Goal: Task Accomplishment & Management: Complete application form

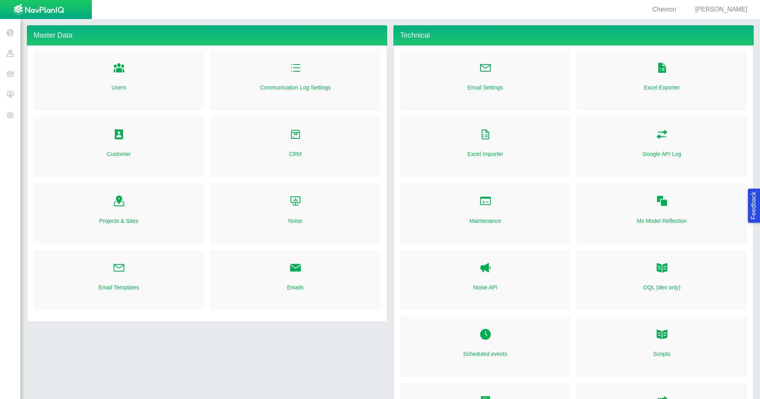
click at [336, 329] on div "Master Data Users Customer Projects & Sites Email Templates Communication Log S…" at bounding box center [207, 240] width 367 height 430
click at [9, 51] on span at bounding box center [10, 53] width 21 height 21
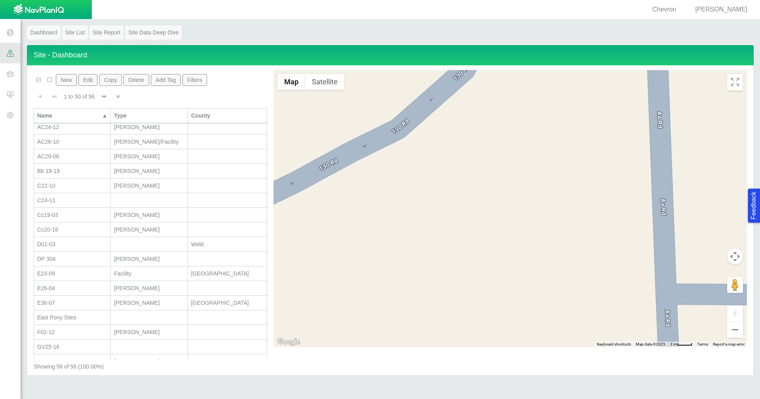
scroll to position [356, 0]
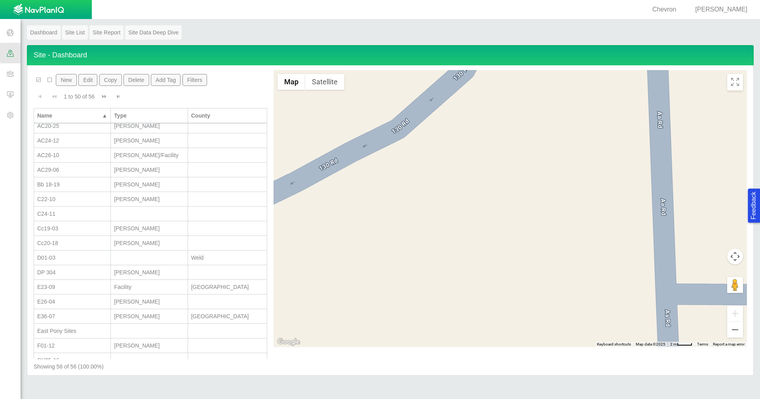
click at [70, 82] on button "New" at bounding box center [66, 80] width 21 height 12
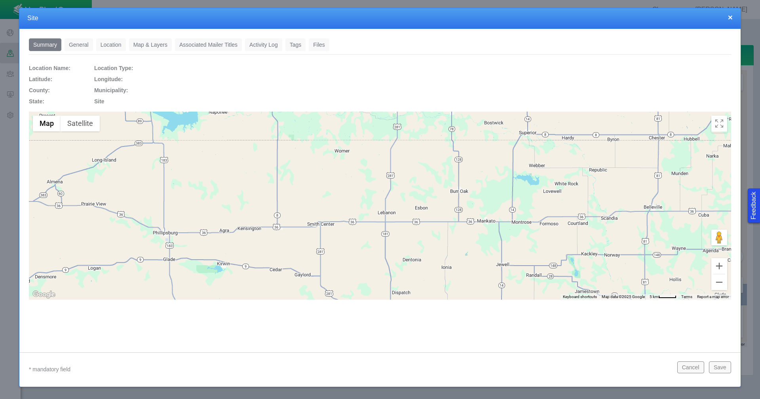
click at [80, 46] on link "General" at bounding box center [79, 44] width 29 height 13
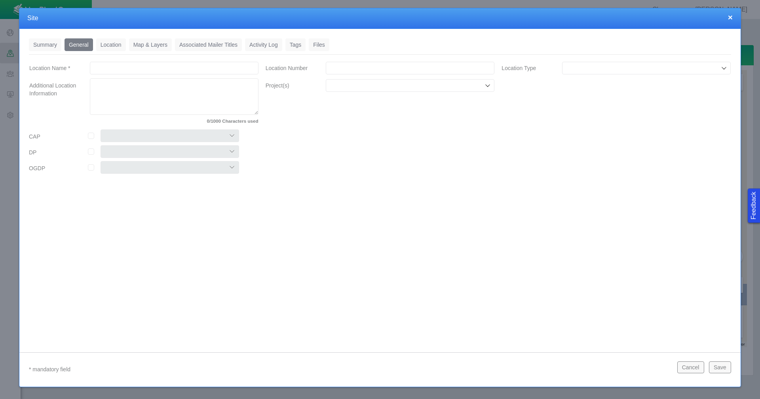
click at [142, 71] on input "Location Name *" at bounding box center [174, 68] width 169 height 13
type input "C24-10"
click at [340, 65] on input "Location Number" at bounding box center [410, 68] width 169 height 13
paste input "460447"
type input "460447"
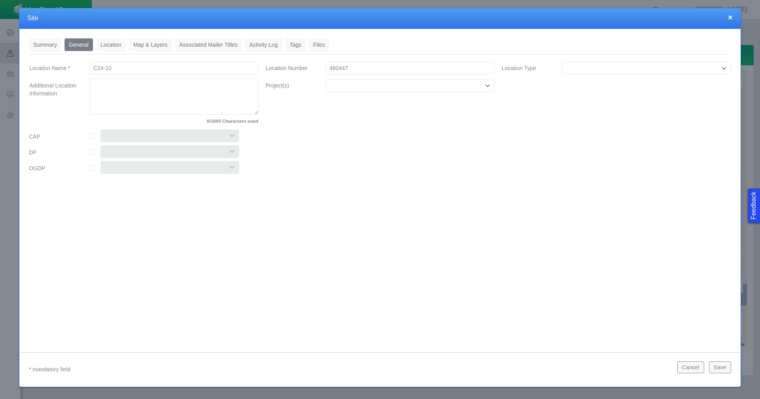
click at [640, 71] on input "Location Type" at bounding box center [643, 68] width 154 height 8
click at [593, 128] on li "[PERSON_NAME]" at bounding box center [646, 124] width 169 height 13
type input "[PERSON_NAME]"
click at [380, 85] on input "Project(s)" at bounding box center [406, 86] width 154 height 8
click at [376, 99] on li "Chemical Disclosures" at bounding box center [410, 103] width 169 height 13
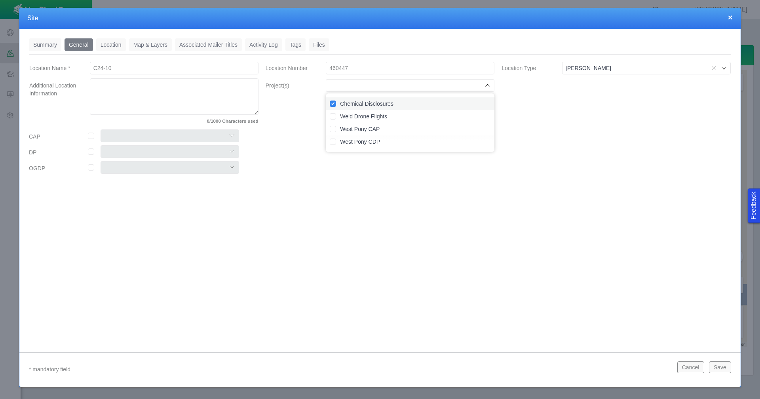
checkbox input "true"
click at [366, 230] on div "Summary 0 General 0 Location 0 Map & Layers 0 Associated Mailer Titles 0 Activi…" at bounding box center [379, 184] width 721 height 311
click at [93, 137] on input "checkbox" at bounding box center [91, 136] width 6 height 6
checkbox input "true"
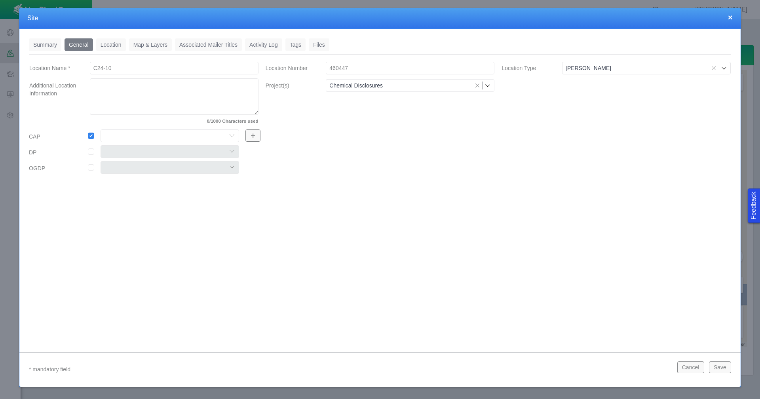
click at [236, 136] on select "Colt East Pony Greeley Crescent Maverick Mustang West Pony" at bounding box center [170, 135] width 139 height 13
select select "56013520365497859"
click at [101, 129] on select "Colt East Pony Greeley Crescent Maverick Mustang West Pony" at bounding box center [170, 135] width 139 height 13
click at [91, 152] on input "checkbox" at bounding box center [91, 151] width 6 height 6
click at [214, 153] on select "304 DP 122 DP125 DP 131 DP135 DP137 DP305 DP440 DP452" at bounding box center [170, 151] width 139 height 13
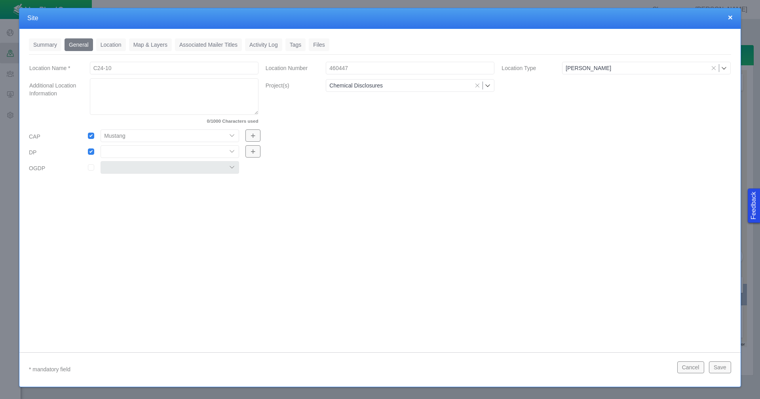
click at [91, 152] on input "checkbox" at bounding box center [91, 151] width 6 height 6
checkbox input "false"
click at [111, 46] on link "Location" at bounding box center [111, 44] width 30 height 13
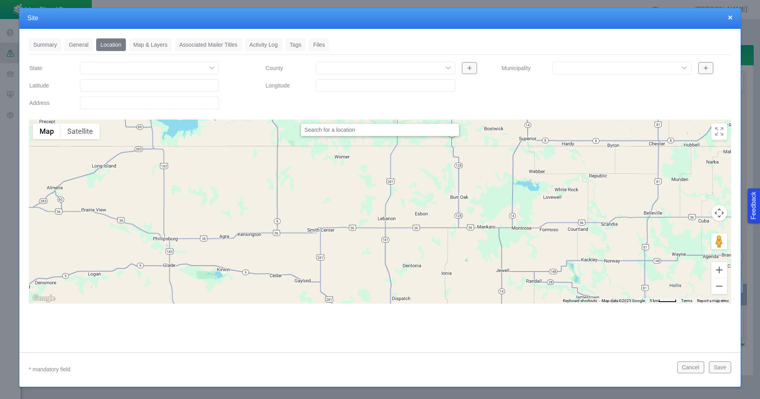
click at [105, 81] on input "Latitude" at bounding box center [149, 85] width 139 height 13
paste input "40.29695129"
type input "40.29695129"
click at [344, 88] on input "Longitude" at bounding box center [385, 85] width 139 height 13
paste input "-104.4957428"
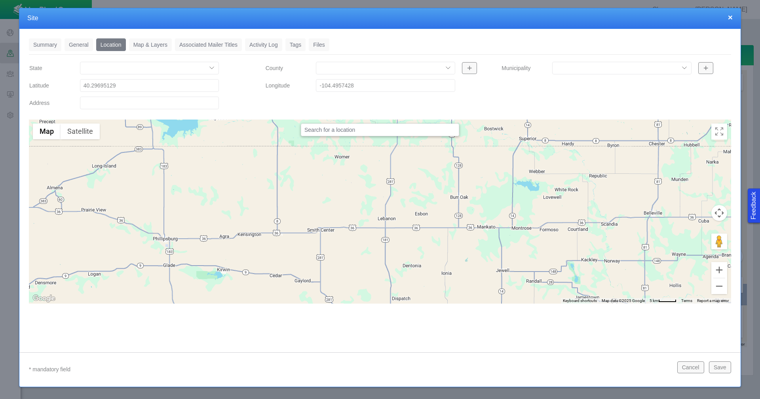
type input "-104.49574280"
click at [299, 42] on link "Tags" at bounding box center [295, 44] width 21 height 13
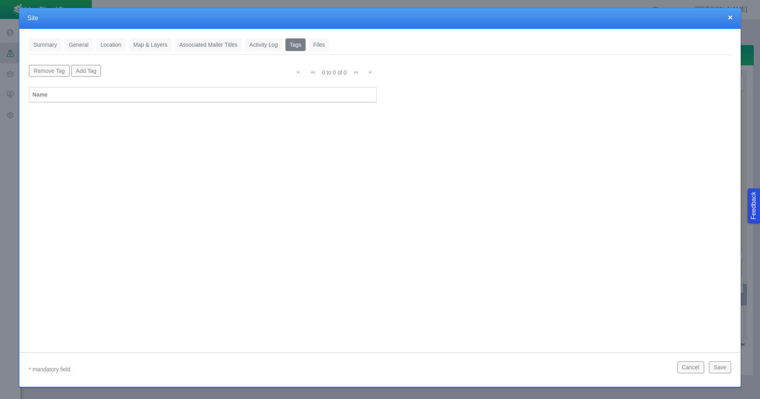
click at [91, 73] on button "Add Tag" at bounding box center [86, 71] width 30 height 12
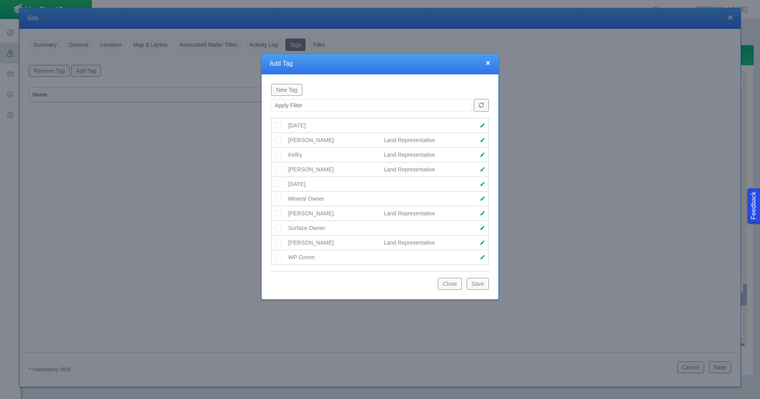
click at [280, 243] on img at bounding box center [278, 242] width 7 height 7
click at [480, 285] on button "Save" at bounding box center [478, 284] width 22 height 12
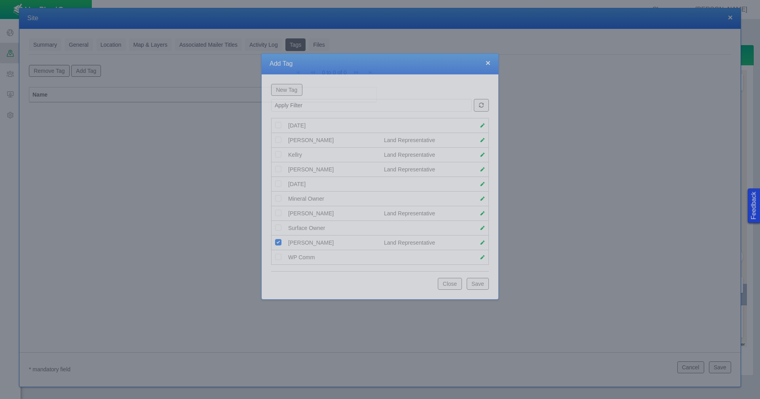
scroll to position [0, 0]
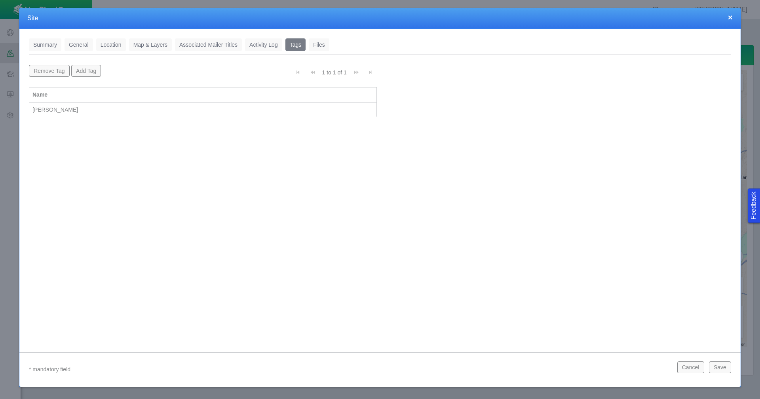
click at [728, 369] on button "Save" at bounding box center [720, 367] width 22 height 12
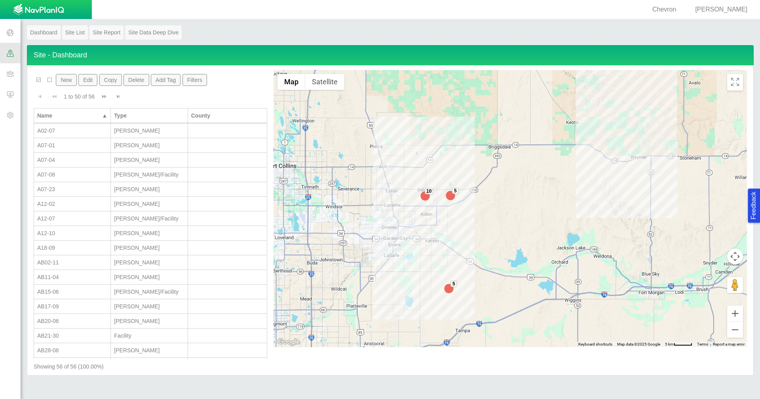
click at [102, 99] on span "Go to next page" at bounding box center [104, 97] width 6 height 6
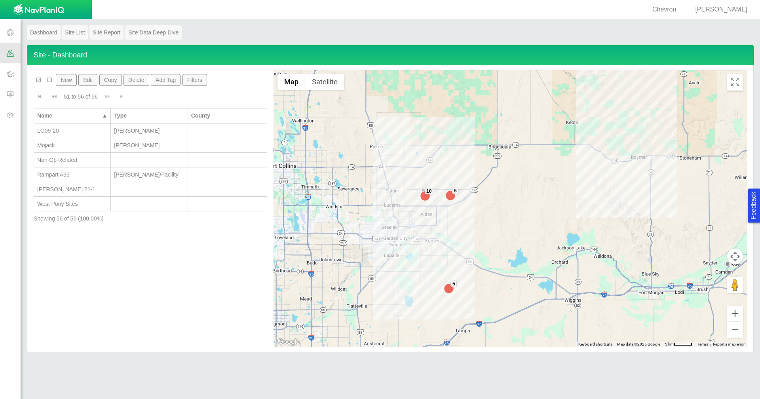
click at [57, 97] on span "Go to previous page" at bounding box center [54, 97] width 6 height 6
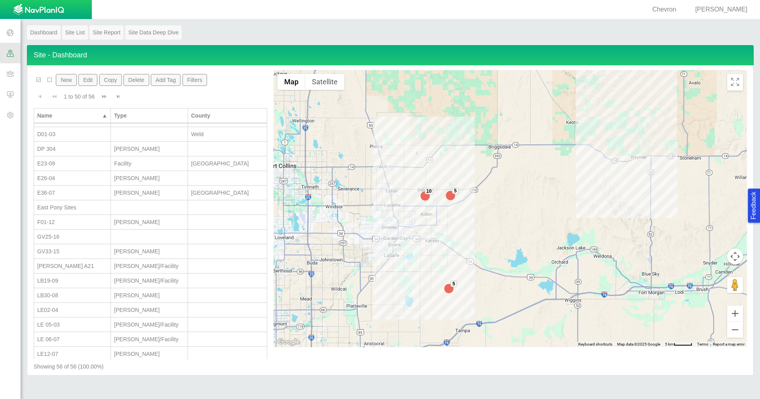
scroll to position [496, 0]
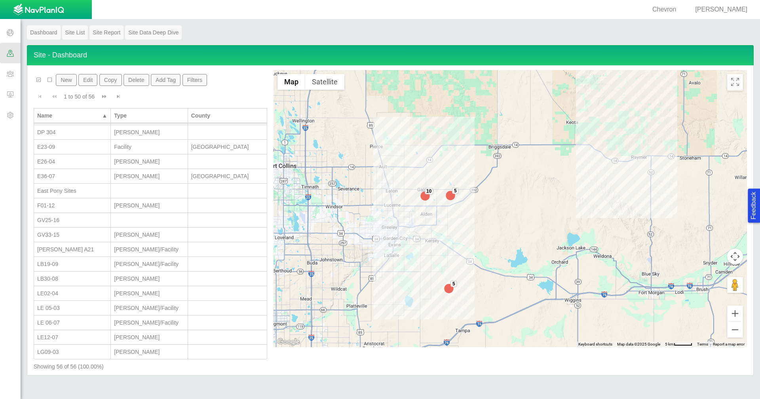
click at [60, 80] on button "New" at bounding box center [66, 80] width 21 height 12
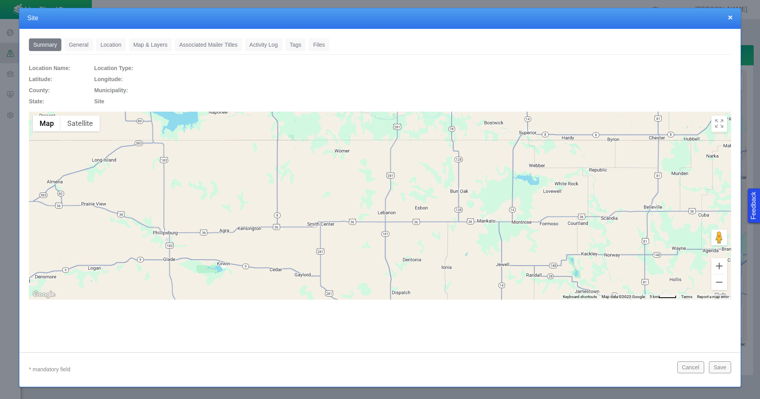
click at [87, 46] on link "General" at bounding box center [79, 44] width 29 height 13
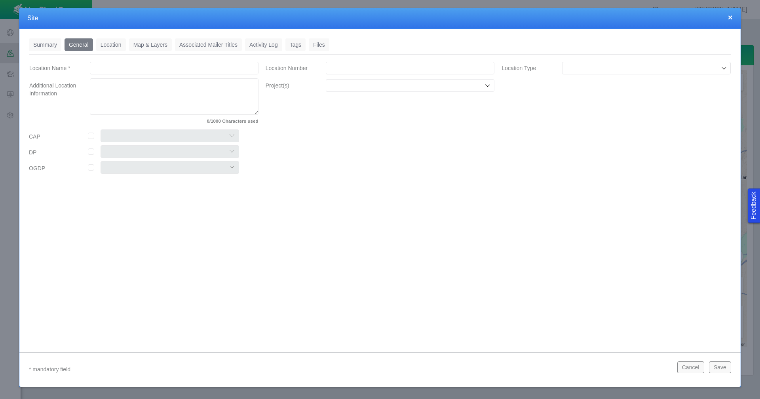
click at [117, 68] on input "Location Name *" at bounding box center [174, 68] width 169 height 13
type input "H01-14"
click at [357, 69] on input "Location Number" at bounding box center [410, 68] width 169 height 13
paste input "459738"
type input "459738"
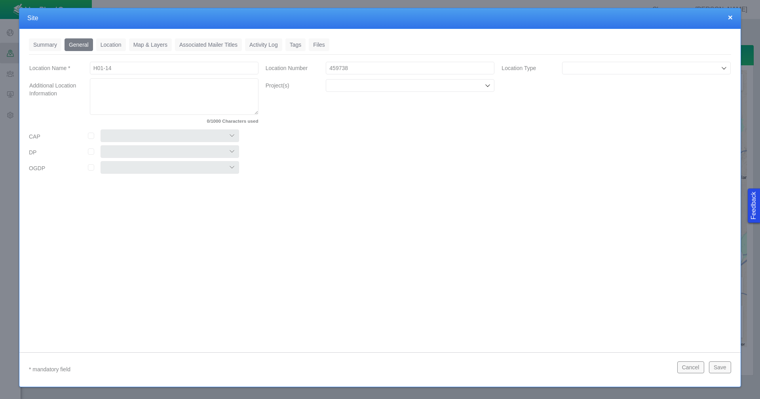
click at [572, 68] on input "Location Type" at bounding box center [643, 68] width 154 height 8
click at [596, 127] on span "[PERSON_NAME]" at bounding box center [646, 124] width 161 height 8
type input "[PERSON_NAME]"
click at [368, 87] on input "Project(s)" at bounding box center [406, 86] width 154 height 8
click at [364, 103] on label "Chemical Disclosures" at bounding box center [415, 104] width 150 height 8
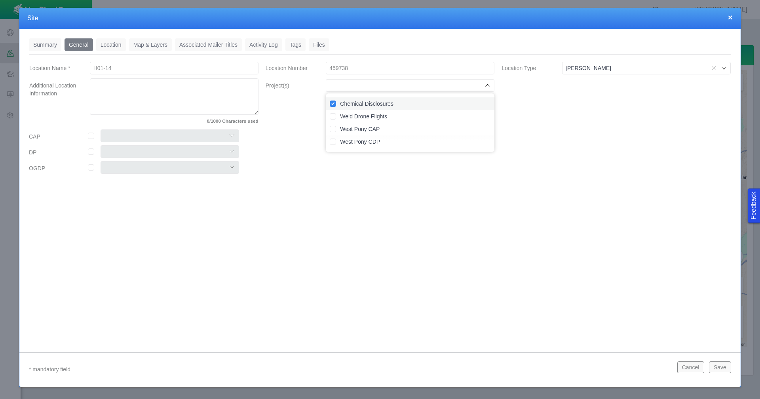
checkbox input "true"
click at [91, 136] on input "checkbox" at bounding box center [91, 136] width 6 height 6
checkbox input "true"
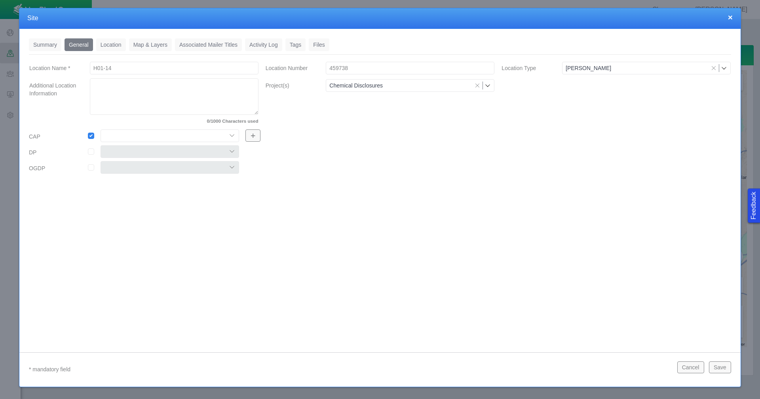
click at [233, 134] on select "Colt East Pony Greeley Crescent Maverick Mustang West Pony" at bounding box center [170, 135] width 139 height 13
select select "56013520365497859"
click at [101, 129] on select "Colt East Pony Greeley Crescent Maverick Mustang West Pony" at bounding box center [170, 135] width 139 height 13
click at [115, 44] on link "Location" at bounding box center [111, 44] width 30 height 13
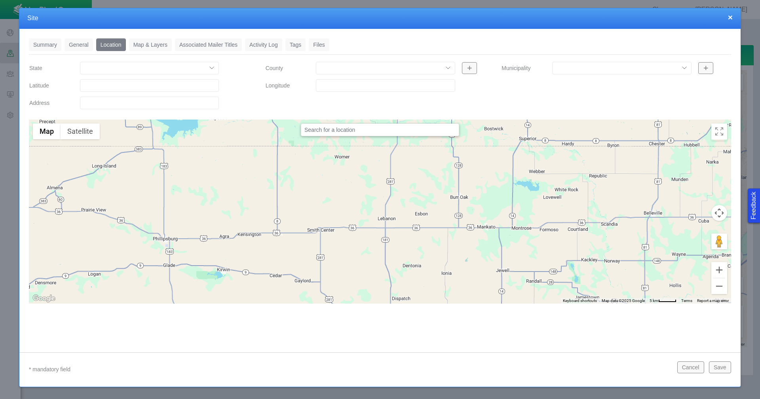
click at [137, 87] on input "Latitude" at bounding box center [149, 85] width 139 height 13
paste input "40.24797821"
click at [137, 87] on input "40.24797821" at bounding box center [149, 85] width 139 height 13
type input "40.24797821"
click at [325, 86] on input "Longitude" at bounding box center [385, 85] width 139 height 13
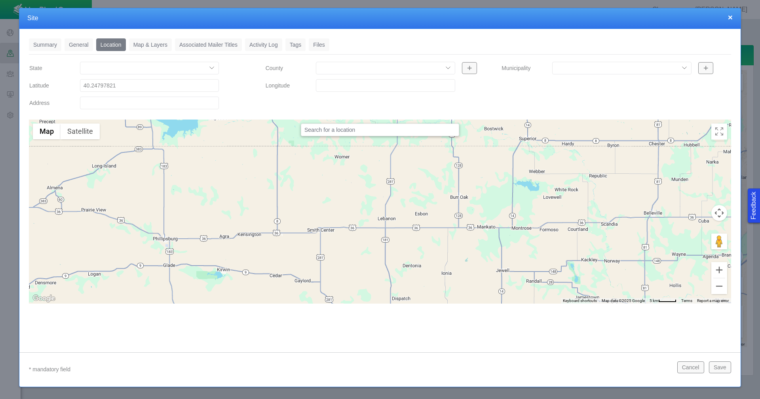
paste input "-104.6118088"
type input "-104.6118088"
drag, startPoint x: 325, startPoint y: 86, endPoint x: 462, endPoint y: 84, distance: 136.6
click at [435, 84] on input "-104.6118088" at bounding box center [385, 85] width 139 height 13
click at [295, 45] on link "Tags" at bounding box center [295, 44] width 21 height 13
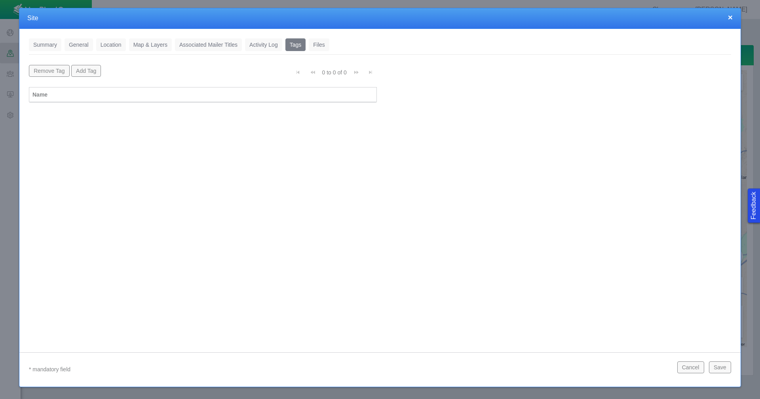
click at [82, 74] on button "Add Tag" at bounding box center [86, 71] width 30 height 12
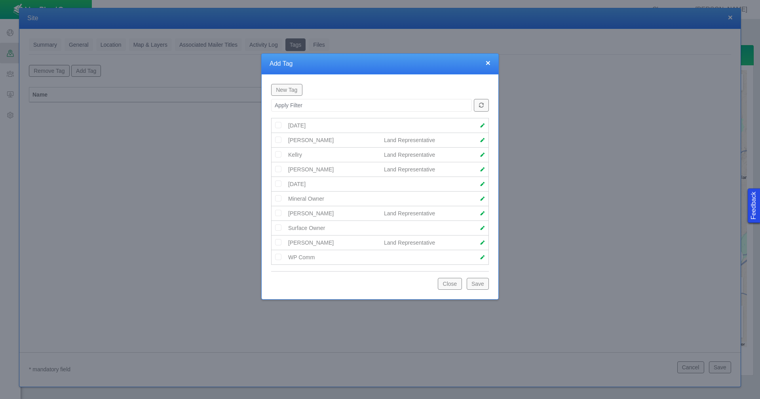
click at [293, 92] on button "New Tag" at bounding box center [286, 90] width 31 height 12
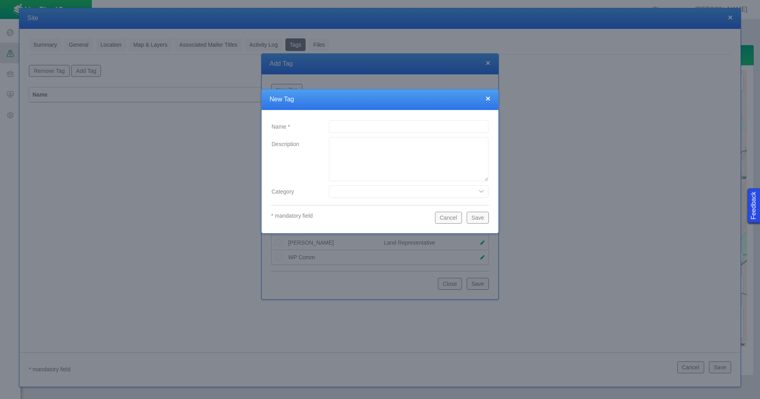
click at [337, 128] on input "Name *" at bounding box center [409, 126] width 160 height 13
type input "[PERSON_NAME]"
click at [400, 191] on select "Date Range Land Representative" at bounding box center [409, 191] width 160 height 13
select select "79094468455732921"
click at [329, 185] on select "Date Range Land Representative" at bounding box center [409, 191] width 160 height 13
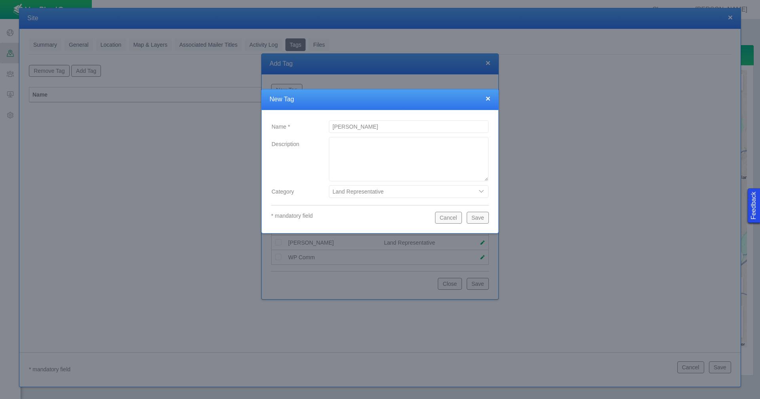
click at [476, 217] on button "Save" at bounding box center [478, 218] width 22 height 12
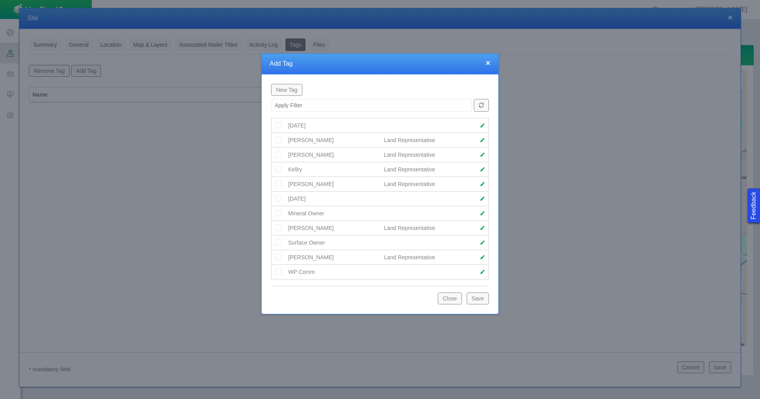
click at [279, 157] on img at bounding box center [278, 154] width 7 height 7
click at [476, 301] on button "Save" at bounding box center [478, 299] width 22 height 12
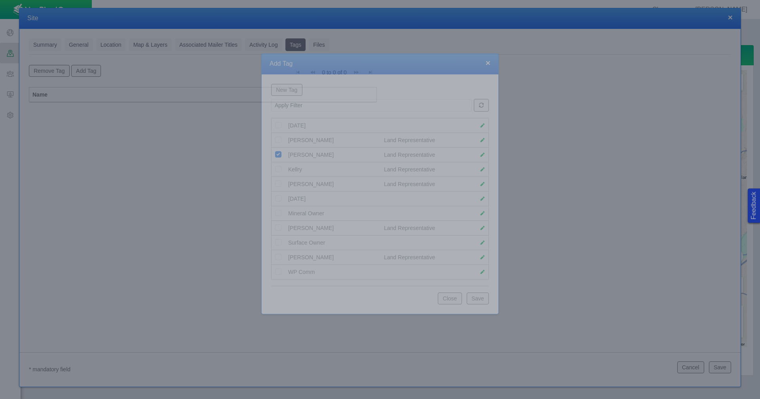
scroll to position [0, 0]
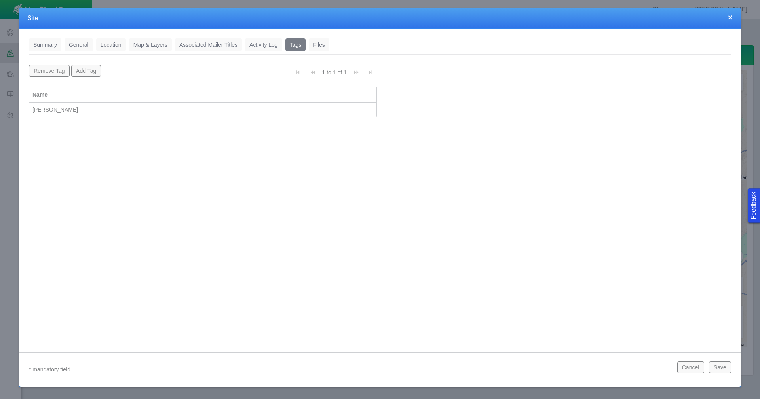
click at [723, 367] on button "Save" at bounding box center [720, 367] width 22 height 12
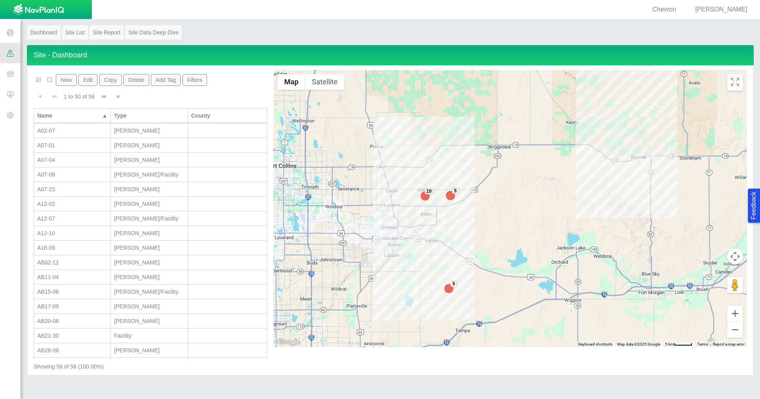
click at [61, 75] on button "New" at bounding box center [66, 80] width 21 height 12
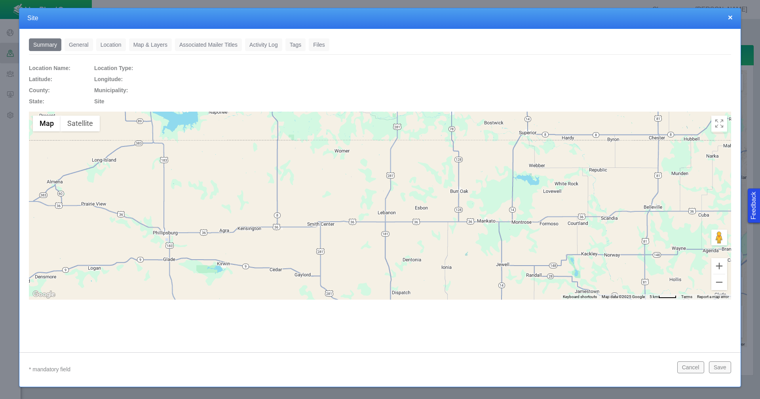
click at [89, 45] on link "General" at bounding box center [79, 44] width 29 height 13
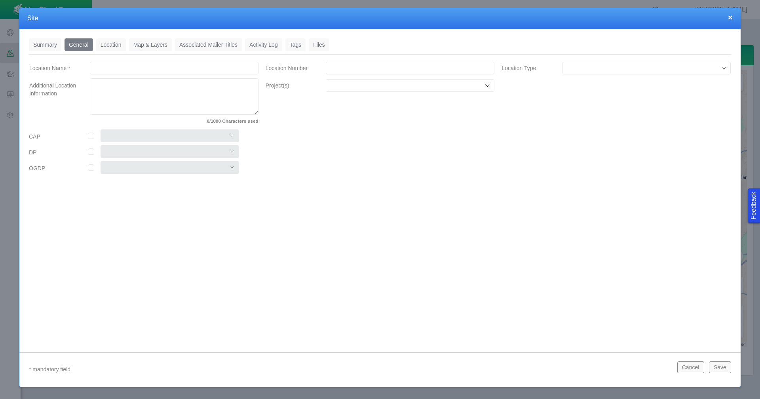
click at [214, 69] on input "Location Name *" at bounding box center [174, 68] width 169 height 13
type input "H01-04"
click at [343, 69] on input "Location Number" at bounding box center [410, 68] width 169 height 13
paste input "459816"
type input "459816"
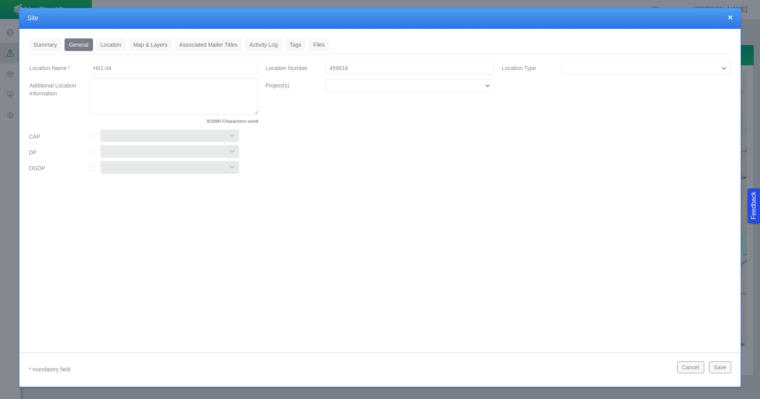
click at [673, 73] on div at bounding box center [646, 68] width 169 height 13
click at [588, 128] on li "[PERSON_NAME]" at bounding box center [646, 124] width 169 height 13
type input "[PERSON_NAME]"
click at [477, 87] on input "Project(s)" at bounding box center [406, 86] width 154 height 8
click at [449, 99] on li "Chemical Disclosures" at bounding box center [410, 103] width 169 height 13
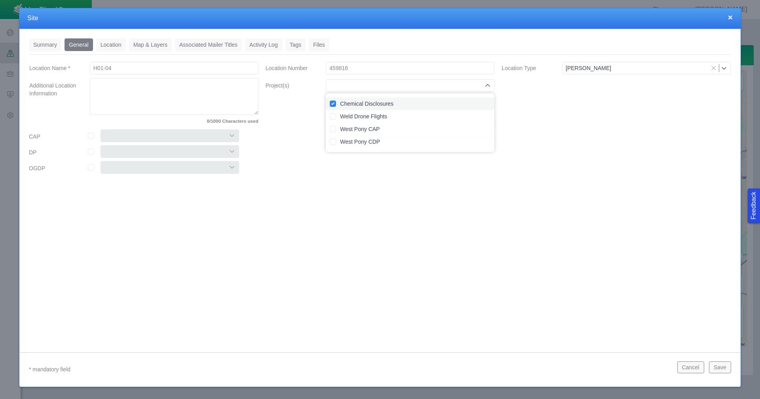
checkbox input "true"
click at [89, 137] on input "checkbox" at bounding box center [91, 136] width 6 height 6
checkbox input "true"
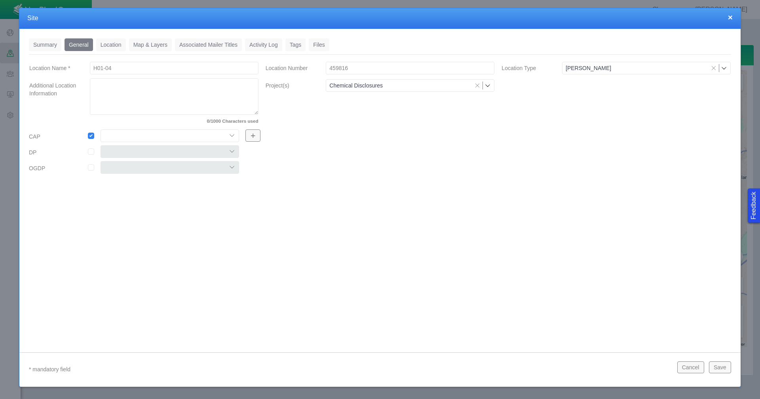
click at [233, 135] on select "Colt East Pony Greeley Crescent Maverick Mustang West Pony" at bounding box center [170, 135] width 139 height 13
select select "56013520365497859"
click at [101, 129] on select "Colt East Pony Greeley Crescent Maverick Mustang West Pony" at bounding box center [170, 135] width 139 height 13
click at [116, 48] on link "Location" at bounding box center [111, 44] width 30 height 13
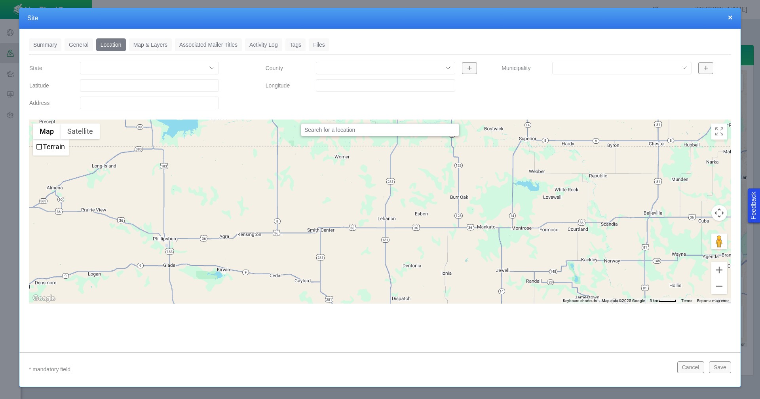
click at [85, 84] on input "Latitude" at bounding box center [149, 85] width 139 height 13
paste input "40.26055908"
type input "40.26055908"
click at [361, 90] on input "Longitude" at bounding box center [385, 85] width 139 height 13
paste input "-104.6195068"
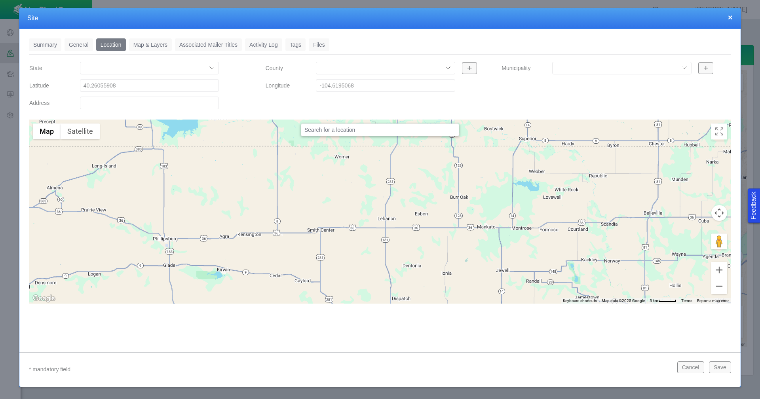
type input "-104.61950680"
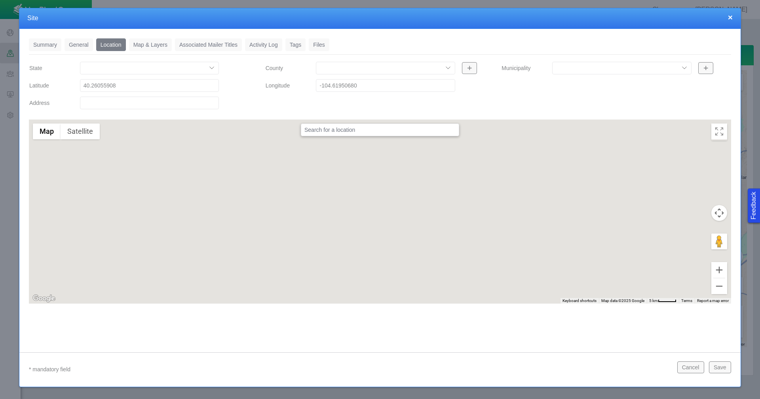
click at [297, 44] on link "Tags" at bounding box center [295, 44] width 21 height 13
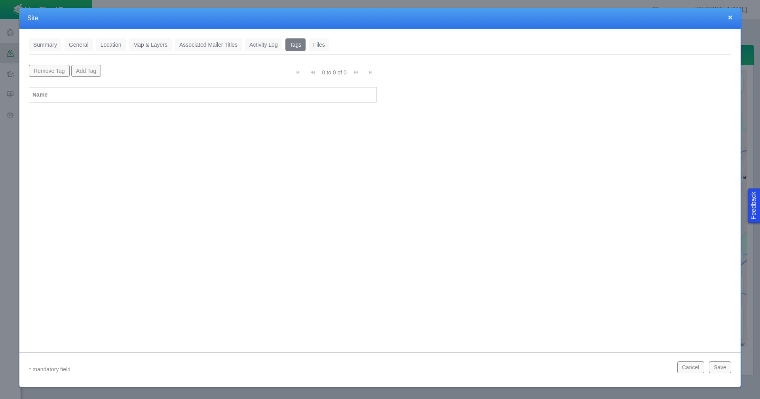
click at [90, 71] on button "Add Tag" at bounding box center [86, 71] width 30 height 12
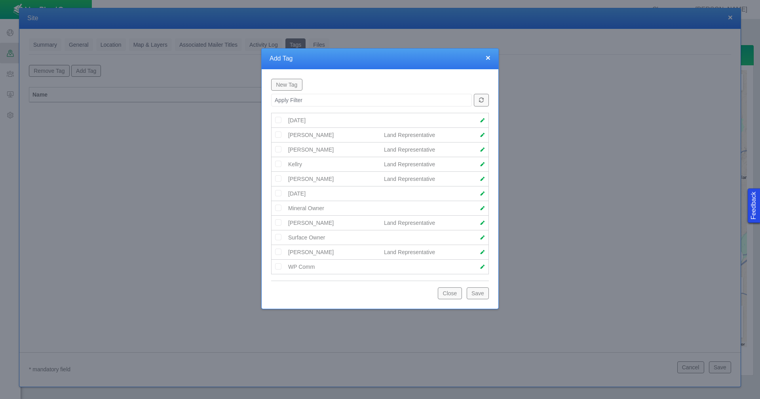
click at [277, 166] on img at bounding box center [278, 163] width 7 height 7
click at [483, 293] on button "Save" at bounding box center [478, 293] width 22 height 12
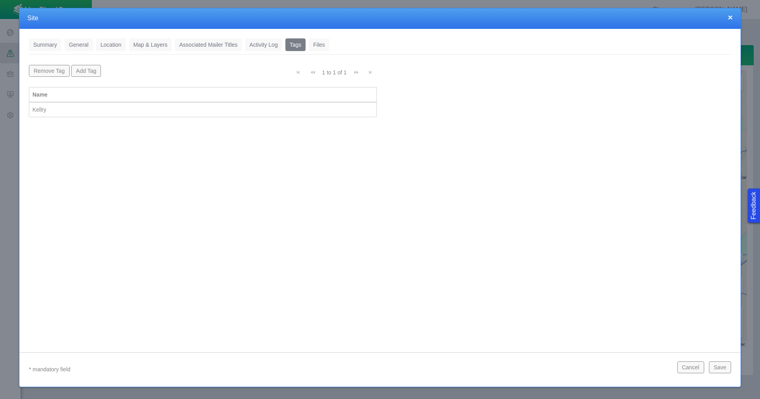
click at [723, 366] on button "Save" at bounding box center [720, 367] width 22 height 12
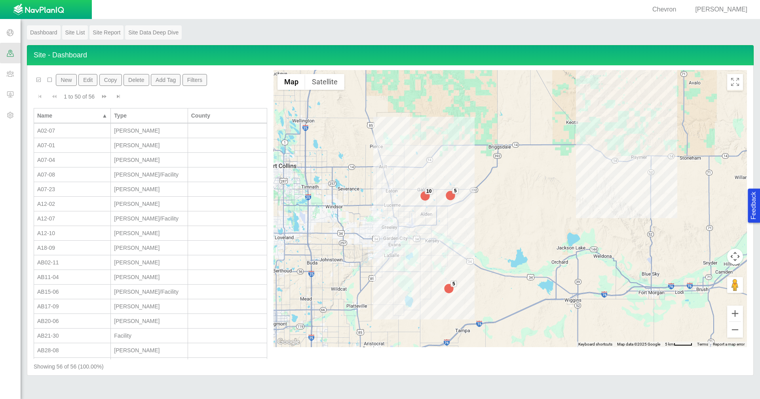
click at [61, 80] on button "New" at bounding box center [66, 80] width 21 height 12
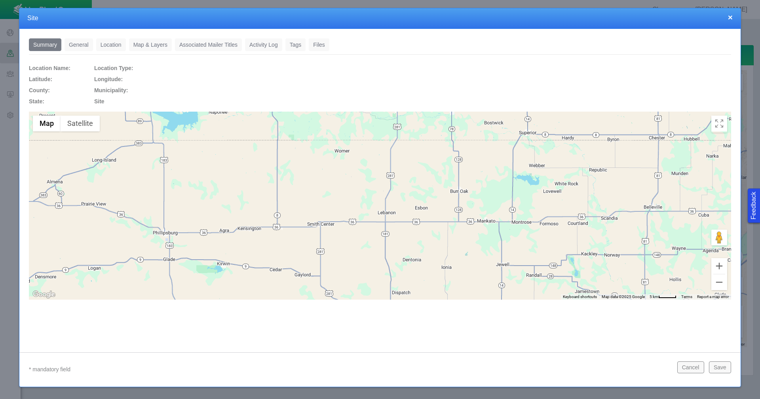
click at [80, 44] on link "General" at bounding box center [79, 44] width 29 height 13
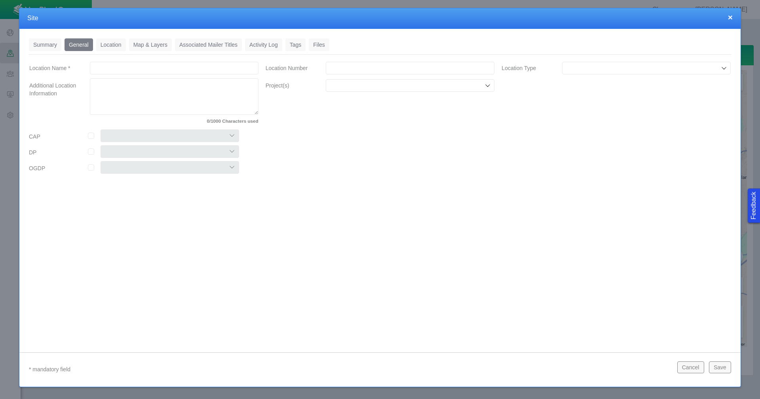
click at [140, 67] on input "Location Name *" at bounding box center [174, 68] width 169 height 13
type input "H01-12 Multi"
click at [353, 68] on input "Location Number" at bounding box center [410, 68] width 169 height 13
paste input "459824"
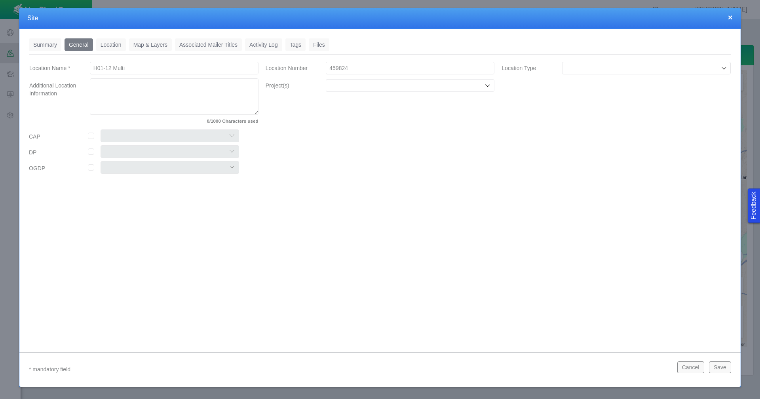
type input "459824"
click at [406, 90] on div at bounding box center [410, 85] width 169 height 13
click at [403, 104] on label "Chemical Disclosures" at bounding box center [415, 104] width 150 height 8
checkbox input "true"
click at [92, 138] on input "checkbox" at bounding box center [91, 136] width 6 height 6
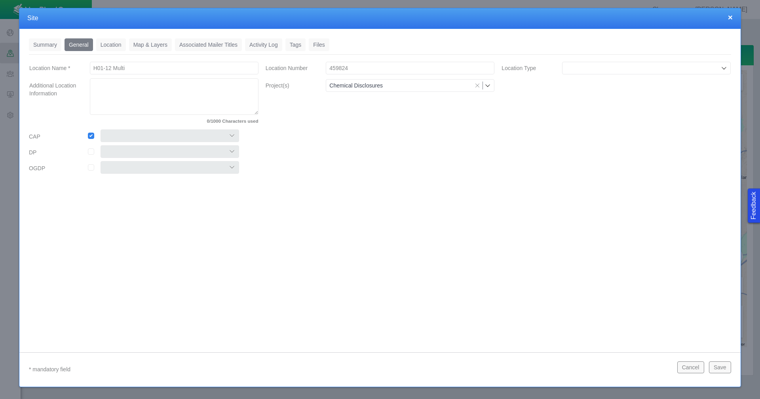
checkbox input "true"
click at [230, 135] on select "Colt East Pony Greeley Crescent Maverick Mustang West Pony" at bounding box center [170, 135] width 139 height 13
select select "56013520365497859"
click at [101, 129] on select "Colt East Pony Greeley Crescent Maverick Mustang West Pony" at bounding box center [170, 135] width 139 height 13
click at [112, 45] on link "Location" at bounding box center [111, 44] width 30 height 13
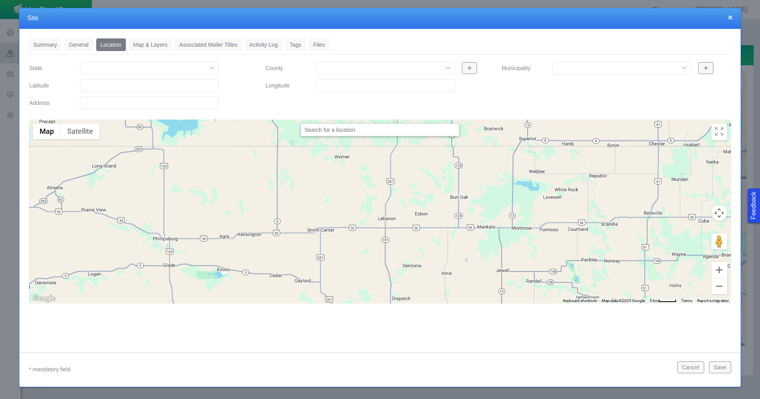
click at [102, 88] on input "Latitude" at bounding box center [149, 85] width 139 height 13
paste input "40.25391006"
type input "40.25391006"
click at [364, 87] on input "Longitude" at bounding box center [385, 85] width 139 height 13
paste input "-104.6171188"
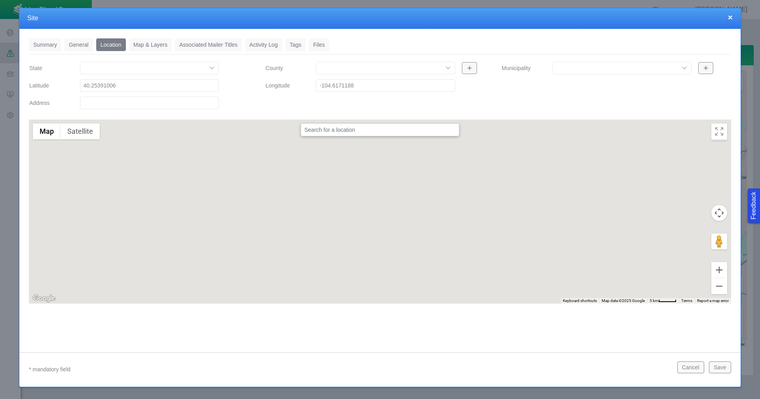
type input "-104.61711880"
click at [291, 46] on link "Tags" at bounding box center [295, 44] width 21 height 13
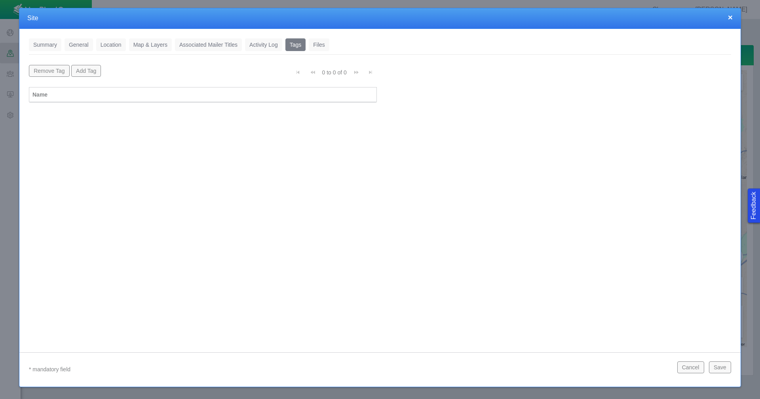
click at [82, 75] on button "Add Tag" at bounding box center [86, 71] width 30 height 12
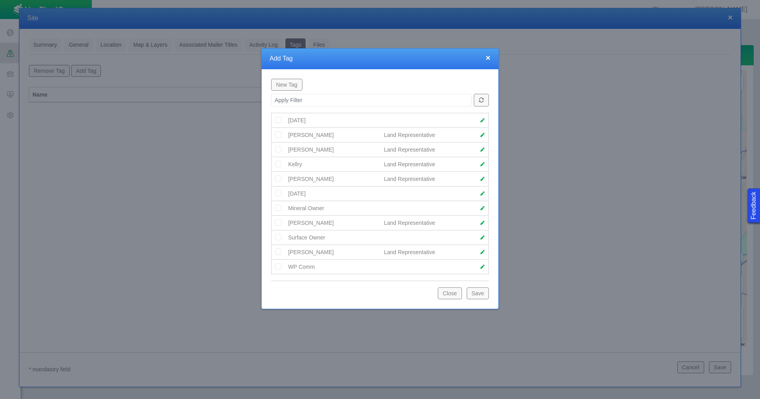
click at [279, 162] on img at bounding box center [278, 163] width 7 height 7
click at [479, 292] on button "Save" at bounding box center [478, 293] width 22 height 12
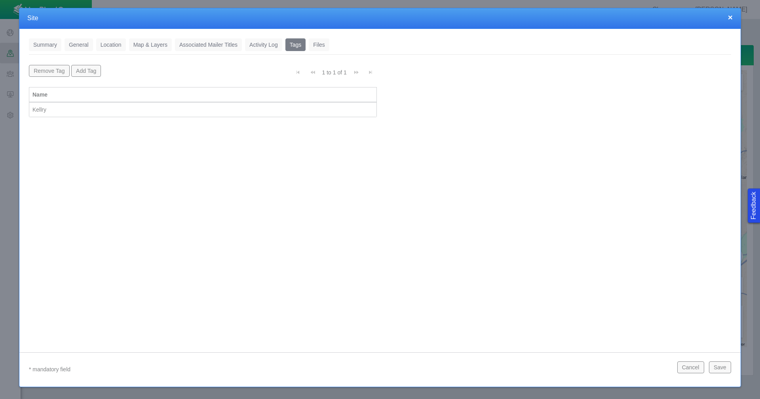
click at [719, 367] on button "Save" at bounding box center [720, 367] width 22 height 12
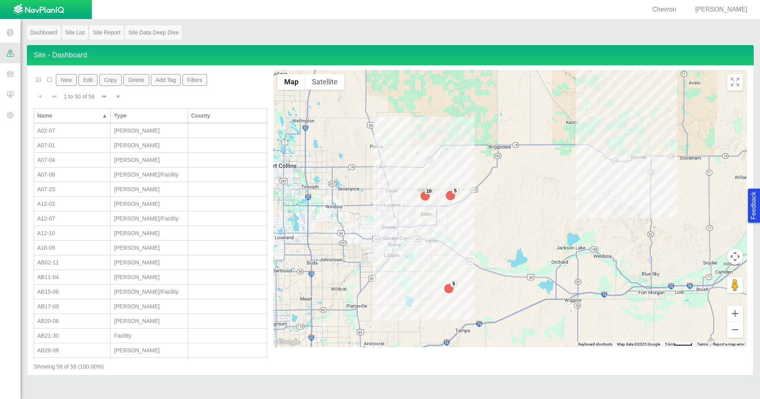
click at [68, 82] on button "New" at bounding box center [66, 80] width 21 height 12
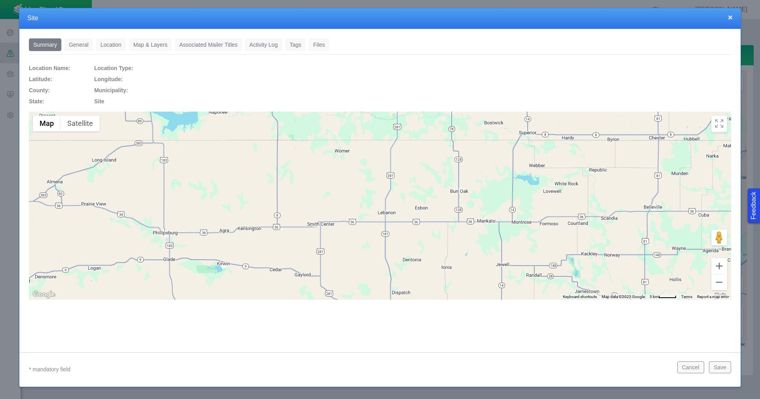
click at [82, 45] on link "General" at bounding box center [79, 44] width 29 height 13
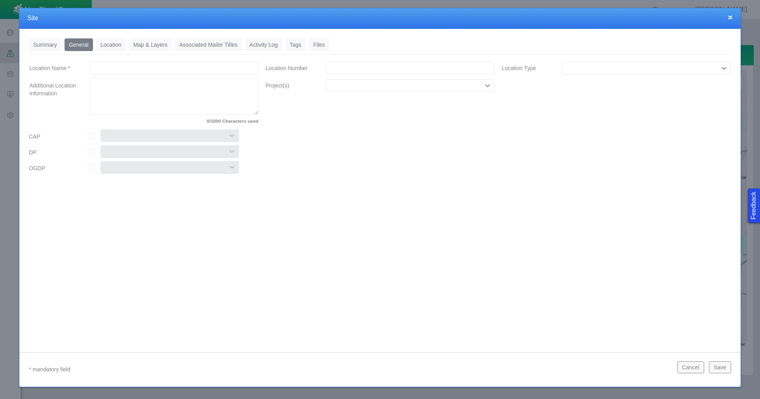
click at [185, 71] on input "Location Name *" at bounding box center [174, 68] width 169 height 13
type input "H01-13"
click at [352, 67] on input "Location Number" at bounding box center [410, 68] width 169 height 13
click at [340, 67] on input "Location Number" at bounding box center [410, 68] width 169 height 13
paste input "459798"
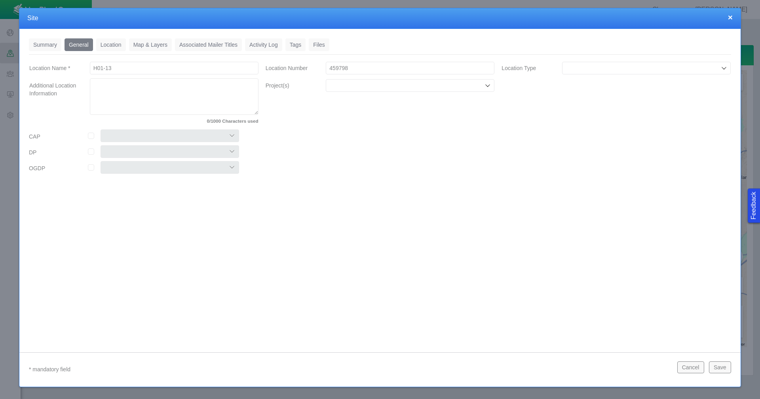
type input "459798"
click at [687, 69] on input "Location Type" at bounding box center [643, 68] width 154 height 8
click at [607, 120] on li "[PERSON_NAME]" at bounding box center [646, 124] width 169 height 13
type input "[PERSON_NAME]"
click at [353, 88] on input "Project(s)" at bounding box center [406, 86] width 154 height 8
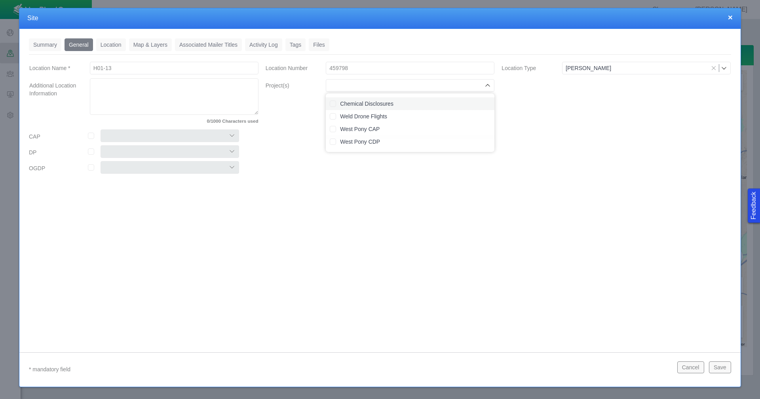
click at [353, 103] on label "Chemical Disclosures" at bounding box center [415, 104] width 150 height 8
checkbox input "true"
click at [89, 136] on input "checkbox" at bounding box center [91, 136] width 6 height 6
checkbox input "true"
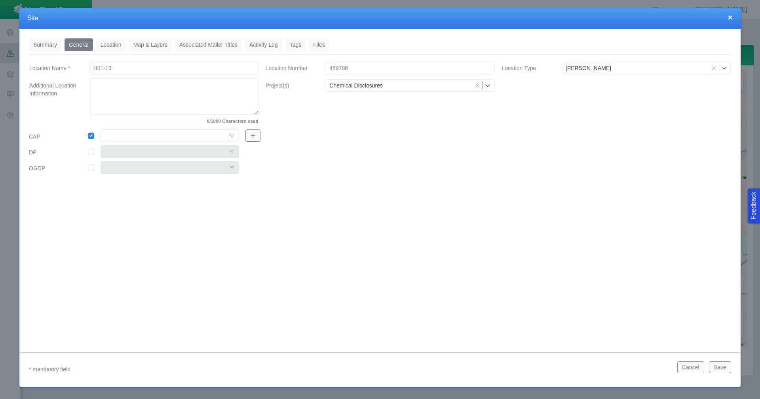
click at [233, 134] on select "Colt East Pony Greeley Crescent Maverick Mustang West Pony" at bounding box center [170, 135] width 139 height 13
select select "56013520365497859"
click at [101, 129] on select "Colt East Pony Greeley Crescent Maverick Mustang West Pony" at bounding box center [170, 135] width 139 height 13
click at [116, 46] on link "Location" at bounding box center [111, 44] width 30 height 13
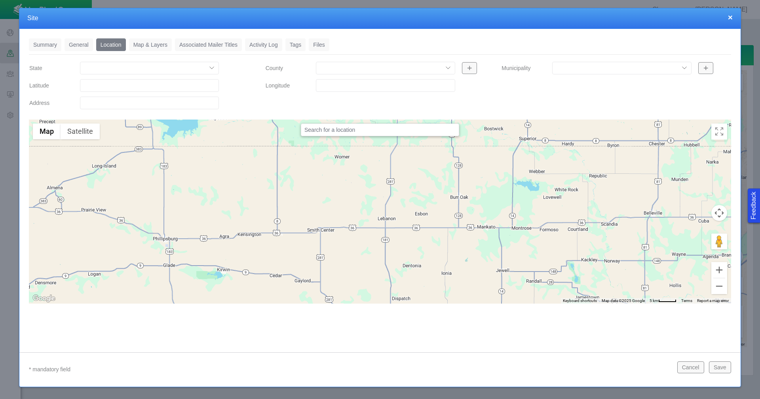
click at [136, 83] on input "Latitude" at bounding box center [149, 85] width 139 height 13
paste input "40.24843979"
type input "40.24843979"
click at [348, 88] on input "Longitude" at bounding box center [385, 85] width 139 height 13
paste input "-104.6190338"
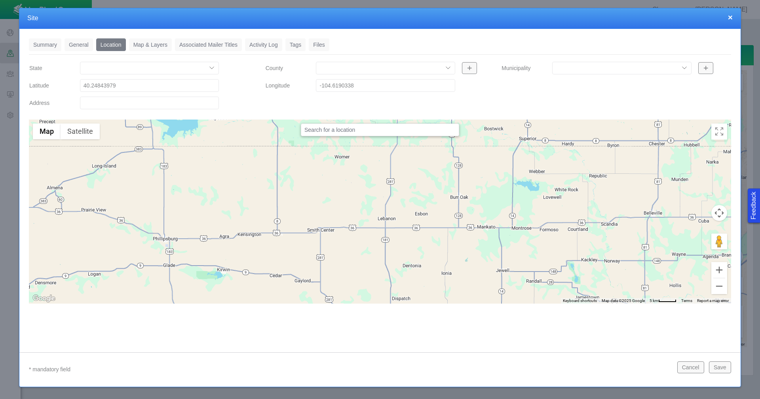
type input "-104.61903380"
click at [287, 47] on link "Tags" at bounding box center [295, 44] width 21 height 13
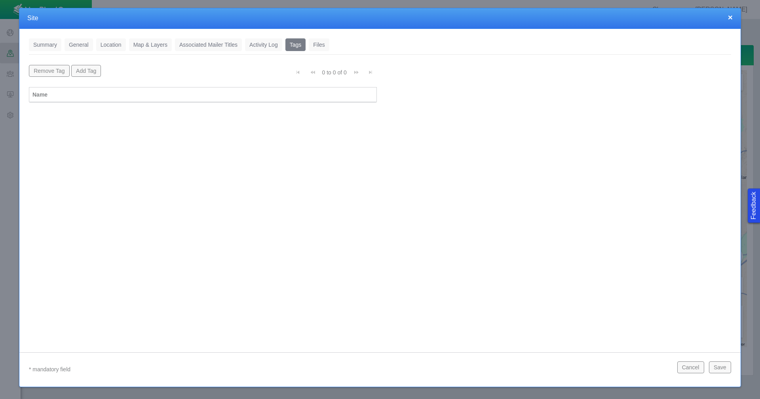
click at [87, 71] on button "Add Tag" at bounding box center [86, 71] width 30 height 12
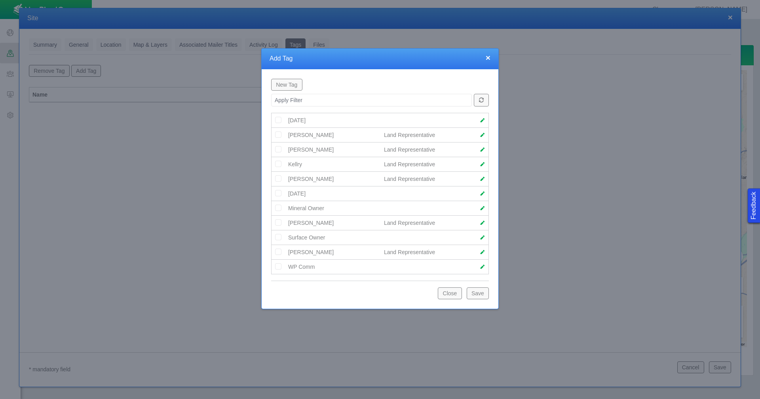
click at [277, 136] on img at bounding box center [278, 134] width 7 height 7
click at [478, 295] on button "Save" at bounding box center [478, 293] width 22 height 12
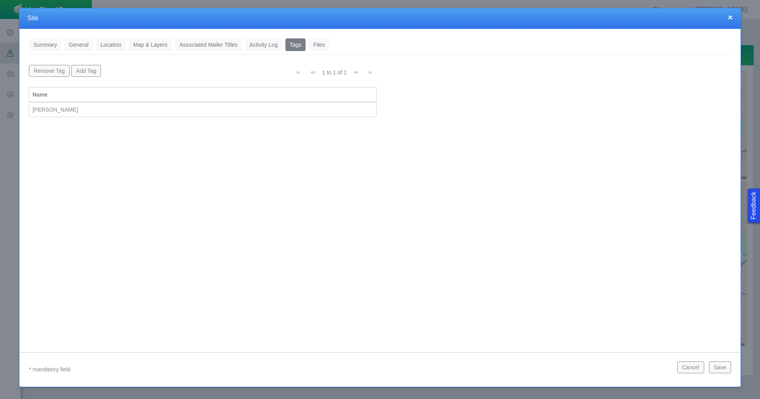
click at [717, 366] on button "Save" at bounding box center [720, 367] width 22 height 12
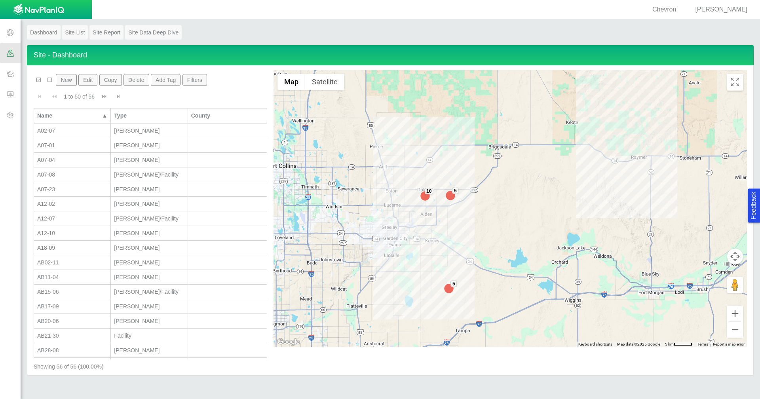
click at [70, 82] on button "New" at bounding box center [66, 80] width 21 height 12
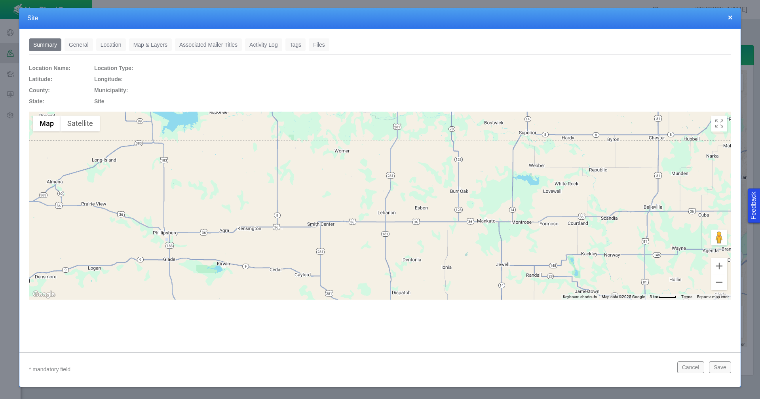
click at [90, 48] on link "General" at bounding box center [79, 44] width 29 height 13
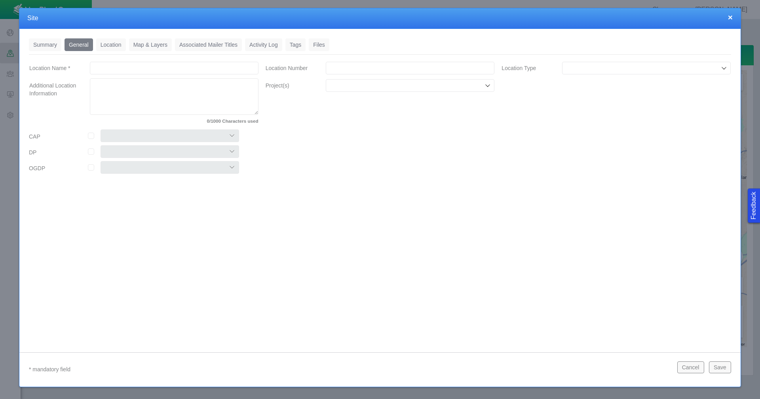
click at [188, 70] on input "Location Name *" at bounding box center [174, 68] width 169 height 13
type input "C23-10"
click at [360, 71] on input "Location Number" at bounding box center [410, 68] width 169 height 13
paste input "459963"
type input "459963"
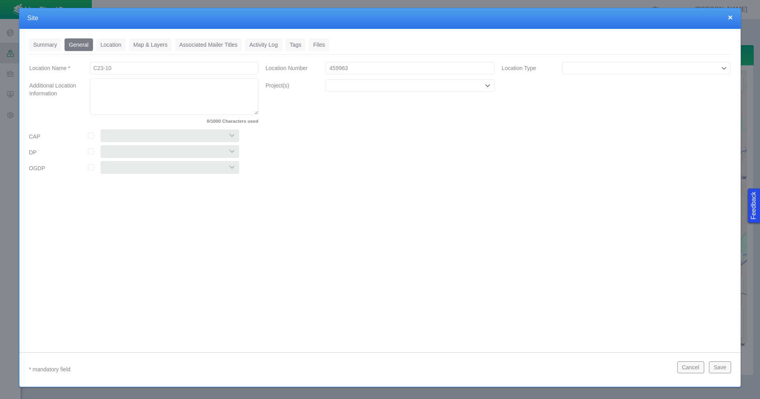
click at [634, 67] on input "Location Type" at bounding box center [643, 68] width 154 height 8
click at [590, 124] on span "[PERSON_NAME]" at bounding box center [646, 124] width 161 height 8
type input "[PERSON_NAME]"
click at [391, 86] on input "Project(s)" at bounding box center [406, 86] width 154 height 8
click at [381, 100] on label "Chemical Disclosures" at bounding box center [415, 104] width 150 height 8
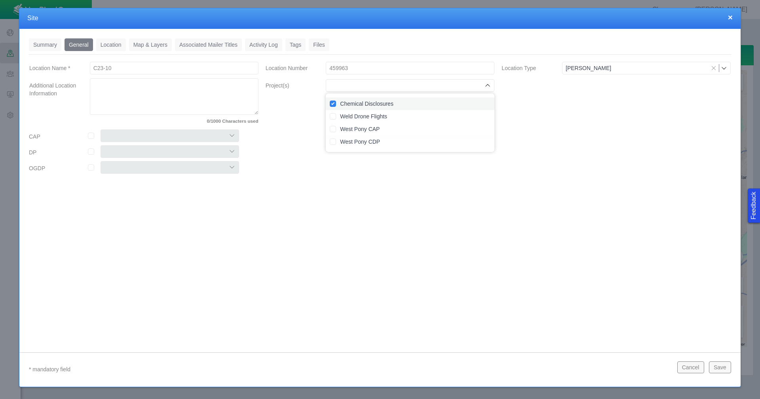
checkbox input "true"
click at [95, 135] on div at bounding box center [170, 135] width 150 height 13
click at [94, 135] on input "checkbox" at bounding box center [91, 136] width 6 height 6
checkbox input "true"
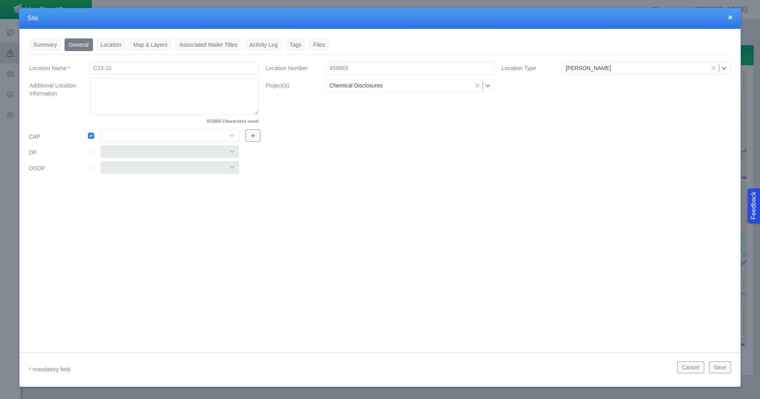
click at [157, 136] on select "Colt East Pony Greeley Crescent Maverick Mustang West Pony" at bounding box center [170, 135] width 139 height 13
select select "56013520365497859"
click at [101, 129] on select "Colt East Pony Greeley Crescent Maverick Mustang West Pony" at bounding box center [170, 135] width 139 height 13
click at [108, 43] on link "Location" at bounding box center [111, 44] width 30 height 13
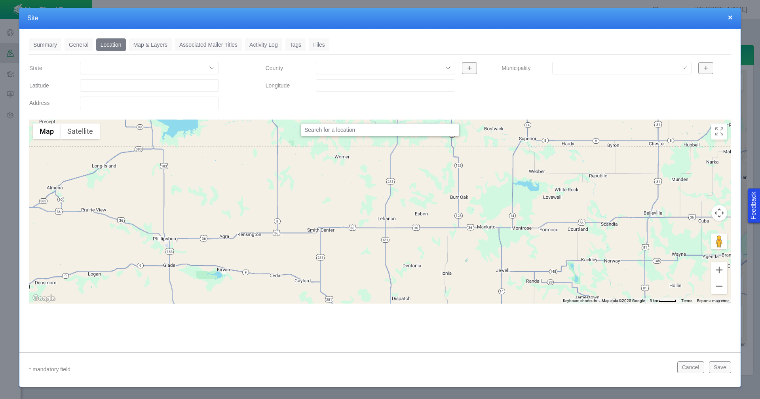
click at [176, 86] on input "Latitude" at bounding box center [149, 85] width 139 height 13
paste input "40.29689026"
type input "40.29689026"
click at [328, 90] on input "Longitude" at bounding box center [385, 85] width 139 height 13
paste input "-104.5168457"
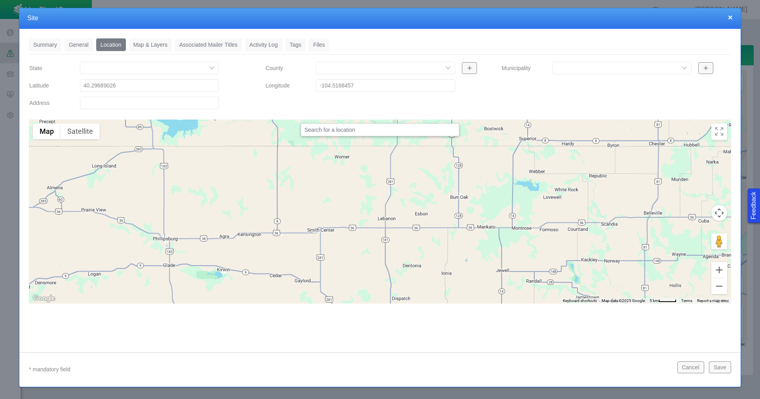
type input "-104.51684570"
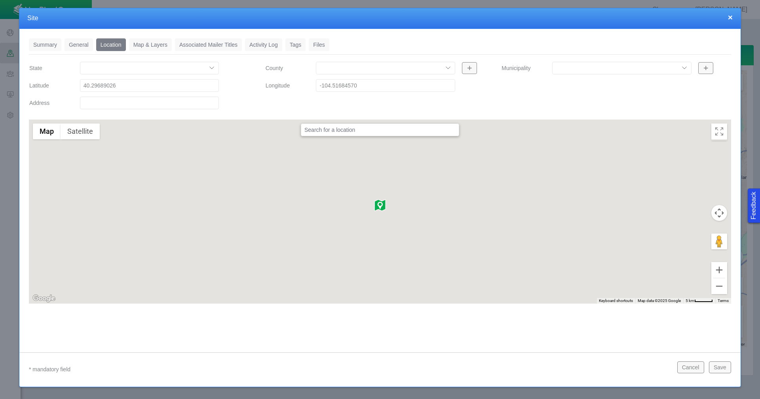
click at [294, 43] on link "Tags" at bounding box center [295, 44] width 21 height 13
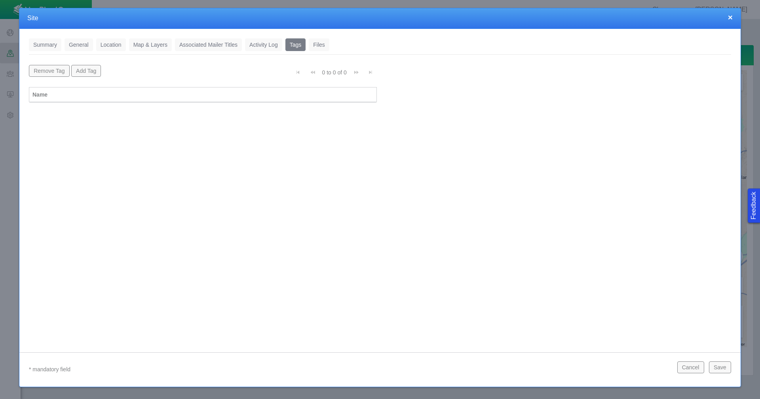
click at [87, 71] on button "Add Tag" at bounding box center [86, 71] width 30 height 12
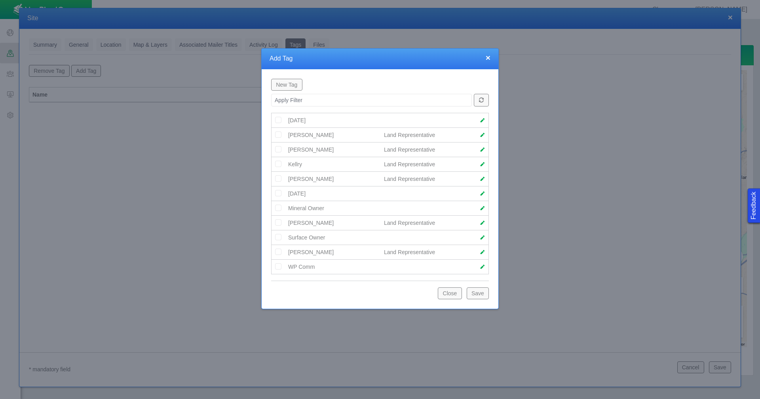
click at [276, 134] on img at bounding box center [278, 134] width 7 height 7
click at [479, 291] on button "Save" at bounding box center [478, 293] width 22 height 12
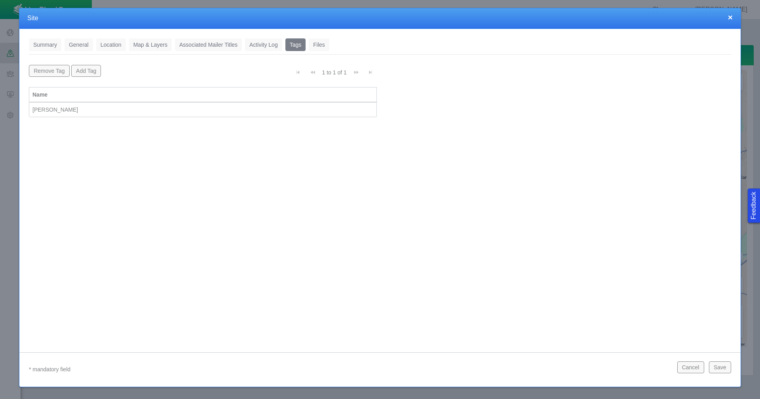
click at [715, 367] on button "Save" at bounding box center [720, 367] width 22 height 12
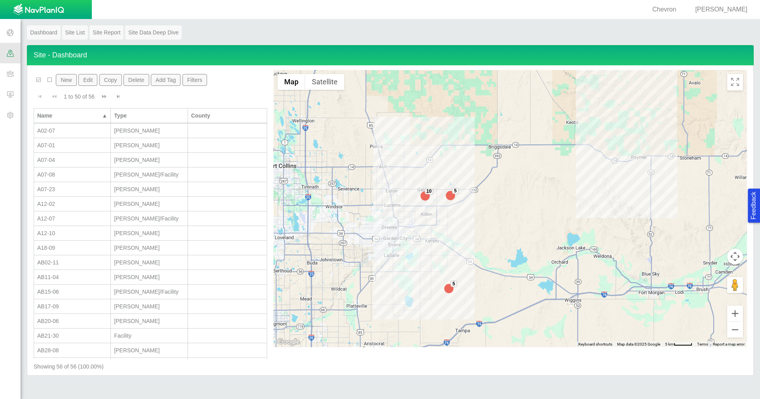
click at [70, 78] on button "New" at bounding box center [66, 80] width 21 height 12
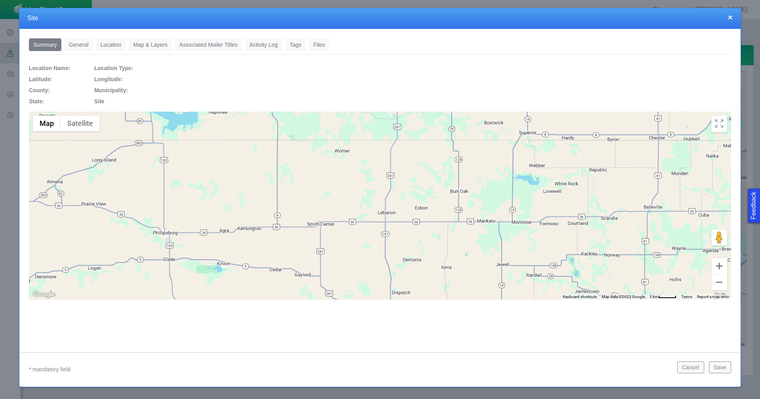
click at [76, 44] on link "General" at bounding box center [79, 44] width 29 height 13
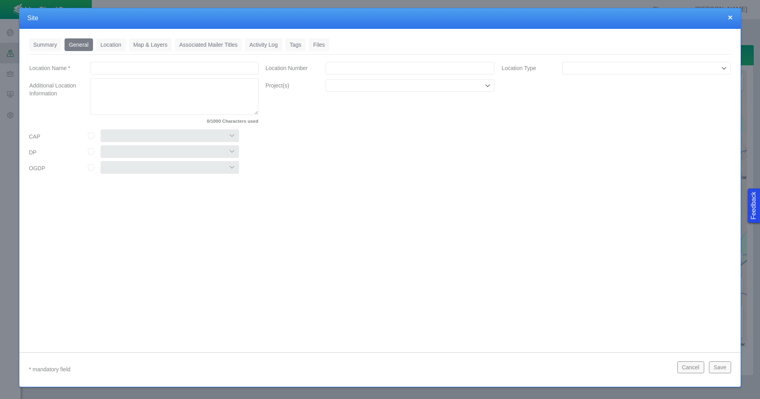
click at [144, 72] on input "Location Name *" at bounding box center [174, 68] width 169 height 13
type input "C23-08"
click at [367, 69] on input "Location Number" at bounding box center [410, 68] width 169 height 13
click at [342, 68] on input "Location Number" at bounding box center [410, 68] width 169 height 13
paste input "459472"
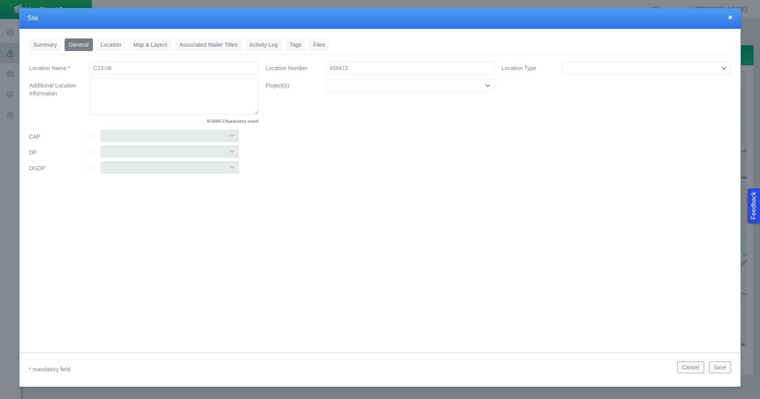
type input "459472"
click at [611, 71] on input "Location Type" at bounding box center [643, 68] width 154 height 8
click at [596, 119] on li "[PERSON_NAME]" at bounding box center [646, 124] width 169 height 13
type input "[PERSON_NAME]"
click at [354, 82] on input "Project(s)" at bounding box center [406, 86] width 154 height 8
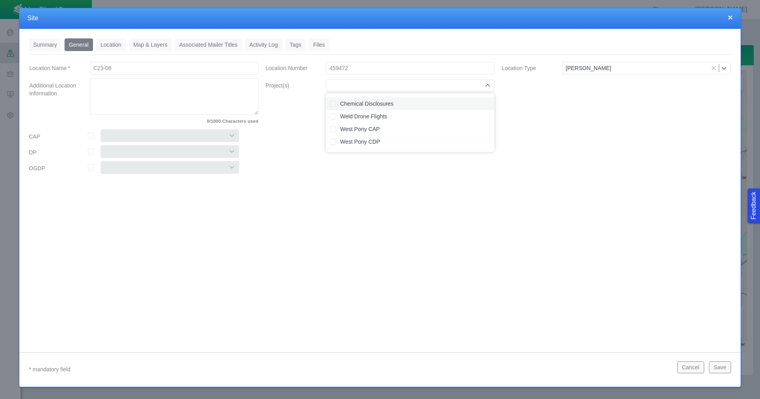
click at [353, 105] on label "Chemical Disclosures" at bounding box center [415, 104] width 150 height 8
checkbox input "true"
click at [93, 135] on input "checkbox" at bounding box center [91, 136] width 6 height 6
checkbox input "true"
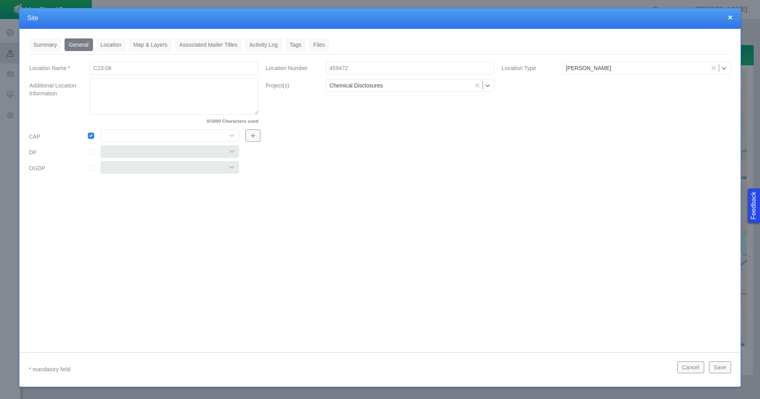
click at [201, 137] on select "Colt East Pony Greeley Crescent Maverick Mustang West Pony" at bounding box center [170, 135] width 139 height 13
select select "56013520365497859"
click at [101, 129] on select "Colt East Pony Greeley Crescent Maverick Mustang West Pony" at bounding box center [170, 135] width 139 height 13
click at [119, 45] on link "Location" at bounding box center [111, 44] width 30 height 13
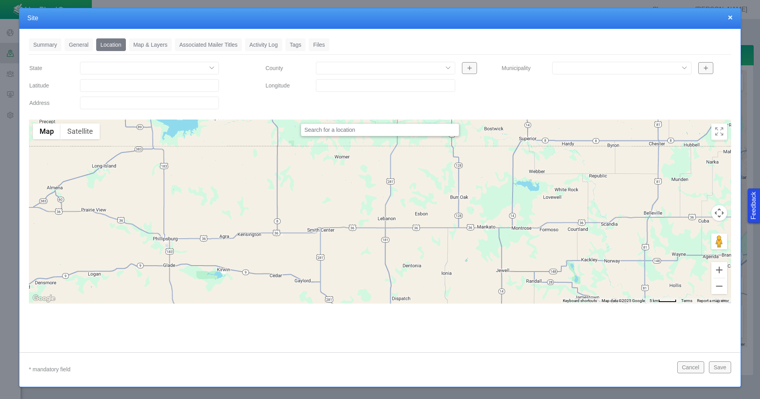
click at [103, 86] on input "Latitude" at bounding box center [149, 85] width 139 height 13
paste input "40.29878998"
type input "40.29878998"
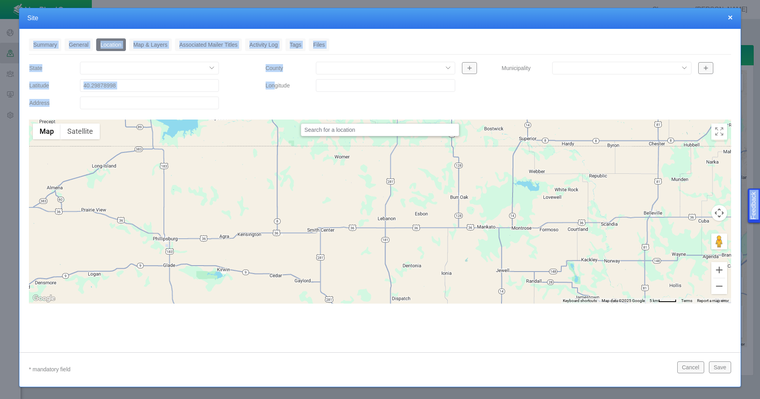
drag, startPoint x: 374, startPoint y: 128, endPoint x: 1029, endPoint y: 212, distance: 660.2
click at [760, 212] on html "Feedback Chevron [PERSON_NAME] Projects Sites CRM Noise Administration Dashboar…" at bounding box center [380, 199] width 760 height 399
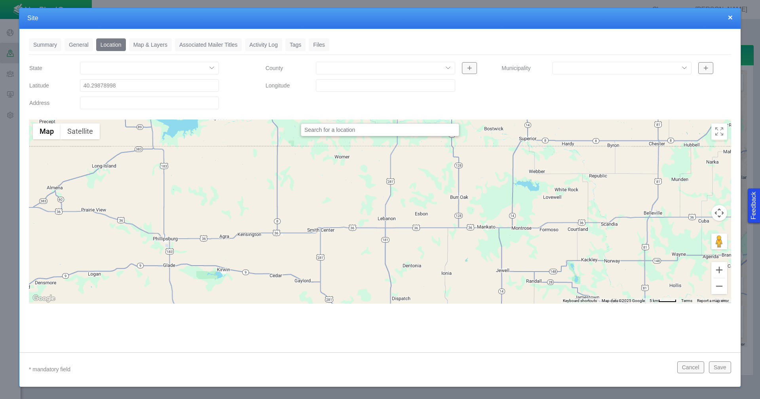
click at [332, 82] on input "Longitude" at bounding box center [385, 85] width 139 height 13
paste input "-104.509697"
type input "-104.509697"
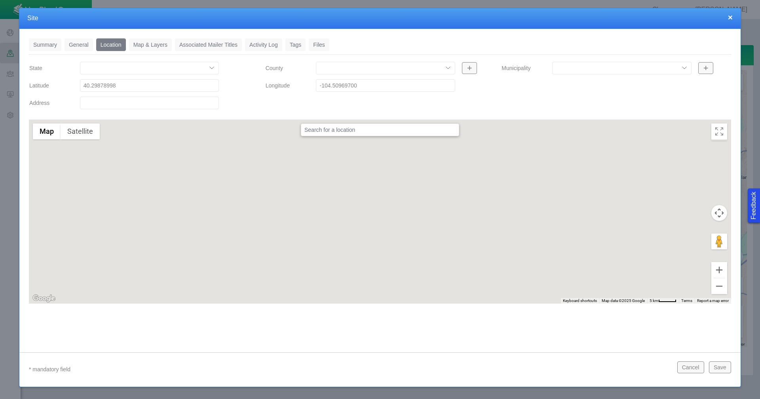
click at [298, 43] on link "Tags" at bounding box center [295, 44] width 21 height 13
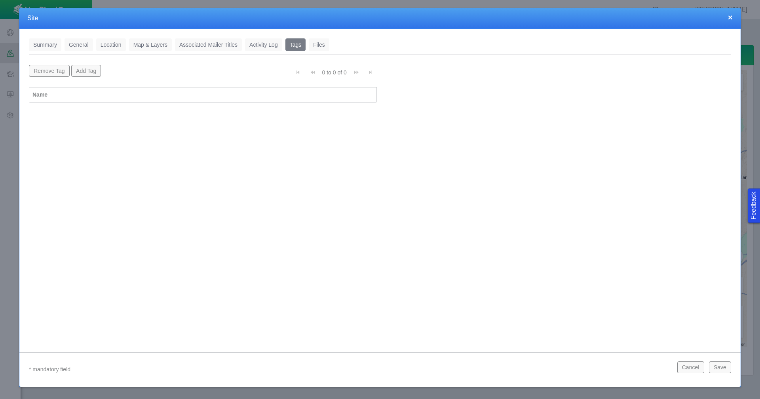
click at [83, 70] on button "Add Tag" at bounding box center [86, 71] width 30 height 12
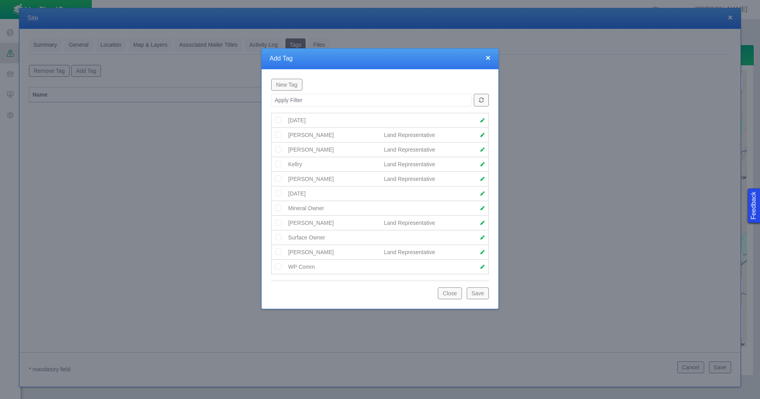
click at [278, 136] on img at bounding box center [278, 134] width 7 height 7
click at [480, 292] on button "Save" at bounding box center [478, 293] width 22 height 12
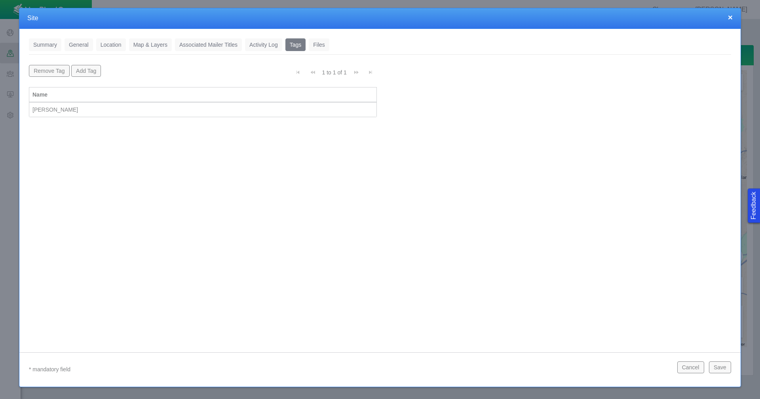
click at [724, 366] on button "Save" at bounding box center [720, 367] width 22 height 12
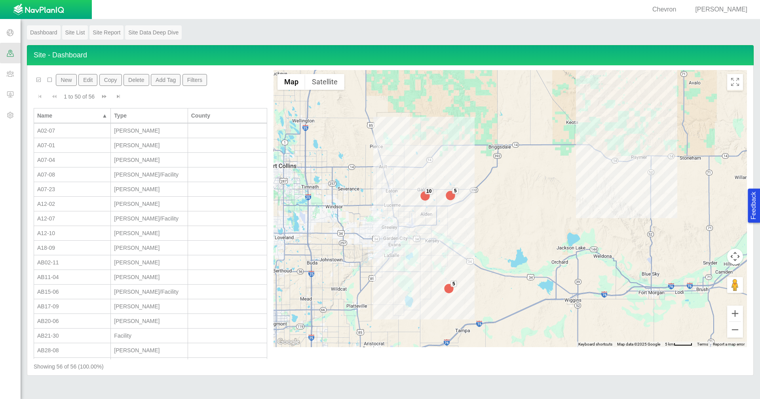
click at [70, 79] on button "New" at bounding box center [66, 80] width 21 height 12
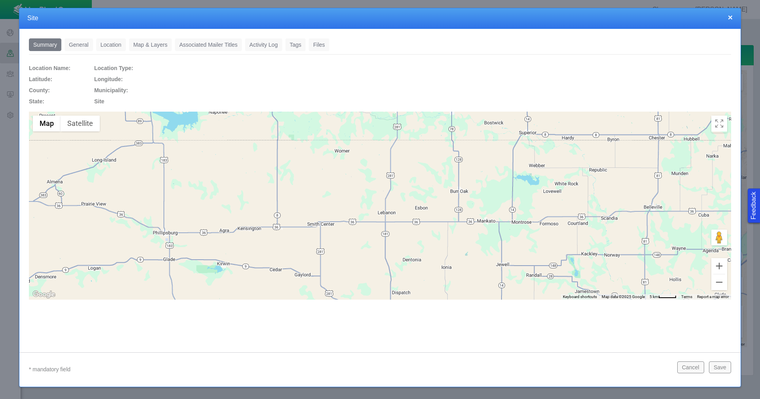
click at [78, 42] on link "General" at bounding box center [79, 44] width 29 height 13
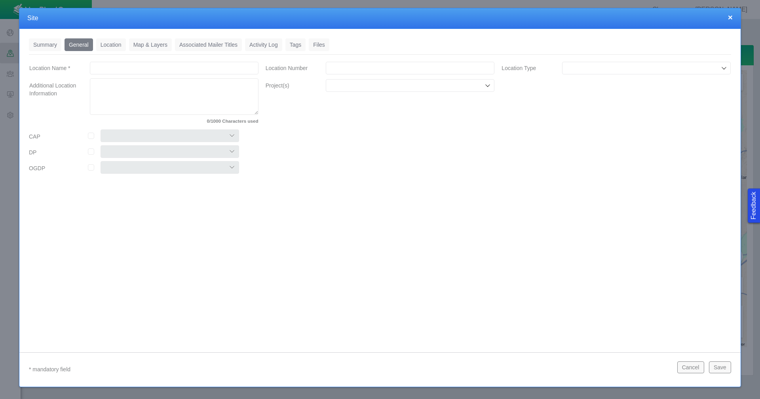
click at [177, 70] on input "Location Name *" at bounding box center [174, 68] width 169 height 13
type input "Y07-03"
click at [367, 68] on input "Location Number" at bounding box center [410, 68] width 169 height 13
paste input "459220"
type input "459220"
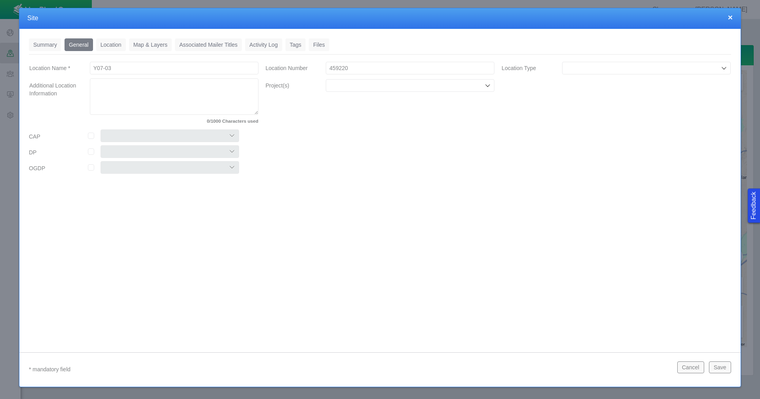
click at [614, 70] on input "Location Type" at bounding box center [643, 68] width 154 height 8
click at [601, 120] on span "[PERSON_NAME]" at bounding box center [646, 124] width 161 height 8
type input "[PERSON_NAME]"
click at [489, 88] on icon at bounding box center [488, 85] width 6 height 6
click at [449, 105] on label "Chemical Disclosures" at bounding box center [415, 104] width 150 height 8
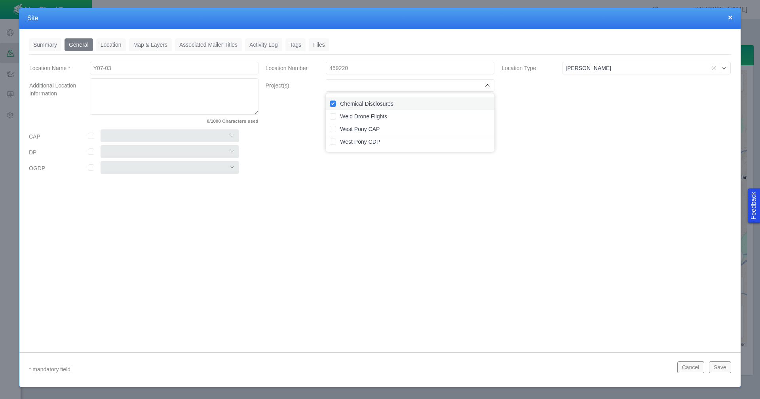
checkbox input "true"
click at [93, 136] on input "checkbox" at bounding box center [91, 136] width 6 height 6
checkbox input "true"
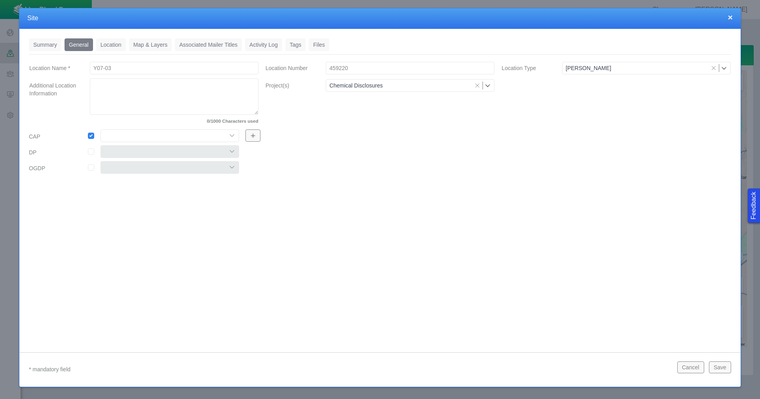
click at [141, 138] on select "Colt East Pony Greeley Crescent Maverick Mustang West Pony" at bounding box center [170, 135] width 139 height 13
select select "56013520365497859"
click at [101, 129] on select "Colt East Pony Greeley Crescent Maverick Mustang West Pony" at bounding box center [170, 135] width 139 height 13
click at [115, 47] on link "Location" at bounding box center [111, 44] width 30 height 13
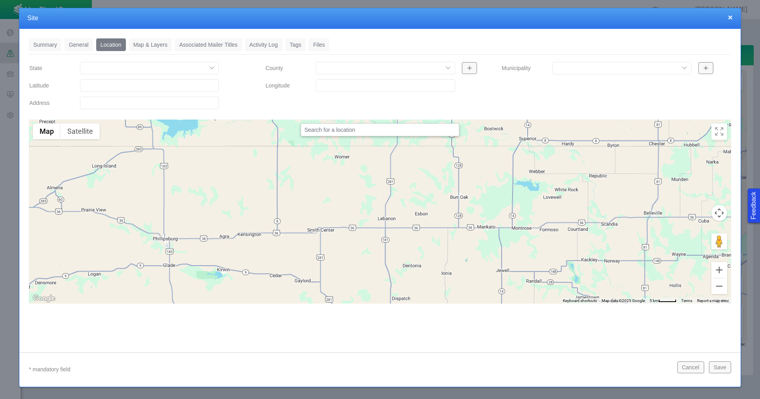
click at [125, 91] on input "Latitude" at bounding box center [149, 85] width 139 height 13
paste input "40.15808105"
type input "40.15808105"
click at [342, 83] on input "Longitude" at bounding box center [385, 85] width 139 height 13
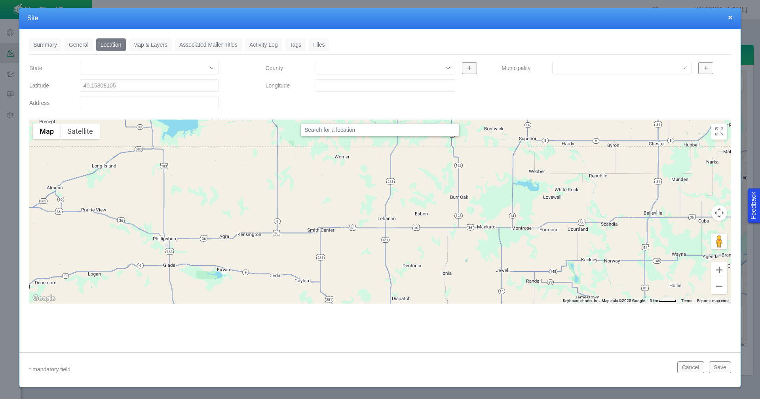
paste input "-104.5960312"
type input "-104.59603120"
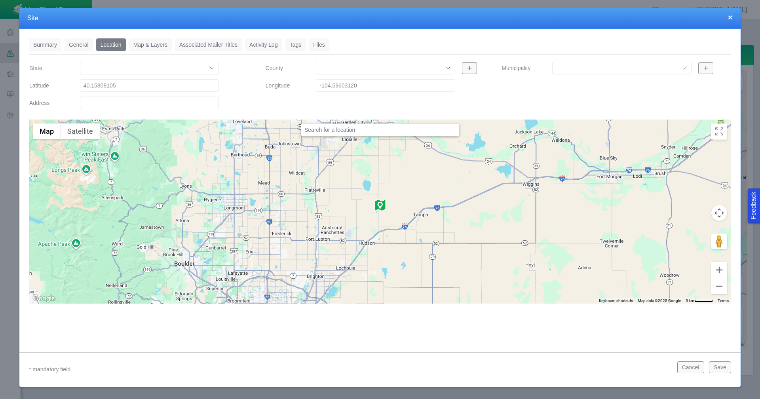
click at [298, 43] on link "Tags" at bounding box center [295, 44] width 21 height 13
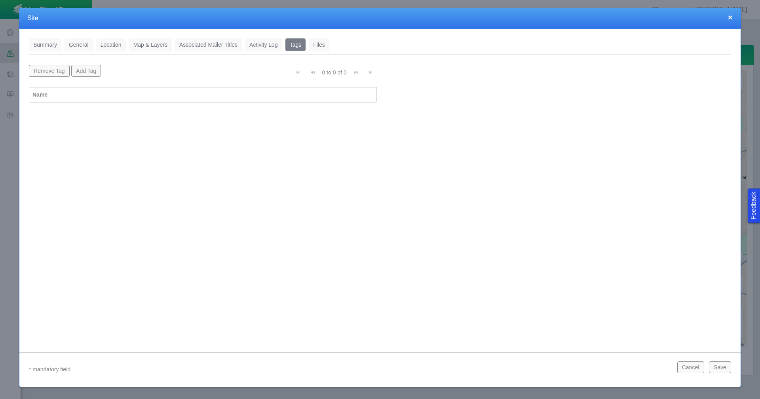
click at [84, 73] on button "Add Tag" at bounding box center [86, 71] width 30 height 12
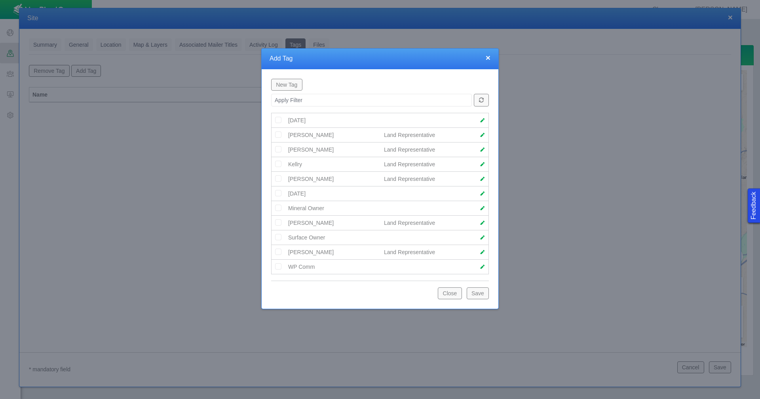
click at [287, 86] on button "New Tag" at bounding box center [286, 85] width 31 height 12
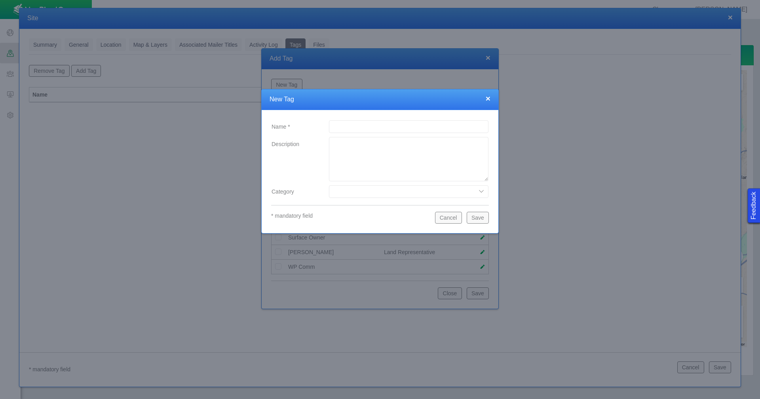
click at [336, 127] on input "Name *" at bounding box center [409, 126] width 160 height 13
type input "[PERSON_NAME]"
click at [372, 192] on select "Date Range Land Representative" at bounding box center [409, 191] width 160 height 13
select select "79094468455732921"
click at [329, 185] on select "Date Range Land Representative" at bounding box center [409, 191] width 160 height 13
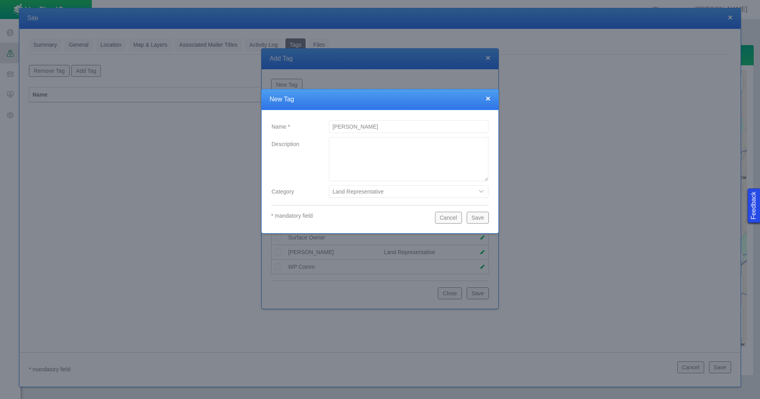
click at [484, 217] on button "Save" at bounding box center [478, 218] width 22 height 12
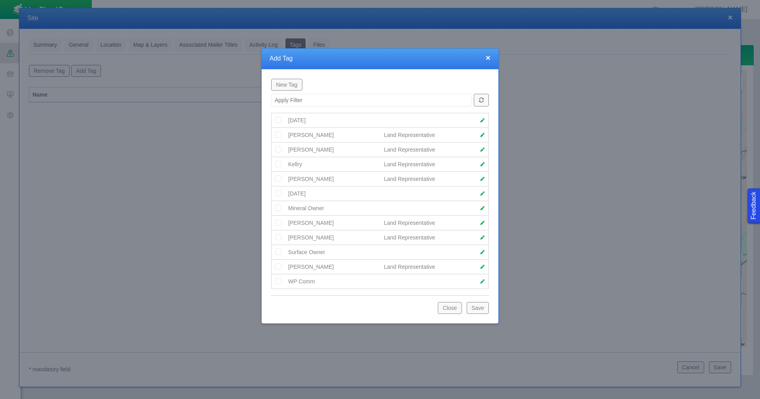
click at [276, 236] on img at bounding box center [278, 237] width 7 height 7
click at [477, 310] on button "Save" at bounding box center [478, 308] width 22 height 12
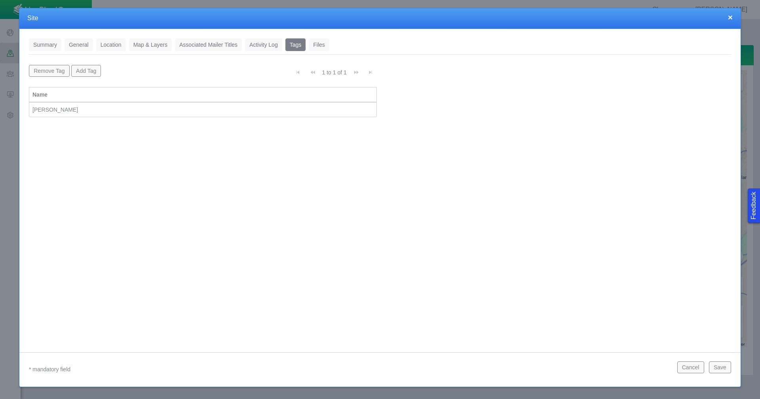
click at [720, 366] on button "Save" at bounding box center [720, 367] width 22 height 12
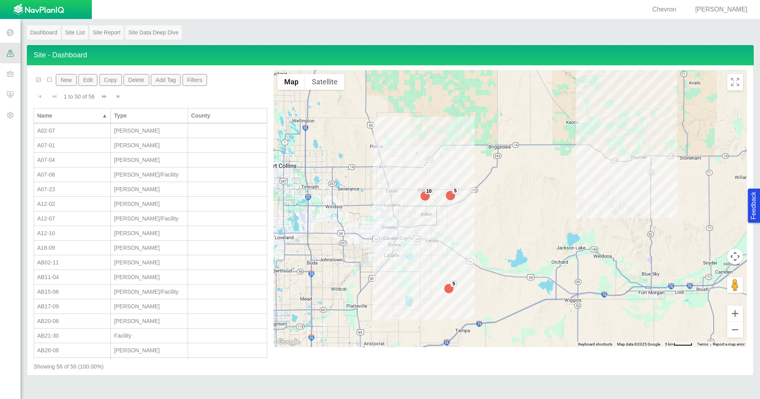
click at [65, 78] on button "New" at bounding box center [66, 80] width 21 height 12
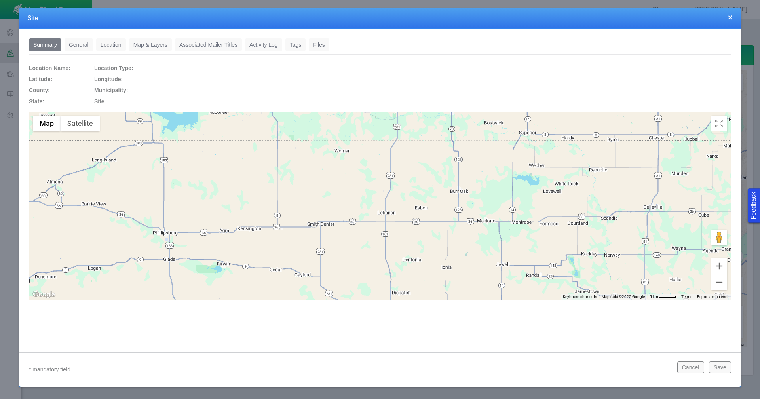
click at [83, 41] on link "General" at bounding box center [79, 44] width 29 height 13
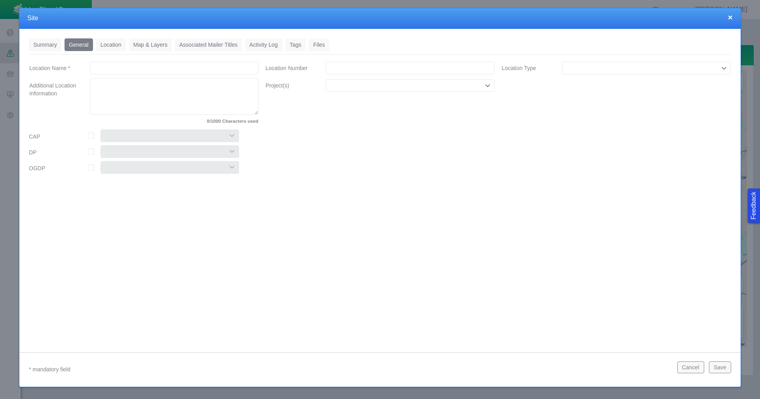
click at [154, 64] on input "Location Name *" at bounding box center [174, 68] width 169 height 13
type input "Cc29-11 Multi"
click at [363, 69] on input "Location Number" at bounding box center [410, 68] width 169 height 13
paste input "460247"
type input "460247"
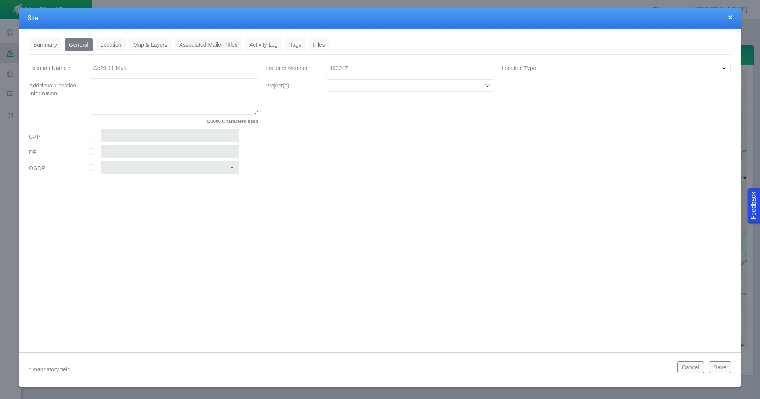
click at [367, 87] on input "Project(s)" at bounding box center [406, 86] width 154 height 8
click at [363, 103] on label "Chemical Disclosures" at bounding box center [415, 104] width 150 height 8
checkbox input "true"
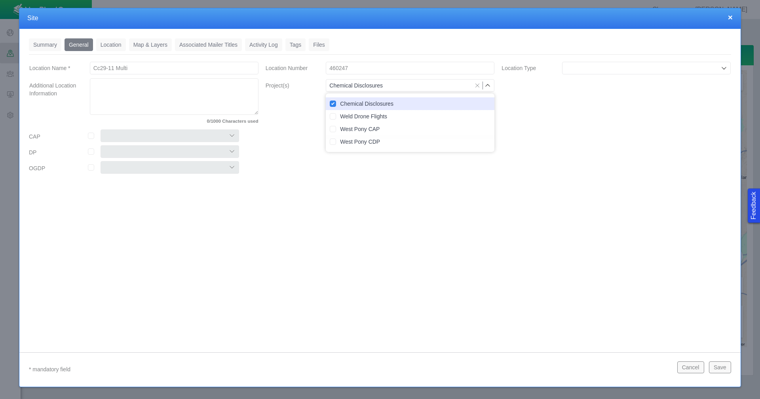
click at [89, 135] on input "checkbox" at bounding box center [91, 136] width 6 height 6
checkbox input "true"
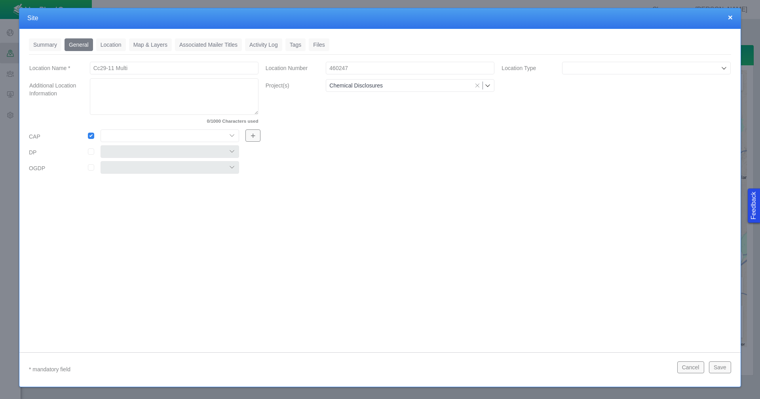
click at [131, 139] on select "Colt East Pony Greeley Crescent Maverick Mustang West Pony" at bounding box center [170, 135] width 139 height 13
select select "56013520365497859"
click at [101, 129] on select "Colt East Pony Greeley Crescent Maverick Mustang West Pony" at bounding box center [170, 135] width 139 height 13
click at [115, 46] on link "Location" at bounding box center [111, 44] width 30 height 13
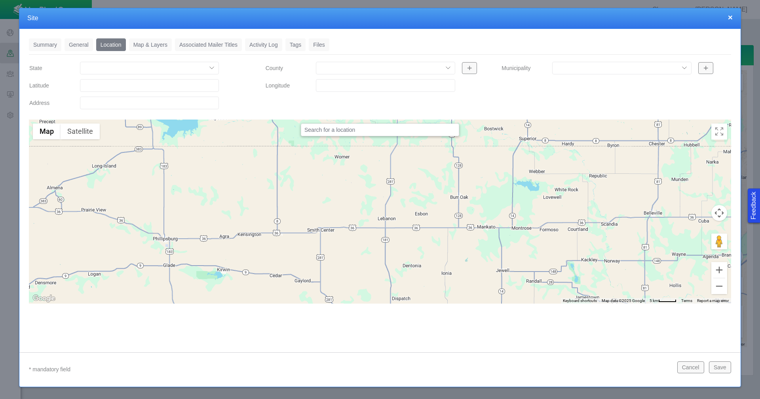
click at [121, 89] on input "Latitude" at bounding box center [149, 85] width 139 height 13
paste input "40.28293991"
drag, startPoint x: 483, startPoint y: 162, endPoint x: 864, endPoint y: 177, distance: 381.5
click at [760, 177] on html "Feedback Chevron [PERSON_NAME] Projects Sites CRM Noise Administration Dashboar…" at bounding box center [380, 199] width 760 height 399
type input "40.28293991"
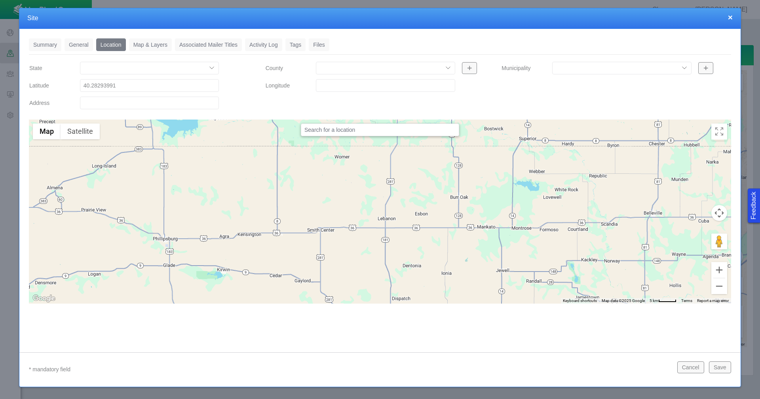
click at [324, 85] on input "Longitude" at bounding box center [385, 85] width 139 height 13
paste input "-104.4658279"
type input "-104.46582790"
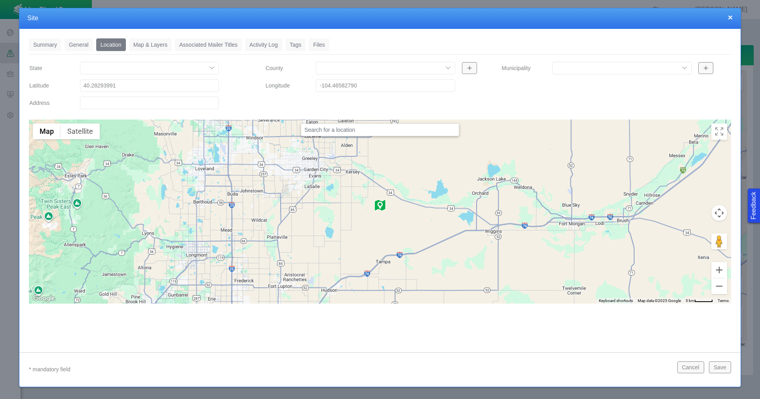
drag, startPoint x: 203, startPoint y: 61, endPoint x: 261, endPoint y: 44, distance: 60.3
click at [183, 53] on div "Summary 0 General 0 Location 0 Map & Layers 0 Associated Mailer Titles 0 Activi…" at bounding box center [380, 170] width 702 height 265
click at [288, 44] on link "Tags" at bounding box center [295, 44] width 21 height 13
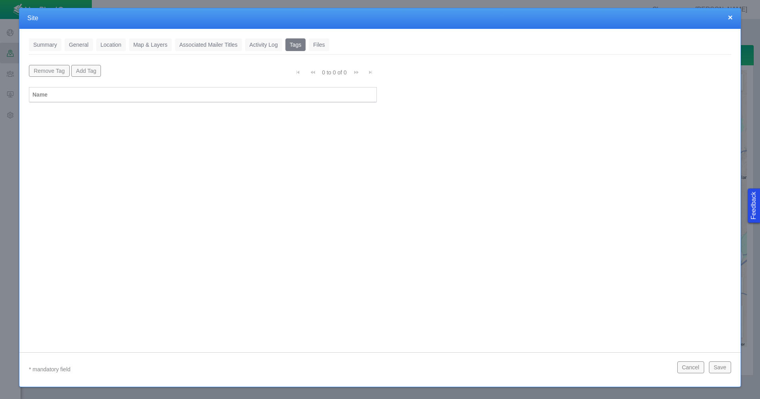
click at [94, 70] on button "Add Tag" at bounding box center [86, 71] width 30 height 12
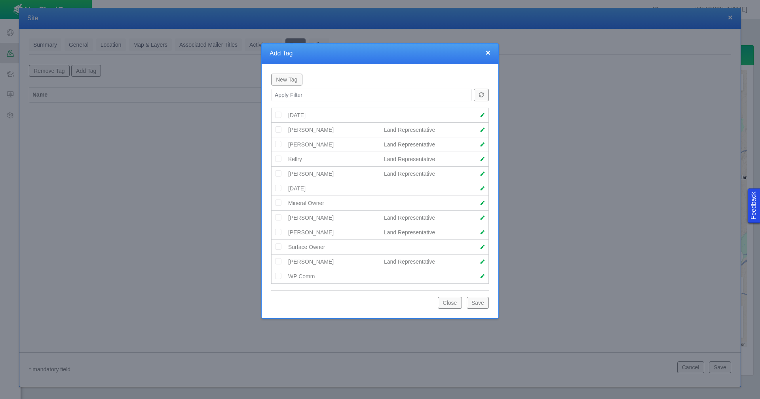
click at [280, 146] on img at bounding box center [278, 144] width 7 height 7
click at [474, 304] on button "Save" at bounding box center [478, 303] width 22 height 12
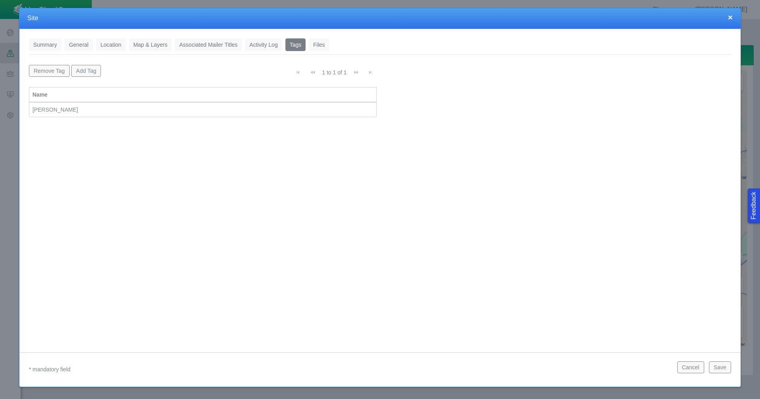
click at [108, 49] on link "Location" at bounding box center [111, 44] width 30 height 13
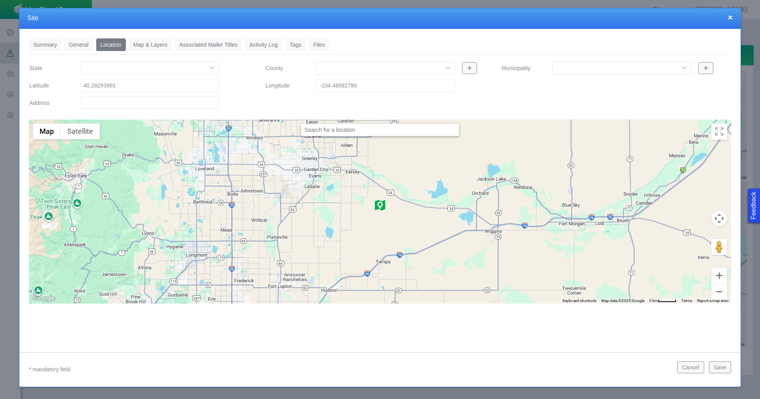
click at [713, 369] on button "Save" at bounding box center [720, 367] width 22 height 12
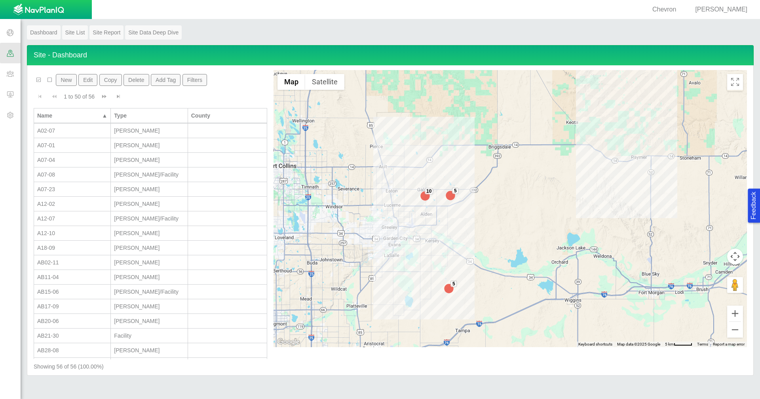
click at [70, 81] on button "New" at bounding box center [66, 80] width 21 height 12
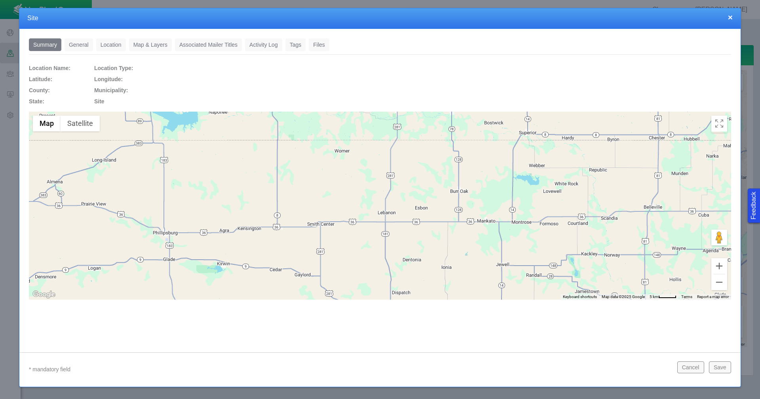
click at [73, 45] on link "General" at bounding box center [79, 44] width 29 height 13
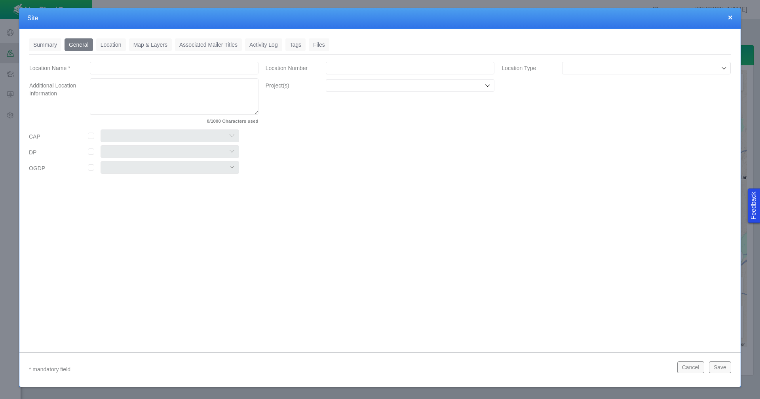
click at [125, 63] on input "Location Name *" at bounding box center [174, 68] width 169 height 13
type input "Cc29-10"
click at [351, 65] on input "Location Number" at bounding box center [410, 68] width 169 height 13
paste input "460228"
type input "460228"
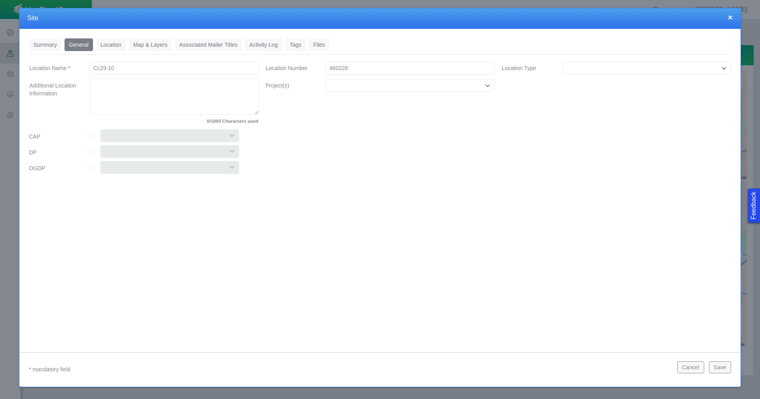
click at [612, 74] on div at bounding box center [646, 68] width 169 height 13
click at [589, 122] on span "[PERSON_NAME]" at bounding box center [646, 124] width 161 height 8
type input "[PERSON_NAME]"
click at [486, 82] on span at bounding box center [488, 85] width 6 height 7
click at [423, 103] on label "Chemical Disclosures" at bounding box center [415, 104] width 150 height 8
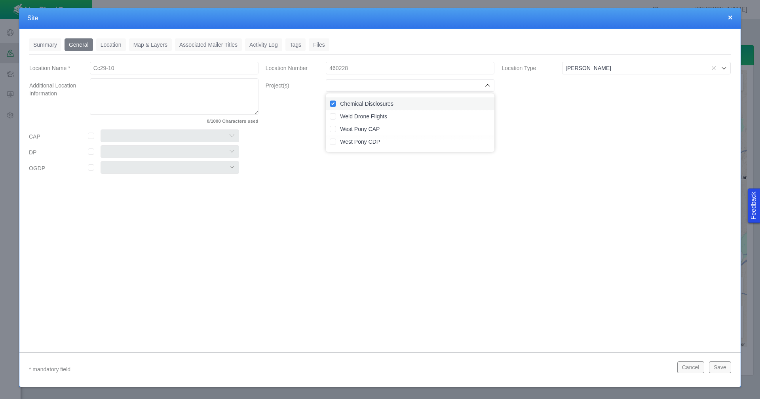
checkbox input "true"
click at [93, 136] on input "checkbox" at bounding box center [91, 136] width 6 height 6
checkbox input "true"
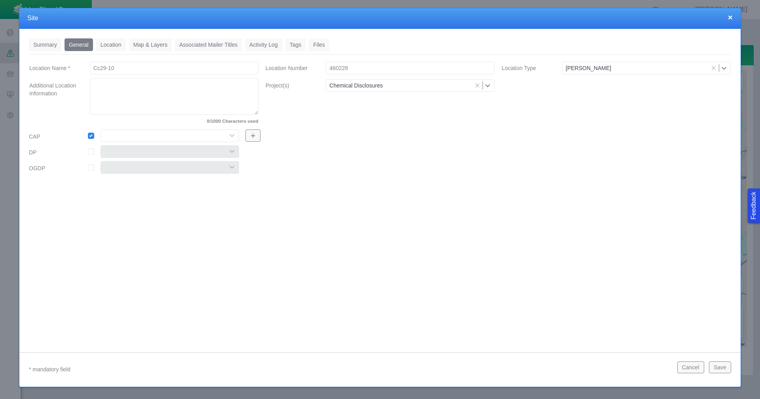
click at [135, 137] on select "Colt East Pony Greeley Crescent Maverick Mustang West Pony" at bounding box center [170, 135] width 139 height 13
select select "56013520365497859"
click at [101, 129] on select "Colt East Pony Greeley Crescent Maverick Mustang West Pony" at bounding box center [170, 135] width 139 height 13
click at [114, 44] on link "Location" at bounding box center [111, 44] width 30 height 13
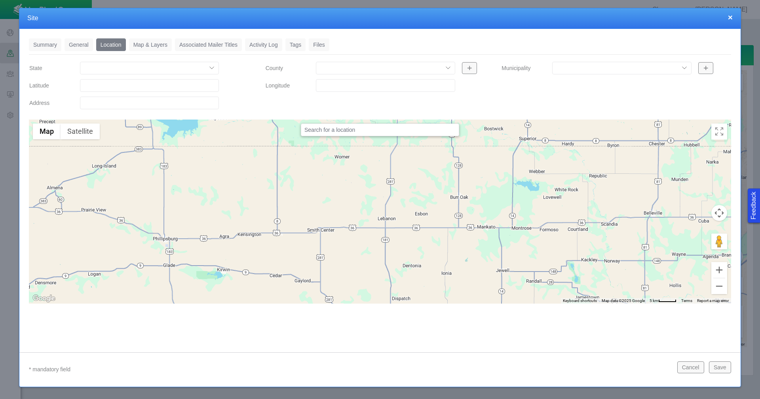
click at [92, 86] on input "Latitude" at bounding box center [149, 85] width 139 height 13
paste input "40.2828598"
type input "40.28285980"
click at [344, 84] on input "Longitude" at bounding box center [385, 85] width 139 height 13
paste input "-104.4572906"
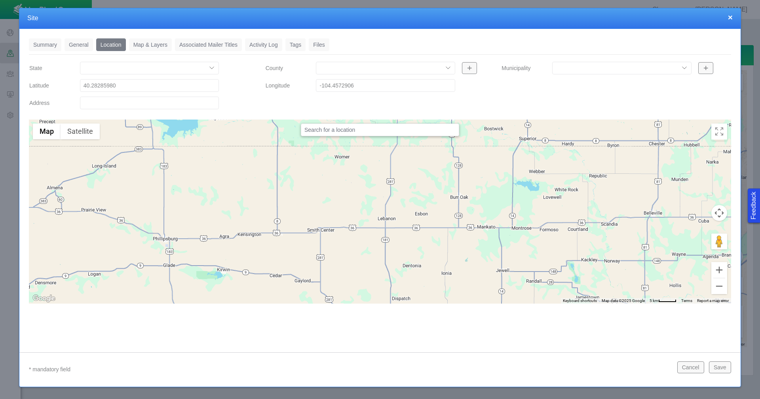
type input "-104.45729060"
click at [297, 45] on link "Tags" at bounding box center [295, 44] width 21 height 13
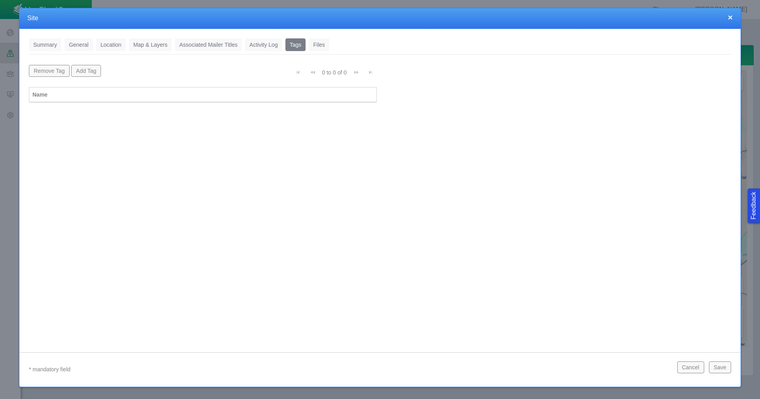
click at [92, 70] on button "Add Tag" at bounding box center [86, 71] width 30 height 12
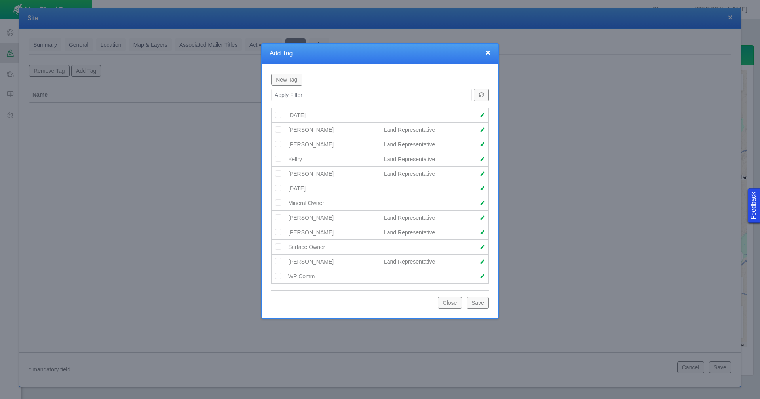
click at [277, 143] on img at bounding box center [278, 144] width 7 height 7
click at [479, 303] on button "Save" at bounding box center [478, 303] width 22 height 12
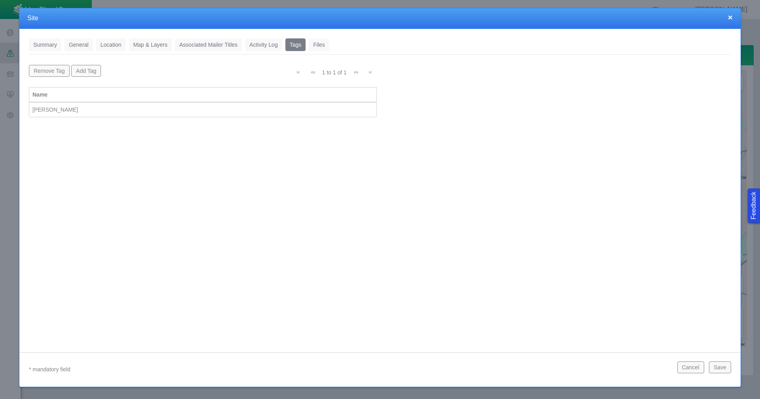
click at [713, 365] on button "Save" at bounding box center [720, 367] width 22 height 12
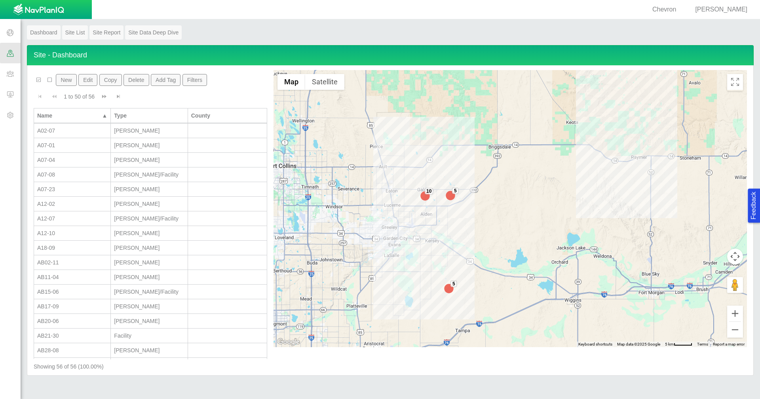
click at [63, 79] on button "New" at bounding box center [66, 80] width 21 height 12
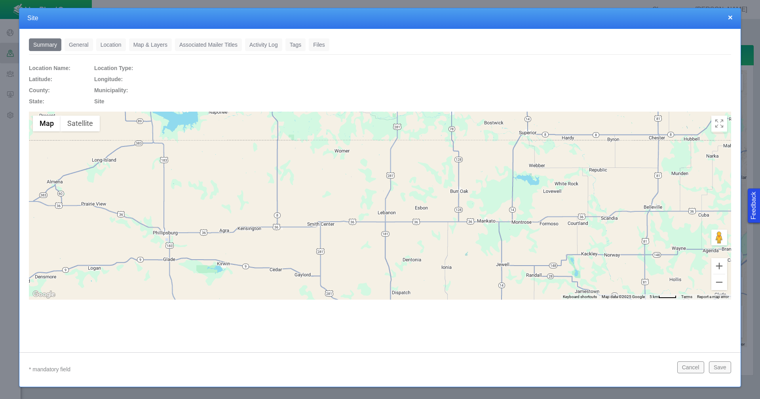
click at [72, 44] on link "General" at bounding box center [79, 44] width 29 height 13
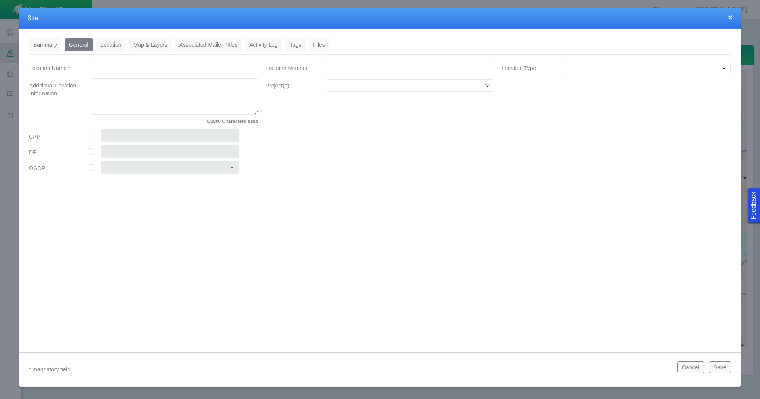
drag, startPoint x: 156, startPoint y: 71, endPoint x: 150, endPoint y: 65, distance: 8.7
click at [150, 65] on input "Location Name *" at bounding box center [174, 68] width 169 height 13
type input "Cc16-24"
click at [344, 67] on input "Location Number" at bounding box center [410, 68] width 169 height 13
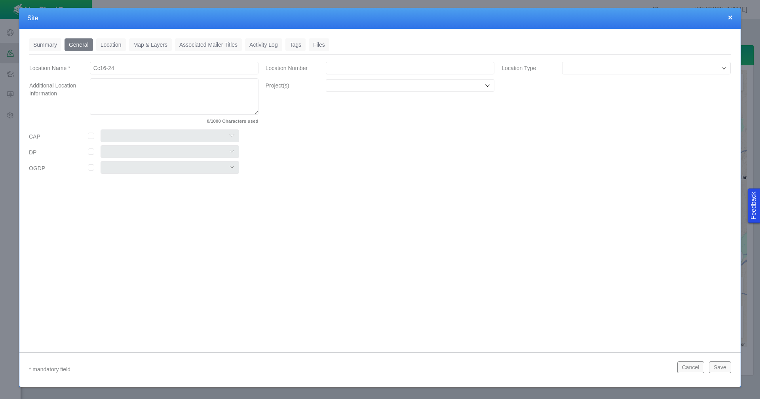
click at [344, 67] on input "Location Number" at bounding box center [410, 68] width 169 height 13
paste input "485438"
type input "485438"
click at [596, 70] on input "Location Type" at bounding box center [643, 68] width 154 height 8
click at [574, 123] on span "[PERSON_NAME]" at bounding box center [646, 124] width 161 height 8
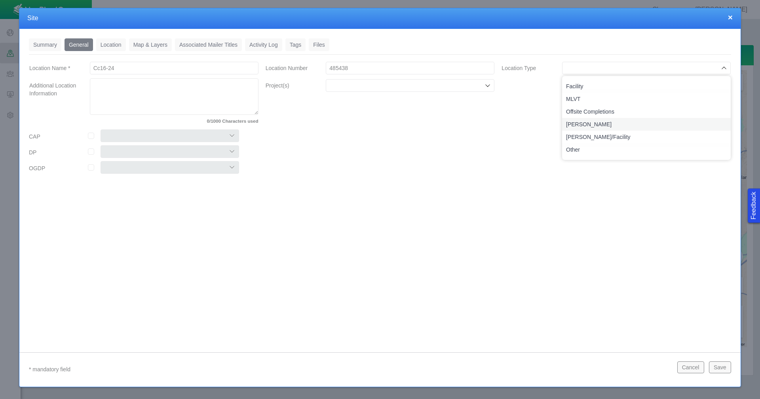
type input "[PERSON_NAME]"
click at [451, 84] on input "Project(s)" at bounding box center [406, 86] width 154 height 8
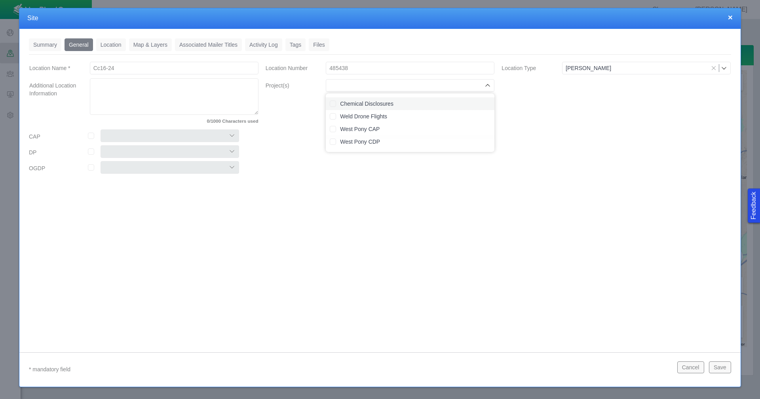
click at [428, 101] on label "Chemical Disclosures" at bounding box center [415, 104] width 150 height 8
checkbox input "true"
click at [87, 135] on div at bounding box center [91, 136] width 18 height 6
click at [92, 136] on input "checkbox" at bounding box center [91, 136] width 6 height 6
checkbox input "true"
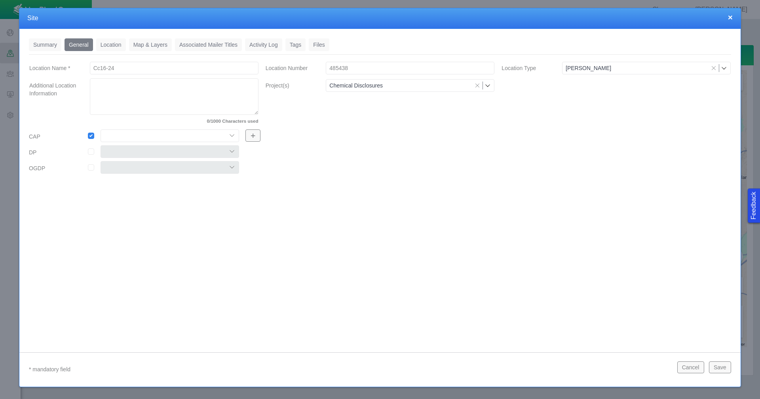
click at [141, 138] on select "Colt East Pony Greeley Crescent Maverick Mustang West Pony" at bounding box center [170, 135] width 139 height 13
select select "56013520365497859"
click at [101, 129] on select "Colt East Pony Greeley Crescent Maverick Mustang West Pony" at bounding box center [170, 135] width 139 height 13
click at [121, 44] on link "Location" at bounding box center [111, 44] width 30 height 13
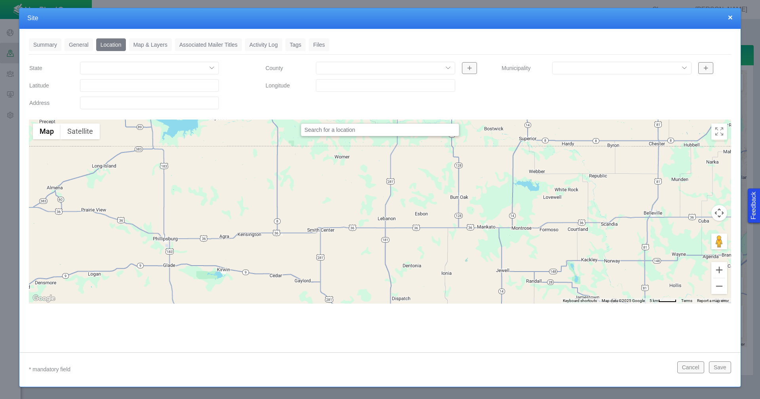
click at [110, 84] on input "Latitude" at bounding box center [149, 85] width 139 height 13
paste input "40.30701447"
type input "40.30701447"
click at [355, 87] on input "Longitude" at bounding box center [385, 85] width 139 height 13
paste input "-104.4431686"
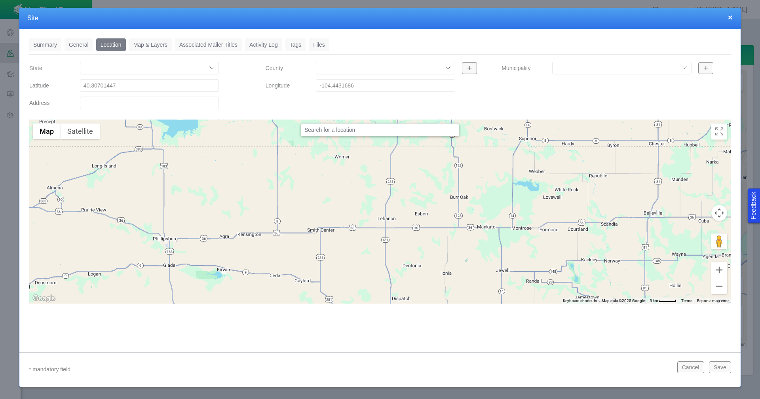
type input "-104.44316860"
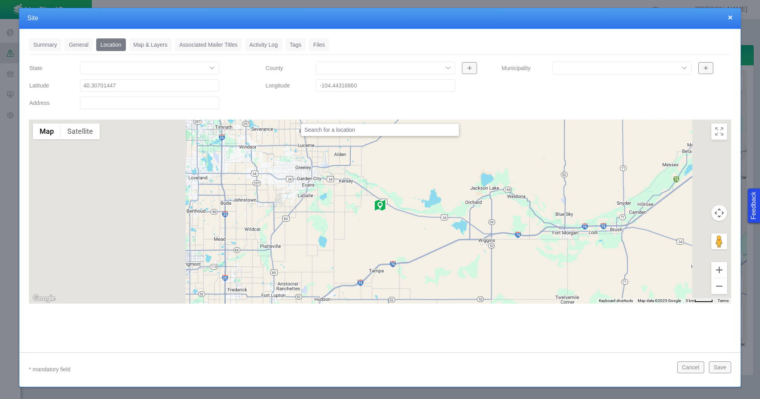
click at [292, 46] on link "Tags" at bounding box center [295, 44] width 21 height 13
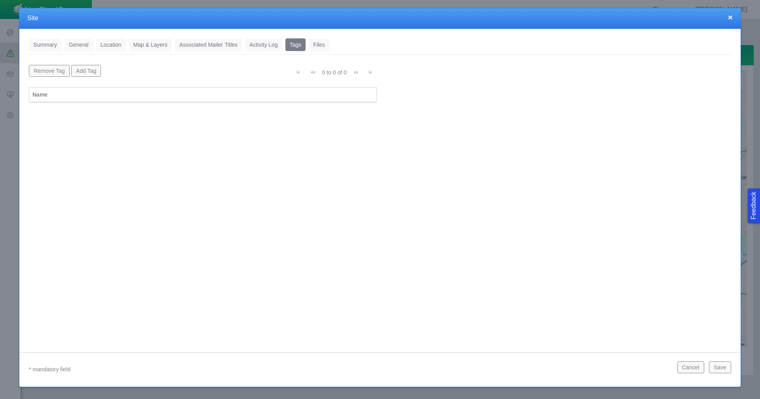
click at [94, 69] on button "Add Tag" at bounding box center [86, 71] width 30 height 12
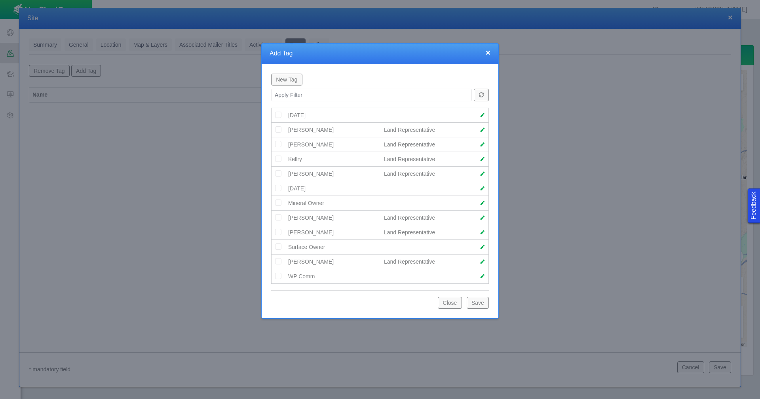
click at [281, 174] on img at bounding box center [278, 173] width 7 height 7
click at [478, 302] on button "Save" at bounding box center [478, 303] width 22 height 12
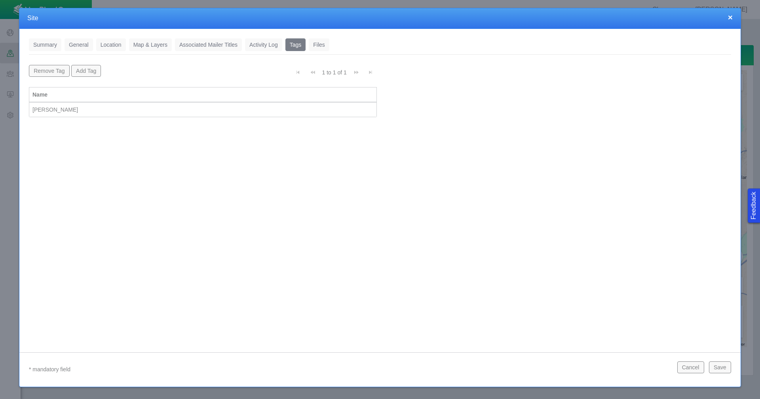
click at [719, 367] on button "Save" at bounding box center [720, 367] width 22 height 12
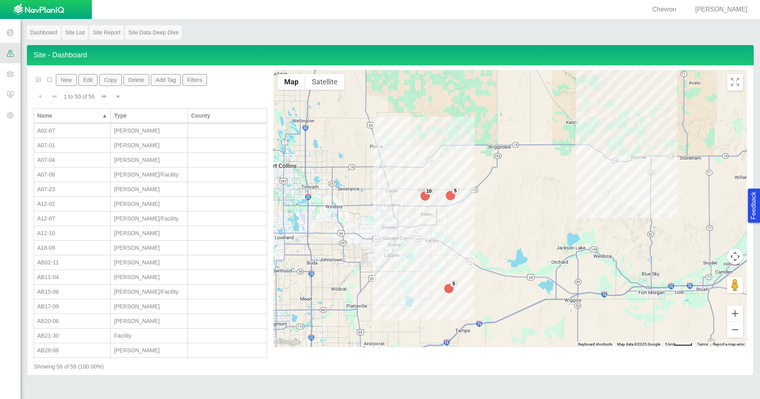
click at [63, 82] on button "New" at bounding box center [66, 80] width 21 height 12
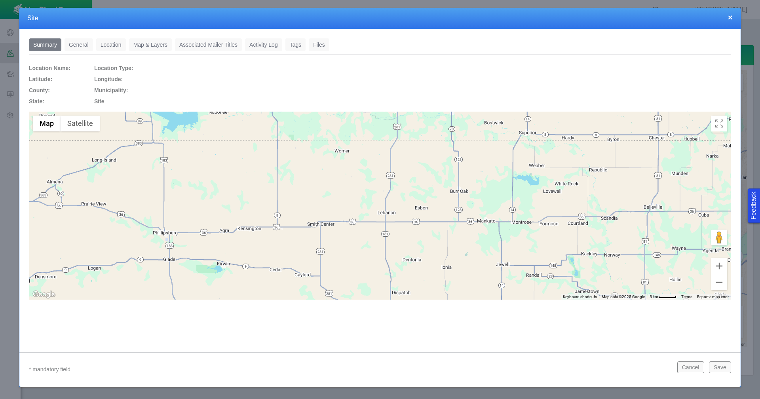
click at [732, 18] on button "×" at bounding box center [730, 17] width 5 height 8
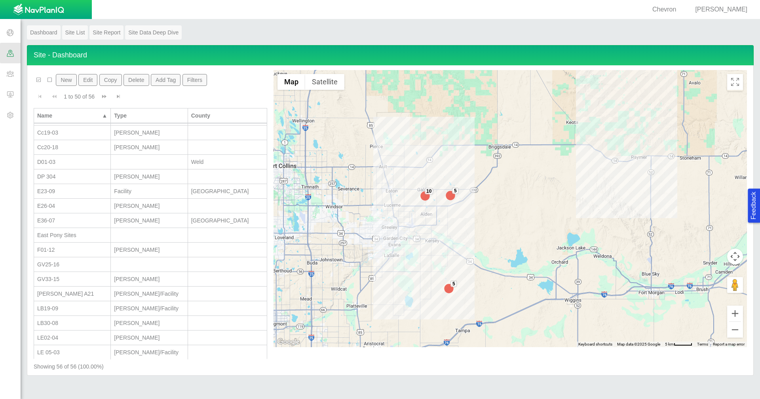
scroll to position [435, 0]
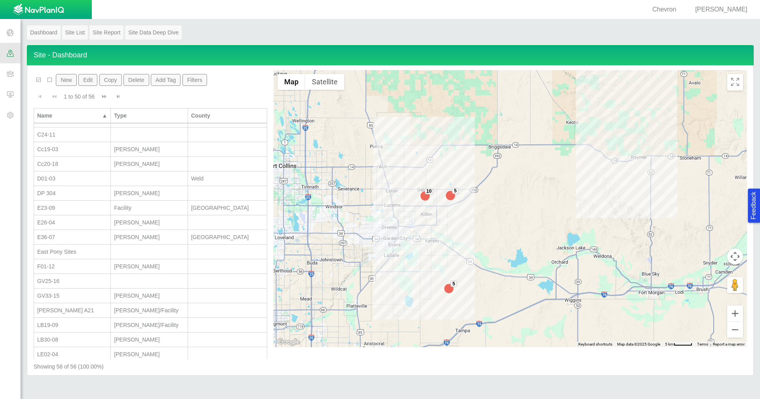
click at [61, 78] on button "New" at bounding box center [66, 80] width 21 height 12
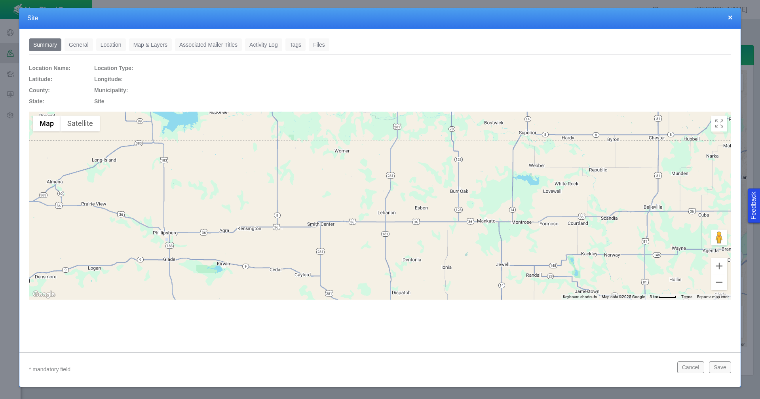
click at [79, 43] on link "General" at bounding box center [79, 44] width 29 height 13
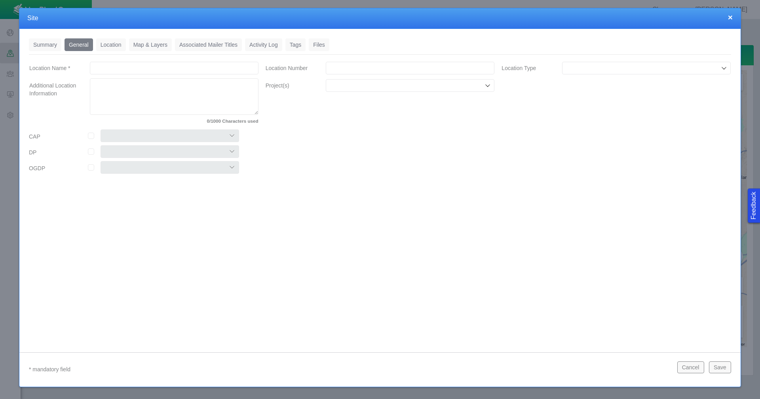
click at [148, 68] on input "Location Name *" at bounding box center [174, 68] width 169 height 13
type input "D01-01"
click at [338, 73] on input "Location Number" at bounding box center [410, 68] width 169 height 13
paste input "459893"
type input "459893"
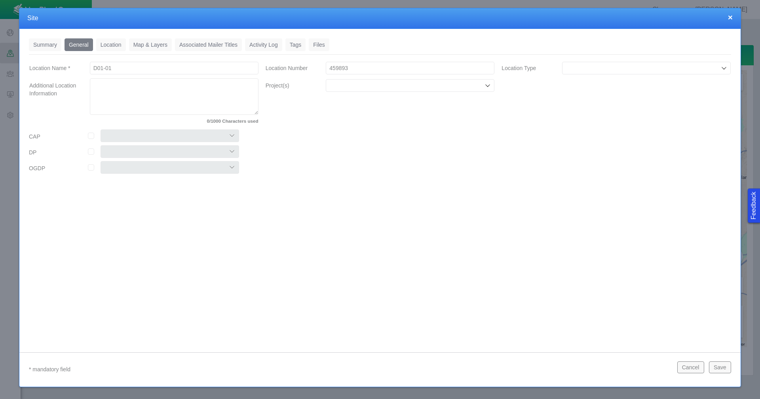
click at [595, 70] on input "Location Type" at bounding box center [643, 68] width 154 height 8
click at [583, 126] on span "[PERSON_NAME]" at bounding box center [646, 124] width 161 height 8
type input "[PERSON_NAME]"
click at [476, 87] on input "Project(s)" at bounding box center [406, 86] width 154 height 8
click at [411, 104] on label "Chemical Disclosures" at bounding box center [415, 104] width 150 height 8
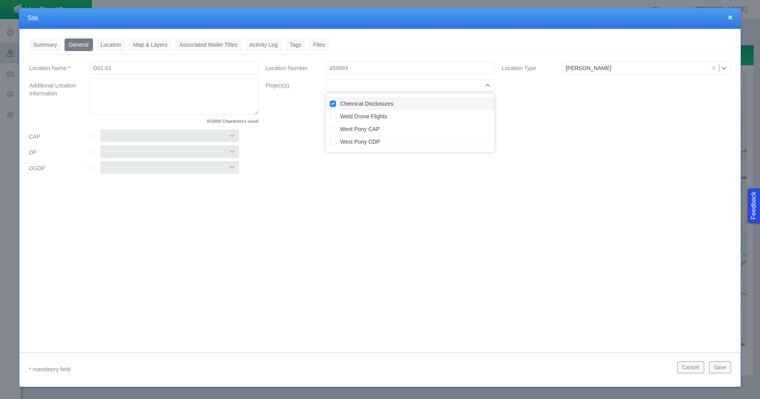
checkbox input "true"
click at [91, 136] on input "checkbox" at bounding box center [91, 136] width 6 height 6
checkbox input "true"
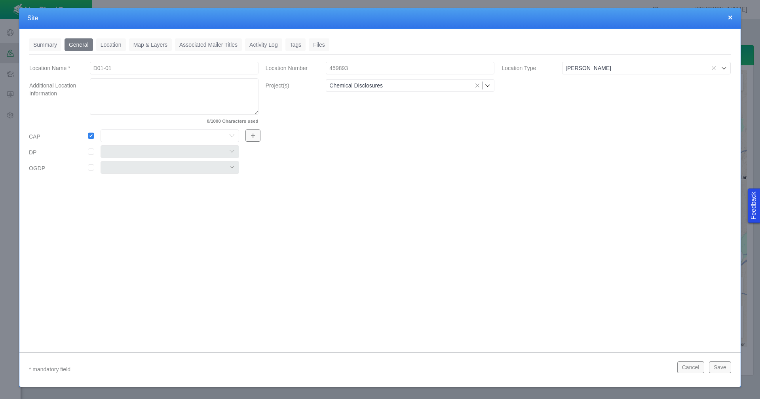
click at [127, 136] on select "..." at bounding box center [170, 135] width 139 height 13
select select "56013520365497859"
click at [101, 129] on select "Colt East Pony Greeley Crescent Maverick Mustang West Pony" at bounding box center [170, 135] width 139 height 13
click at [115, 48] on link "Location" at bounding box center [111, 44] width 30 height 13
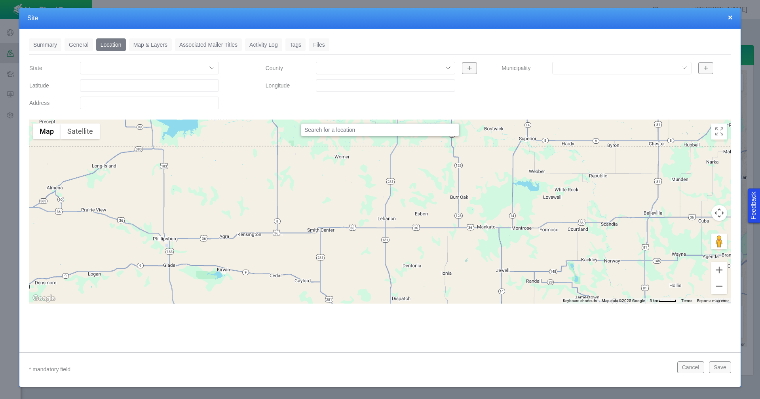
click at [111, 87] on input "Latitude" at bounding box center [149, 85] width 139 height 13
paste input "40.26082993"
type input "40.26082993"
click at [341, 81] on input "Longitude" at bounding box center [385, 85] width 139 height 13
paste input "-104.4919586"
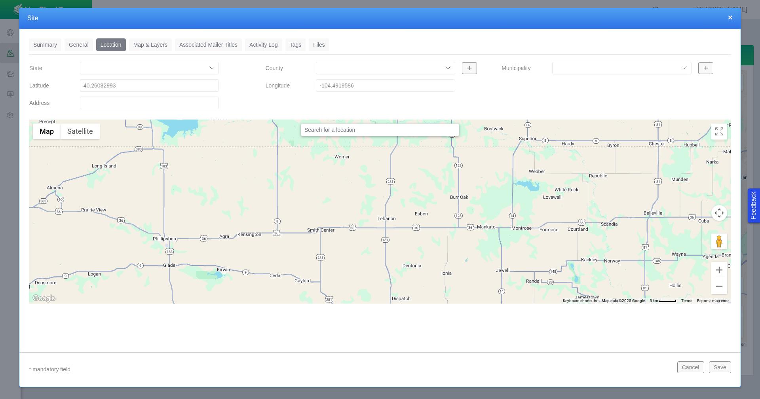
type input "-104.49195860"
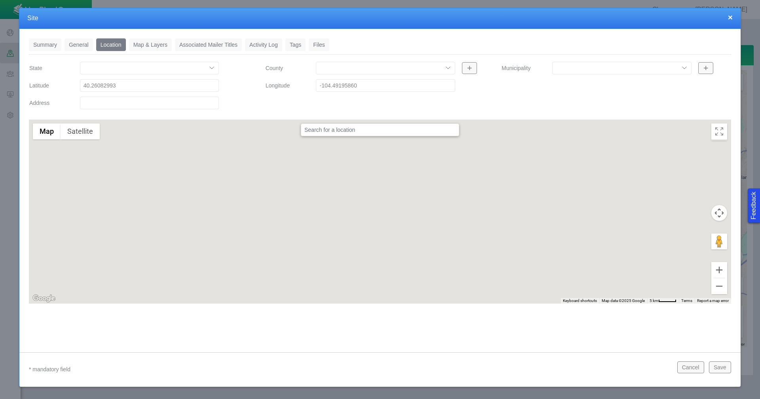
click at [294, 42] on link "Tags" at bounding box center [295, 44] width 21 height 13
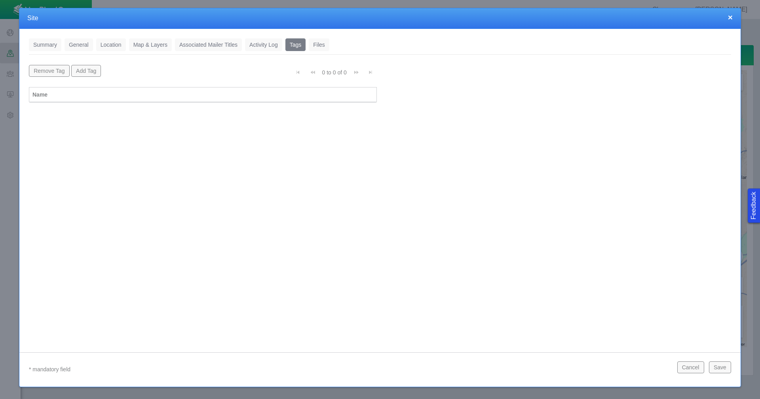
click at [95, 73] on button "Add Tag" at bounding box center [86, 71] width 30 height 12
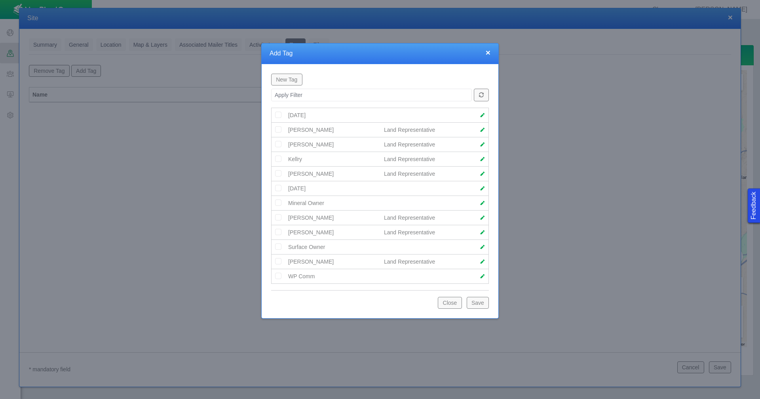
click at [278, 157] on img at bounding box center [278, 158] width 7 height 7
click at [479, 304] on button "Save" at bounding box center [478, 303] width 22 height 12
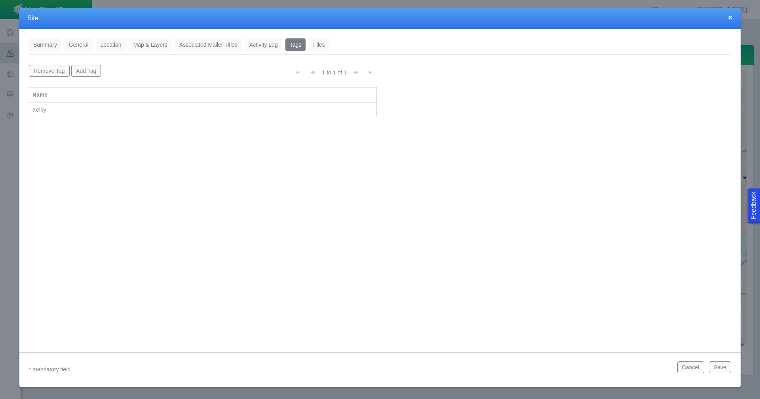
scroll to position [0, 0]
click at [727, 364] on button "Save" at bounding box center [720, 367] width 22 height 12
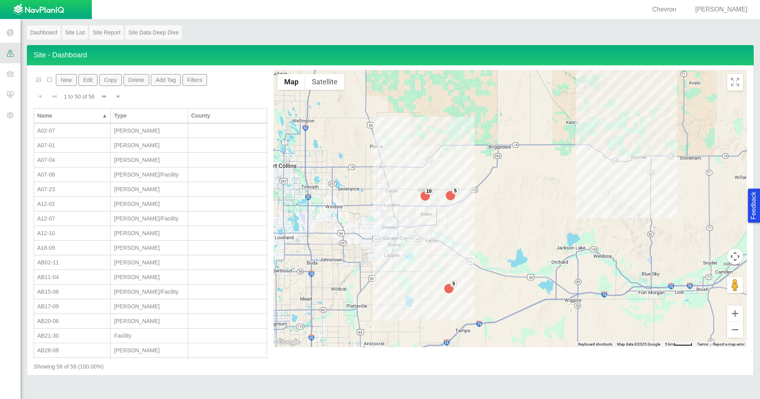
click at [68, 83] on button "New" at bounding box center [66, 80] width 21 height 12
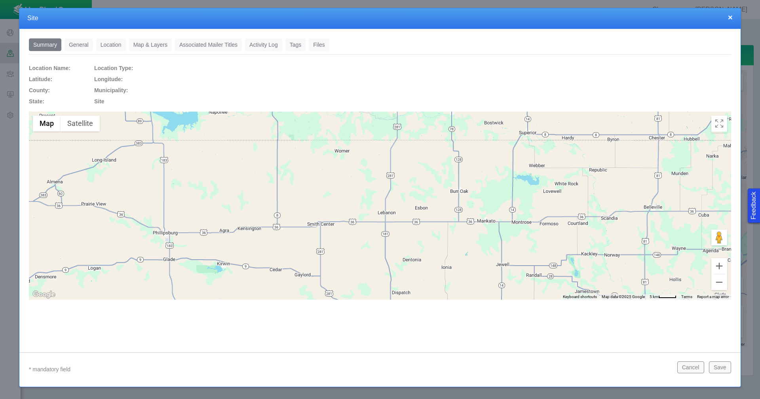
click at [80, 46] on link "General" at bounding box center [79, 44] width 29 height 13
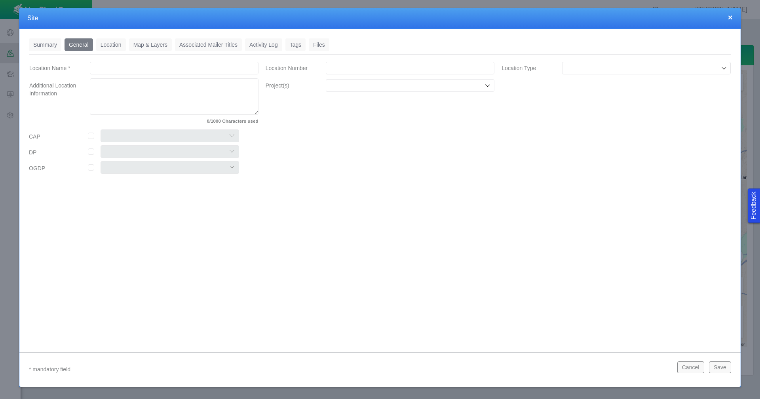
click at [148, 66] on input "Location Name *" at bounding box center [174, 68] width 169 height 13
type input "Dd29-14"
click at [337, 67] on input "Location Number" at bounding box center [410, 68] width 169 height 13
paste input "459005"
type input "459005"
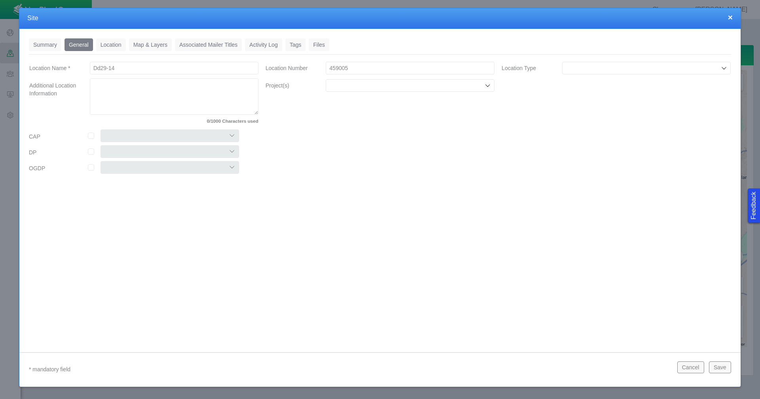
click at [350, 87] on input "Project(s)" at bounding box center [406, 86] width 154 height 8
click at [354, 101] on label "Chemical Disclosures" at bounding box center [415, 104] width 150 height 8
checkbox input "true"
click at [93, 137] on input "checkbox" at bounding box center [91, 136] width 6 height 6
checkbox input "true"
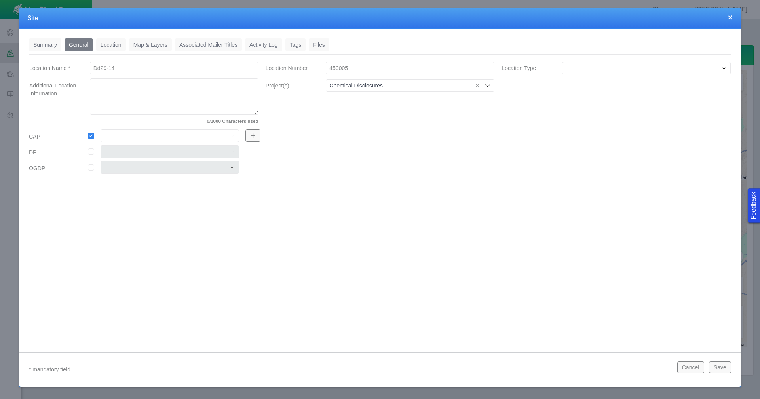
click at [121, 135] on select "Colt East Pony Greeley Crescent Maverick Mustang West Pony" at bounding box center [170, 135] width 139 height 13
select select "56013520365497859"
click at [101, 129] on select "Colt East Pony Greeley Crescent Maverick Mustang West Pony" at bounding box center [170, 135] width 139 height 13
click at [112, 44] on link "Location" at bounding box center [111, 44] width 30 height 13
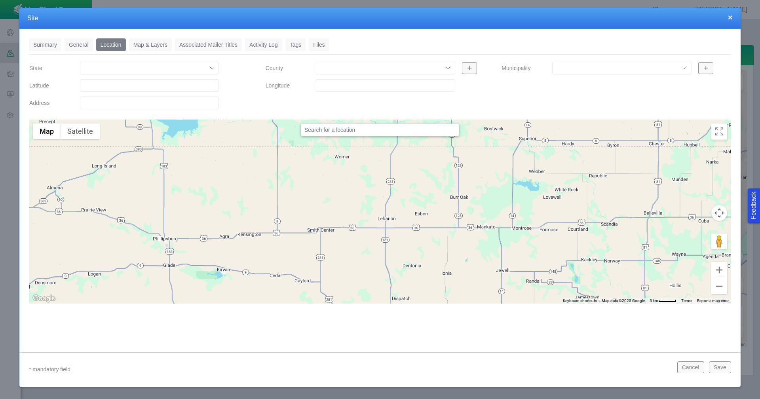
click at [120, 84] on input "Latitude" at bounding box center [149, 85] width 139 height 13
paste input "40.19041061"
type input "40.19041061"
click at [331, 85] on input "Longitude" at bounding box center [385, 85] width 139 height 13
paste input "-104.4636307"
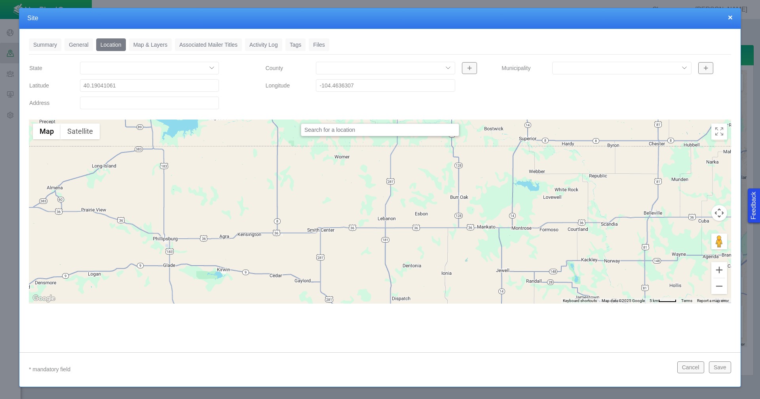
type input "-104.46363070"
click at [289, 44] on link "Tags" at bounding box center [295, 44] width 21 height 13
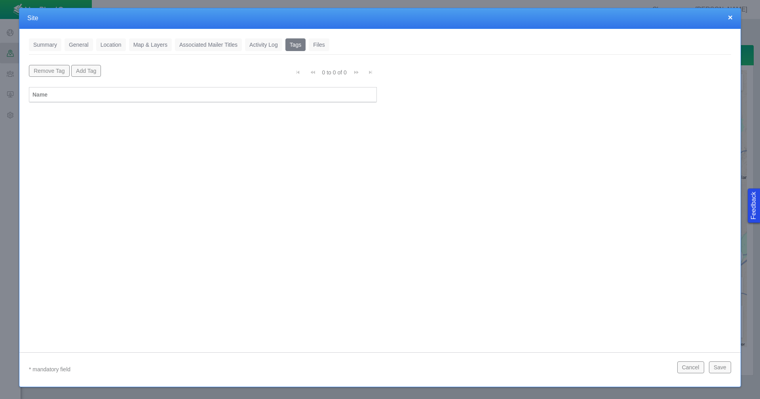
click at [88, 70] on button "Add Tag" at bounding box center [86, 71] width 30 height 12
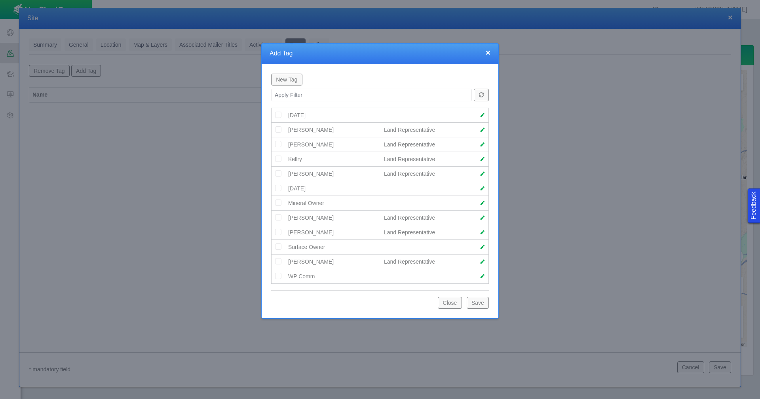
click at [482, 159] on span at bounding box center [483, 159] width 6 height 6
select select "79094468455732921"
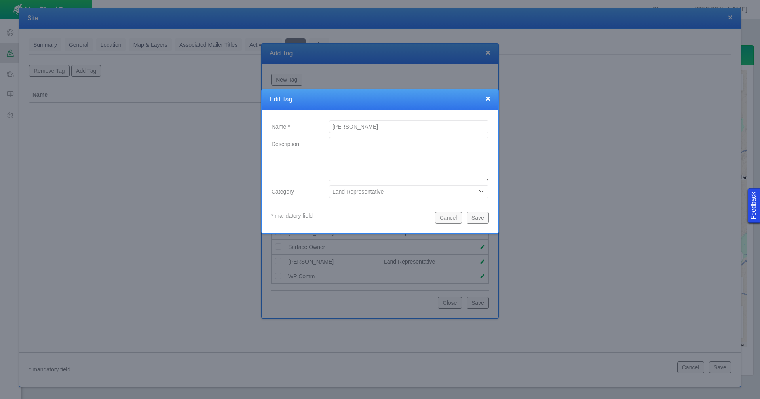
type input "[PERSON_NAME]"
click at [477, 217] on button "Save" at bounding box center [478, 218] width 22 height 12
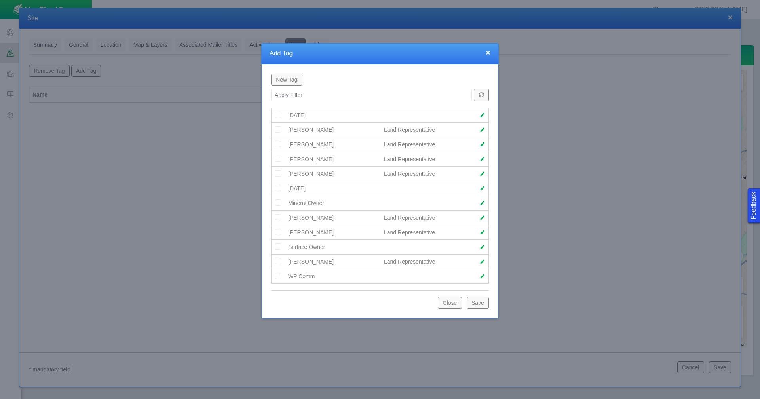
click at [278, 160] on img at bounding box center [278, 158] width 7 height 7
click at [472, 305] on button "Save" at bounding box center [478, 303] width 22 height 12
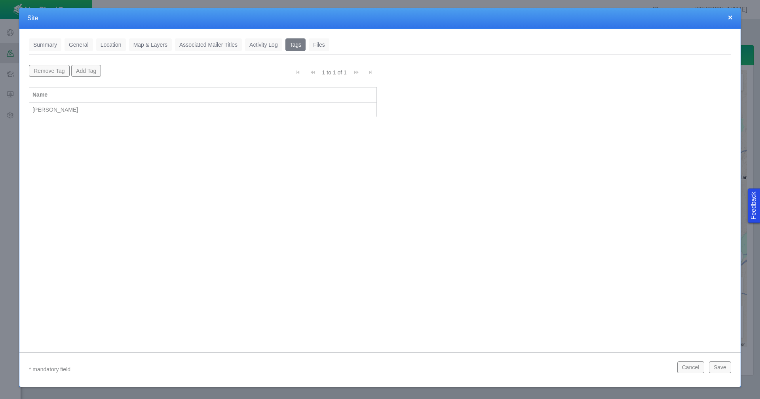
click at [728, 368] on button "Save" at bounding box center [720, 367] width 22 height 12
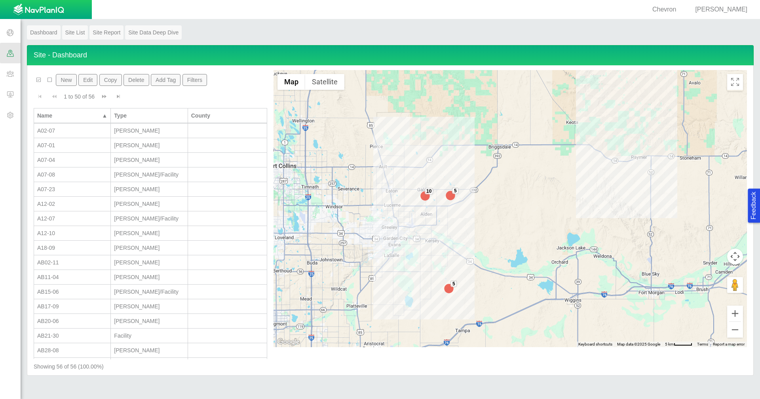
click at [70, 77] on button "New" at bounding box center [66, 80] width 21 height 12
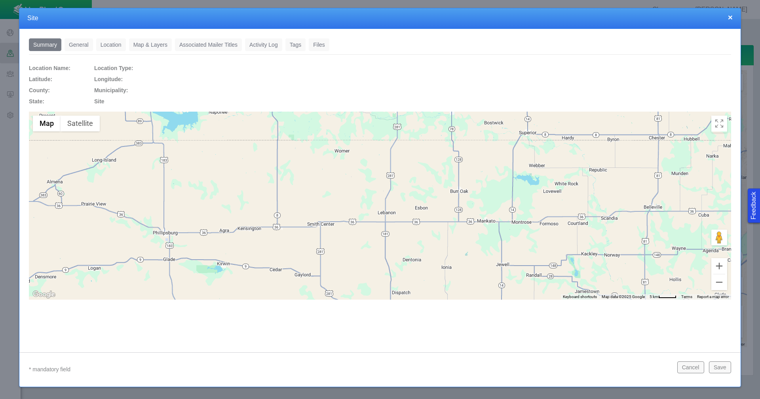
click at [81, 42] on link "General" at bounding box center [79, 44] width 29 height 13
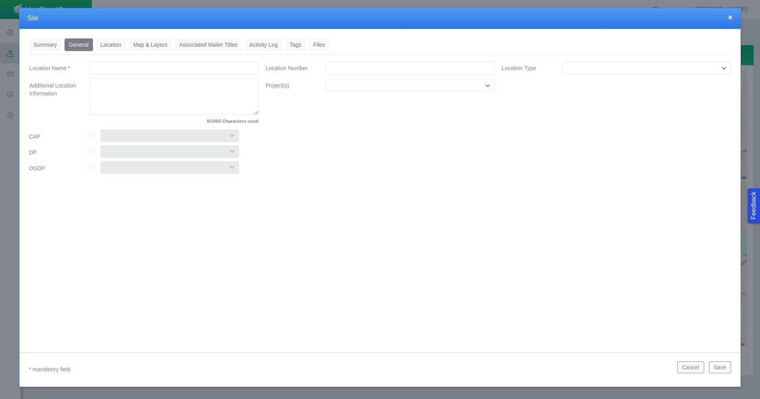
click at [194, 70] on input "Location Name *" at bounding box center [174, 68] width 169 height 13
type input "Dd29-15"
click at [333, 72] on input "Location Number" at bounding box center [410, 68] width 169 height 13
paste input "459011"
type input "459011"
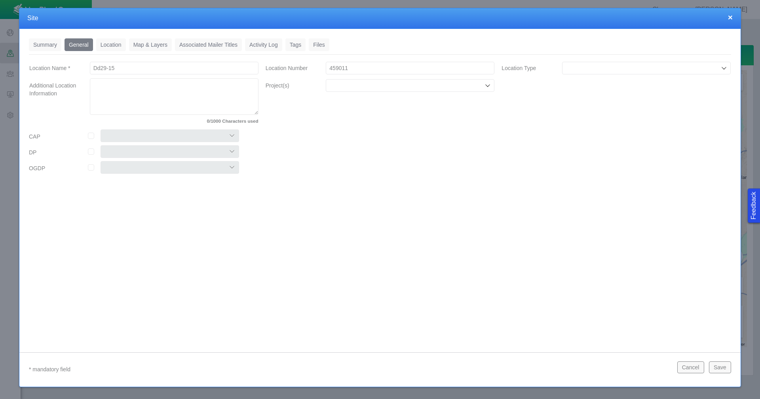
click at [644, 72] on input "Location Type" at bounding box center [643, 68] width 154 height 8
click at [588, 122] on span "[PERSON_NAME]" at bounding box center [646, 124] width 161 height 8
type input "[PERSON_NAME]"
click at [405, 86] on input "Project(s)" at bounding box center [406, 86] width 154 height 8
click at [373, 106] on label "Chemical Disclosures" at bounding box center [415, 104] width 150 height 8
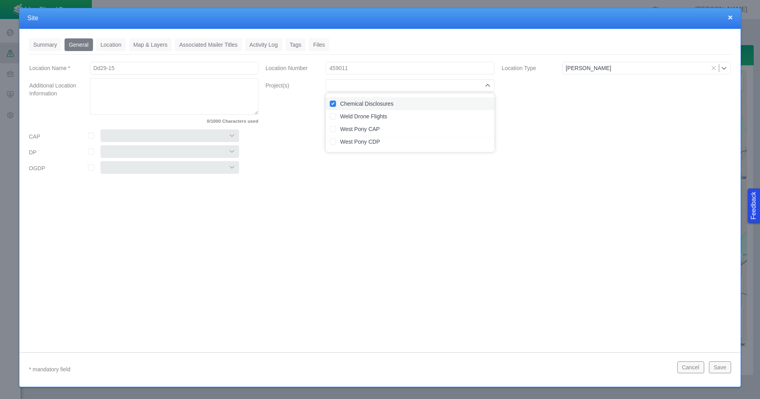
checkbox input "true"
click at [93, 136] on input "checkbox" at bounding box center [91, 136] width 6 height 6
checkbox input "true"
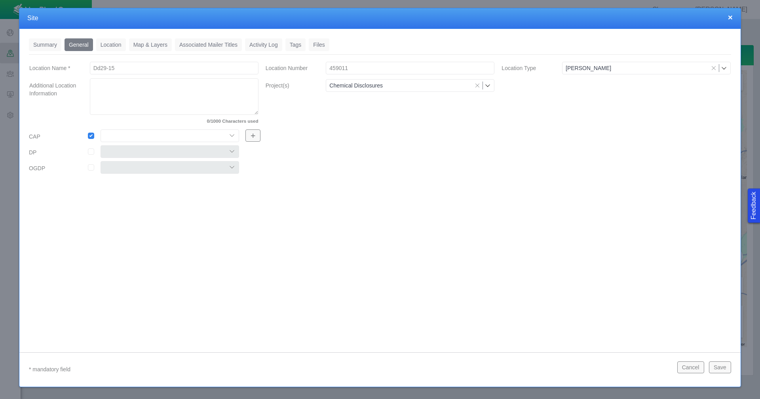
click at [150, 136] on select "Colt East Pony Greeley Crescent Maverick Mustang West Pony" at bounding box center [170, 135] width 139 height 13
select select "56013520365497859"
click at [101, 129] on select "Colt East Pony Greeley Crescent Maverick Mustang West Pony" at bounding box center [170, 135] width 139 height 13
click at [105, 45] on link "Location" at bounding box center [111, 44] width 30 height 13
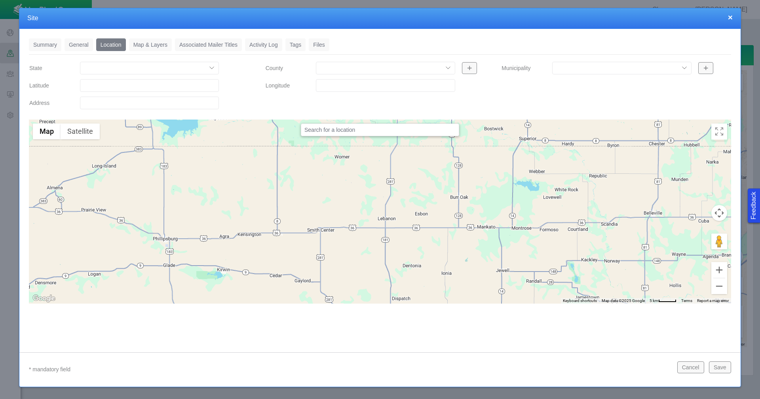
click at [107, 87] on input "Latitude" at bounding box center [149, 85] width 139 height 13
paste input "40.1903801"
type input "40.19038010"
click at [334, 86] on input "Longitude" at bounding box center [385, 85] width 139 height 13
paste input "-104.4570007"
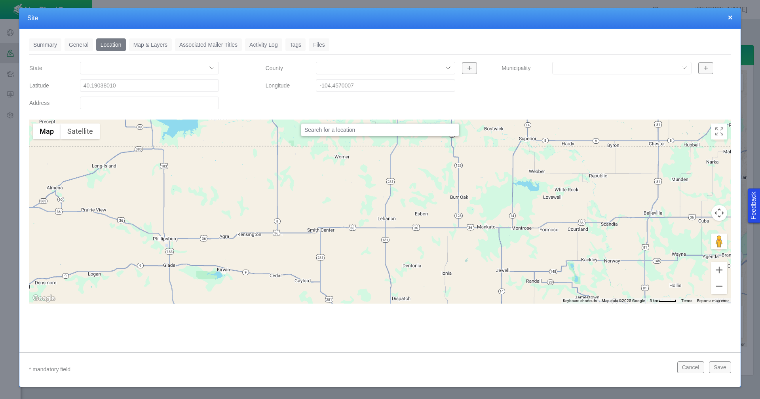
type input "-104.45700070"
click at [289, 45] on link "Tags" at bounding box center [295, 44] width 21 height 13
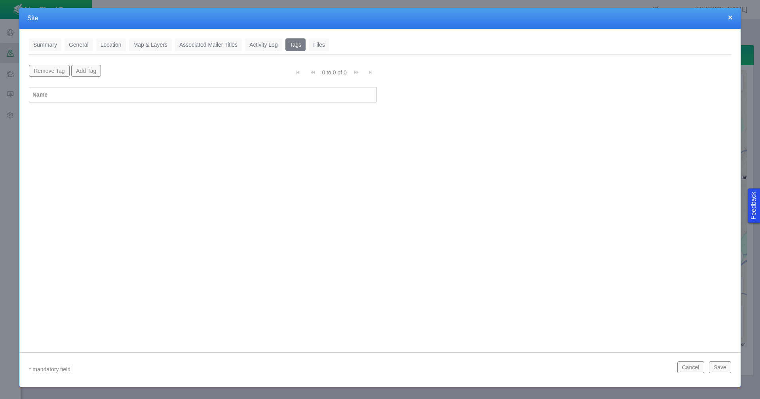
click at [91, 72] on button "Add Tag" at bounding box center [86, 71] width 30 height 12
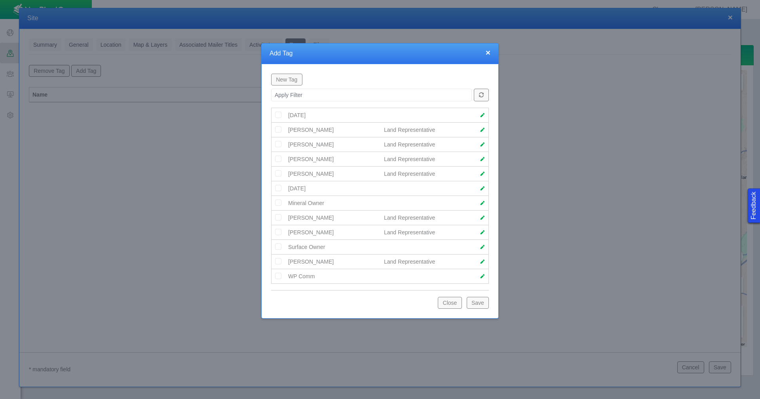
click at [280, 158] on img at bounding box center [278, 158] width 7 height 7
click at [479, 302] on button "Save" at bounding box center [478, 303] width 22 height 12
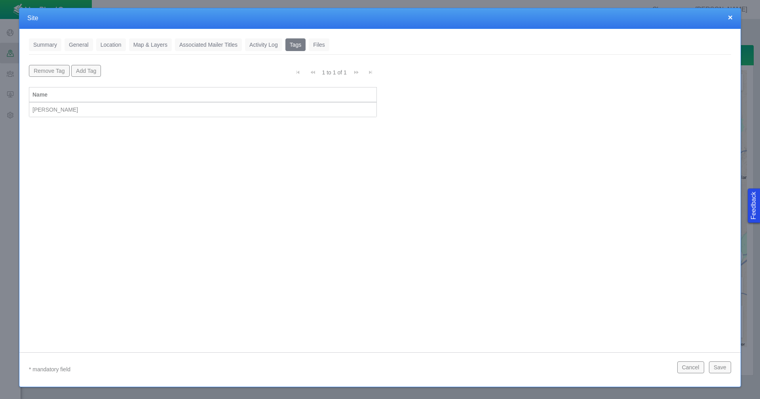
click at [719, 367] on button "Save" at bounding box center [720, 367] width 22 height 12
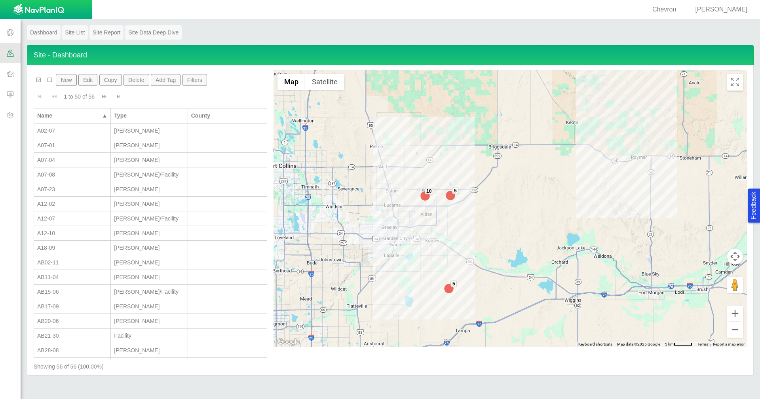
click at [68, 78] on button "New" at bounding box center [66, 80] width 21 height 12
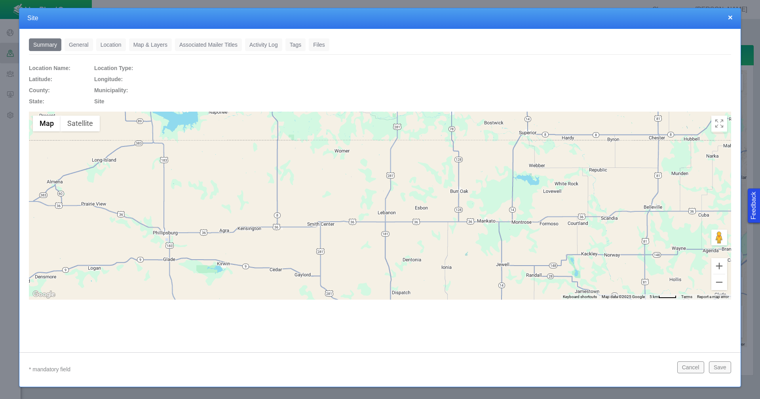
click at [74, 42] on link "General" at bounding box center [79, 44] width 29 height 13
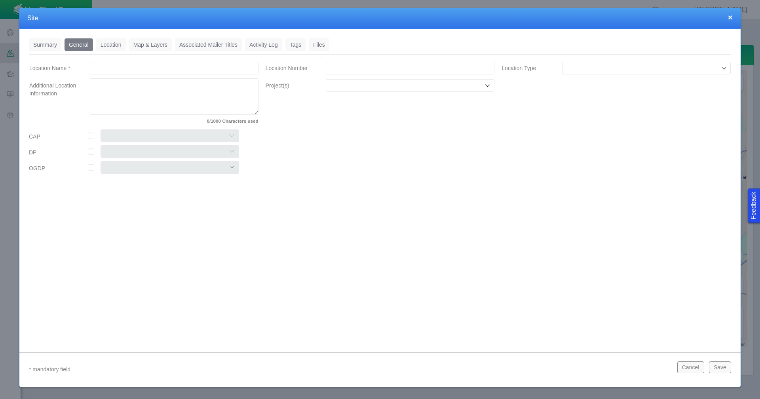
click at [180, 67] on input "Location Name *" at bounding box center [174, 68] width 169 height 13
type input "Dd28-14"
click at [389, 67] on input "Location Number" at bounding box center [410, 68] width 169 height 13
paste input "458957"
type input "458957"
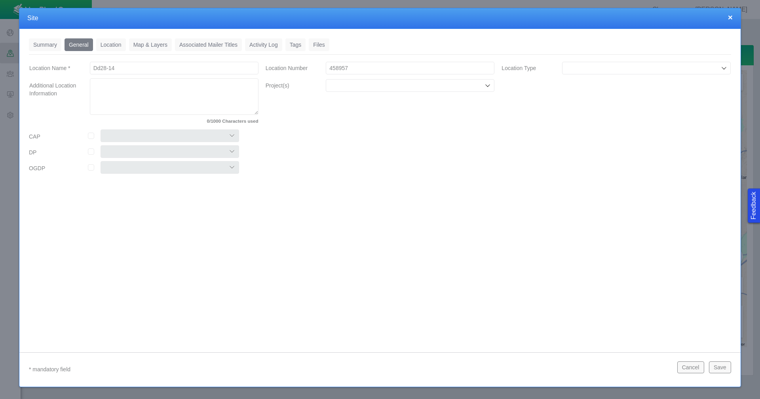
click at [618, 72] on div at bounding box center [646, 68] width 169 height 13
click at [592, 121] on span "[PERSON_NAME]" at bounding box center [646, 124] width 161 height 8
type input "[PERSON_NAME]"
click at [466, 86] on input "Project(s)" at bounding box center [406, 86] width 154 height 8
click at [418, 105] on label "Chemical Disclosures" at bounding box center [415, 104] width 150 height 8
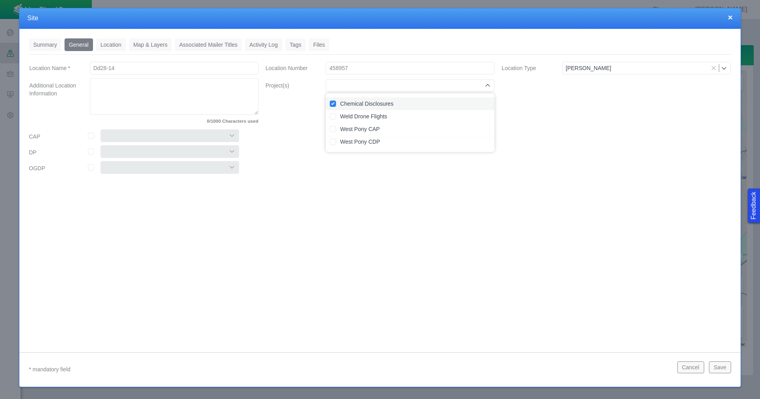
checkbox input "true"
click at [94, 135] on input "checkbox" at bounding box center [91, 136] width 6 height 6
checkbox input "true"
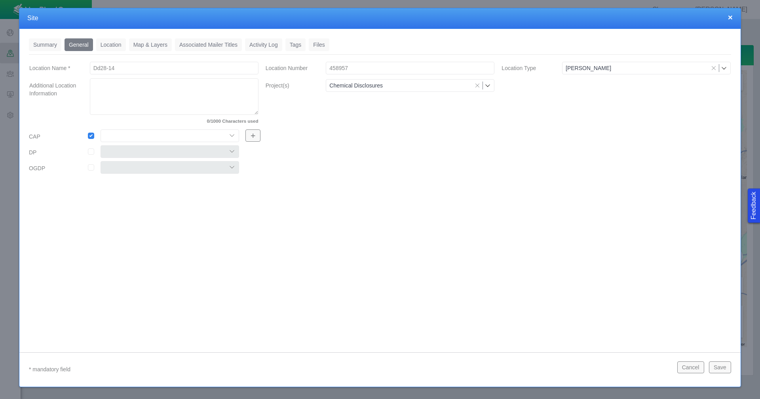
click at [124, 135] on select "Colt East Pony Greeley Crescent Maverick Mustang West Pony" at bounding box center [170, 135] width 139 height 13
select select "56013520365497859"
click at [101, 129] on select "Colt East Pony Greeley Crescent Maverick Mustang West Pony" at bounding box center [170, 135] width 139 height 13
click at [115, 42] on link "Location" at bounding box center [111, 44] width 30 height 13
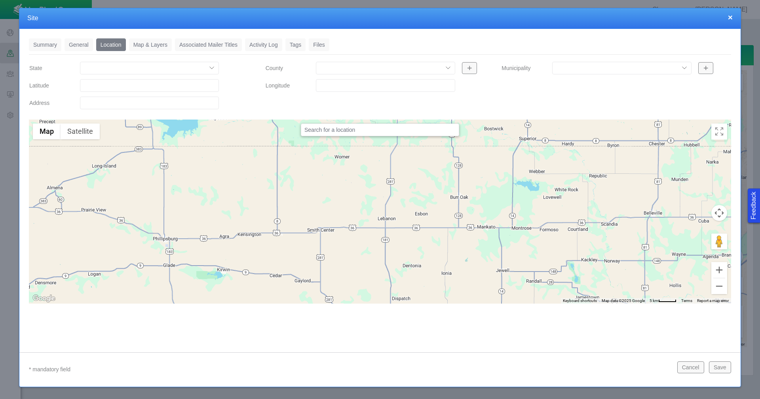
click at [100, 87] on input "Latitude" at bounding box center [149, 85] width 139 height 13
paste input "40.19029999"
type input "40.19029999"
click at [319, 84] on input "Longitude" at bounding box center [385, 85] width 139 height 13
paste input "-104.4445267"
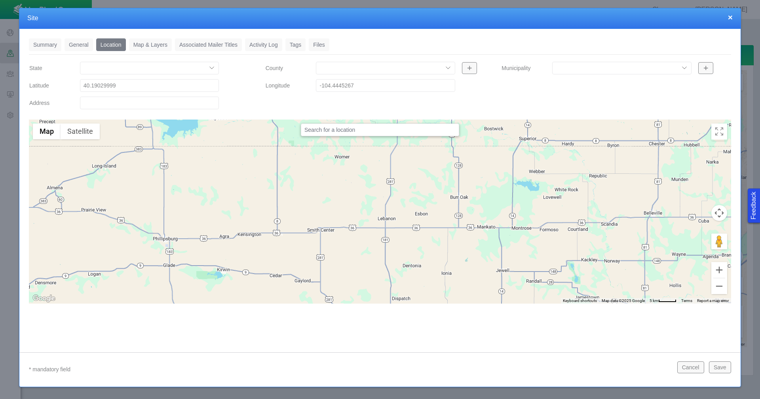
type input "-104.44452670"
click at [294, 42] on link "Tags" at bounding box center [295, 44] width 21 height 13
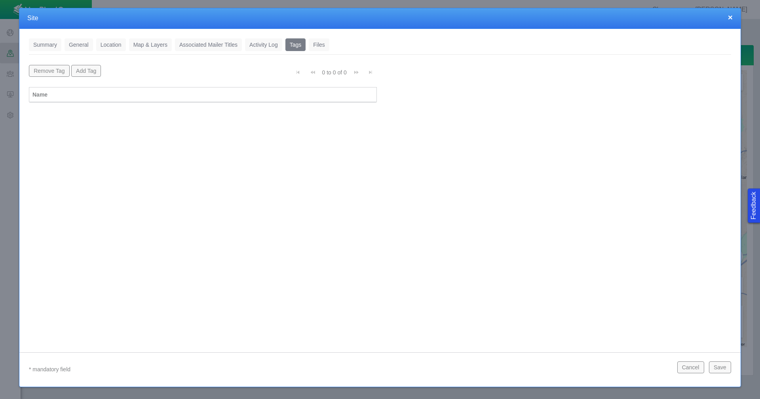
click at [81, 65] on button "Add Tag" at bounding box center [86, 71] width 30 height 12
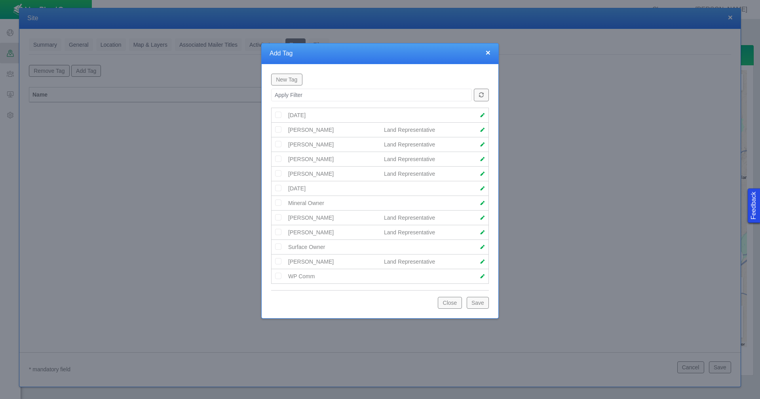
click at [279, 262] on img at bounding box center [278, 261] width 7 height 7
click at [477, 301] on button "Save" at bounding box center [478, 303] width 22 height 12
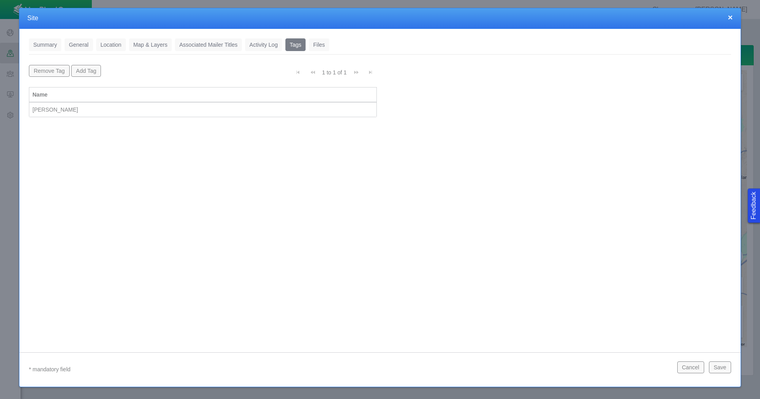
click at [725, 369] on button "Save" at bounding box center [720, 367] width 22 height 12
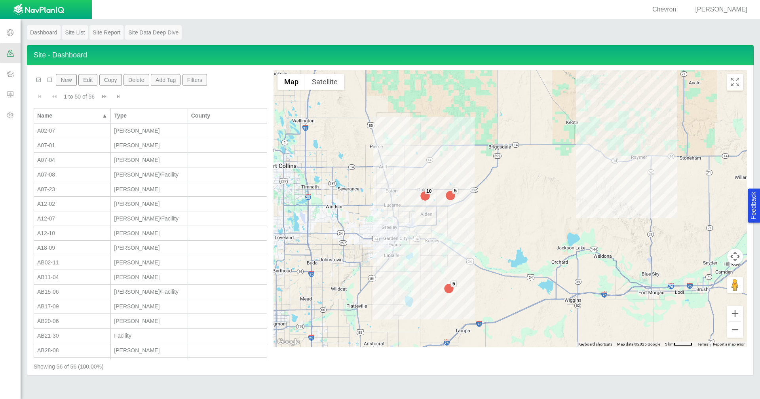
click at [64, 82] on button "New" at bounding box center [66, 80] width 21 height 12
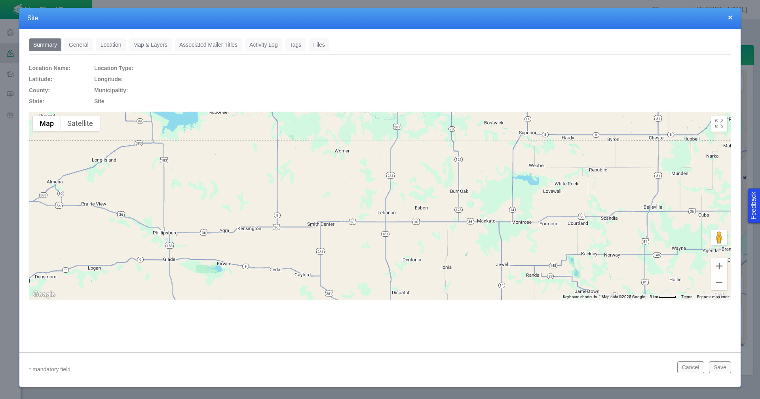
click at [85, 46] on link "General" at bounding box center [79, 44] width 29 height 13
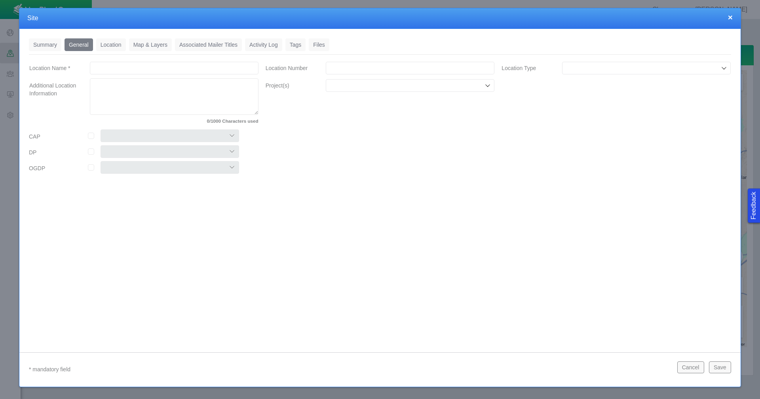
click at [163, 66] on input "Location Name *" at bounding box center [174, 68] width 169 height 13
type input "C33-15 Multi"
click at [357, 68] on input "Location Number" at bounding box center [410, 68] width 169 height 13
paste input "459542"
type input "459542"
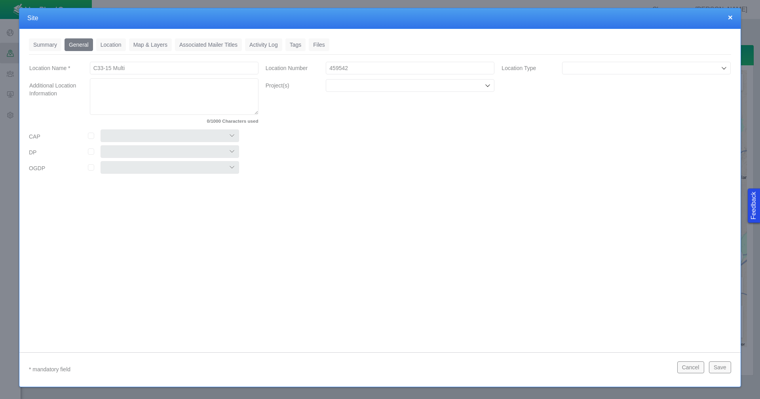
click at [357, 83] on input "Project(s)" at bounding box center [406, 86] width 154 height 8
click at [355, 106] on label "Chemical Disclosures" at bounding box center [415, 104] width 150 height 8
checkbox input "true"
click at [93, 135] on input "checkbox" at bounding box center [91, 136] width 6 height 6
checkbox input "true"
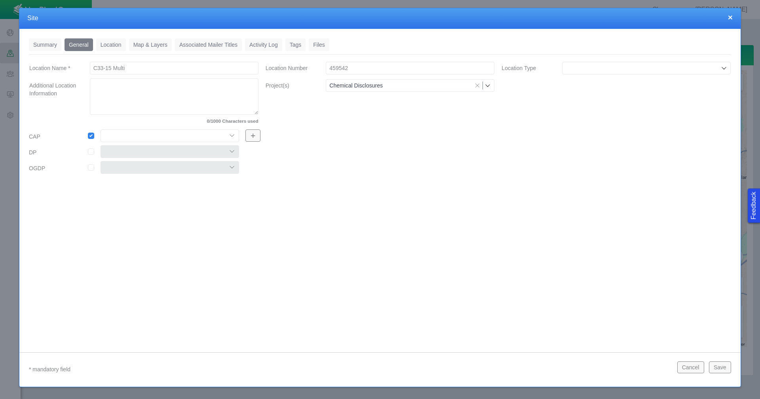
click at [126, 136] on select "Colt East Pony Greeley Crescent Maverick Mustang West Pony" at bounding box center [170, 135] width 139 height 13
select select "56013520365497859"
click at [101, 129] on select "Colt East Pony Greeley Crescent Maverick Mustang West Pony" at bounding box center [170, 135] width 139 height 13
click at [116, 42] on link "Location" at bounding box center [111, 44] width 30 height 13
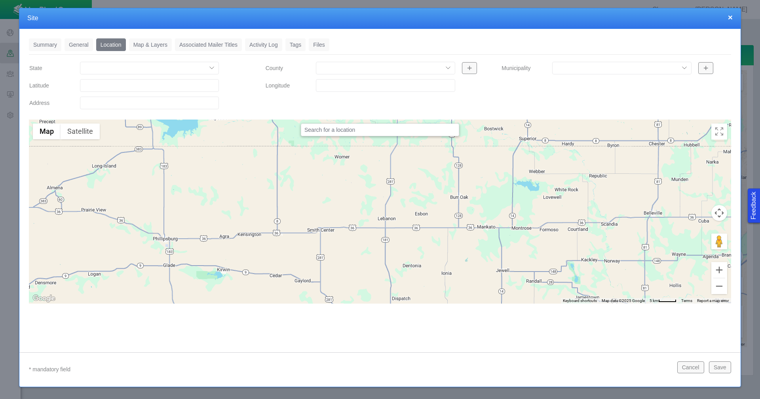
click at [118, 86] on input "Latitude" at bounding box center [149, 85] width 139 height 13
paste input "40.26303101"
drag, startPoint x: 120, startPoint y: 87, endPoint x: 414, endPoint y: 110, distance: 295.0
click at [298, 94] on div "State [US_STATE] [US_STATE] [US_STATE] [US_STATE] [US_STATE] [US_STATE] [US_STA…" at bounding box center [380, 87] width 709 height 52
type input "40.26303101"
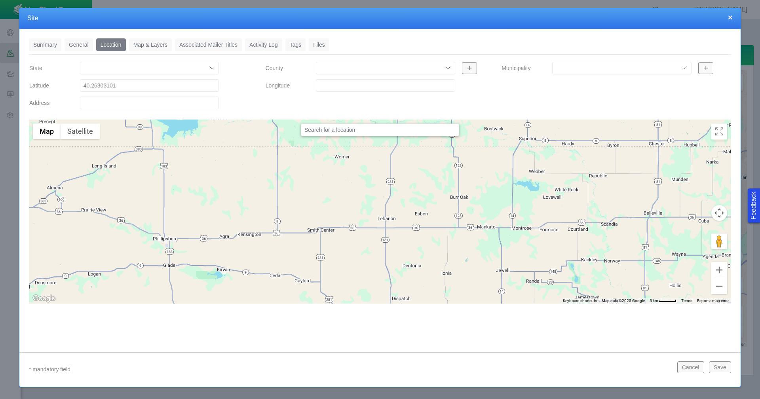
click at [327, 86] on input "Longitude" at bounding box center [385, 85] width 139 height 13
paste input "-104.5528717"
type input "-104.55287170"
click at [294, 46] on link "Tags" at bounding box center [295, 44] width 21 height 13
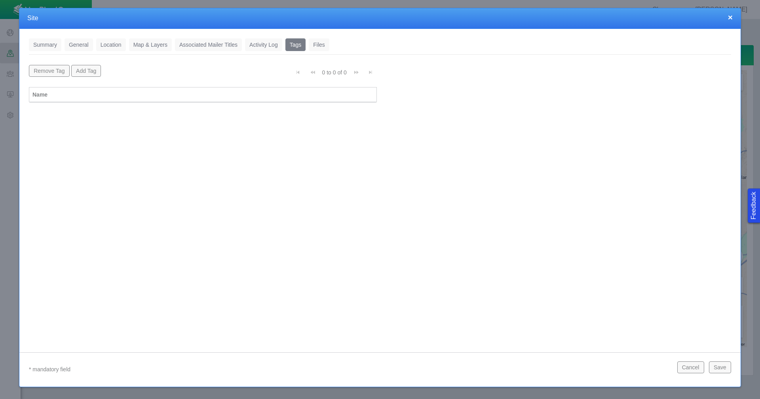
click at [87, 71] on button "Add Tag" at bounding box center [86, 71] width 30 height 12
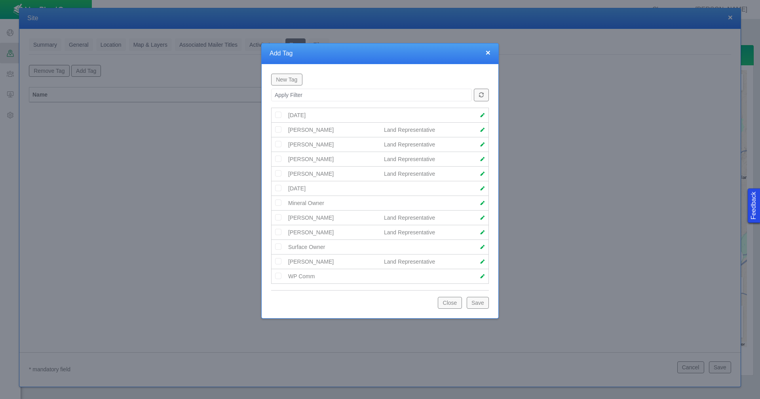
click at [279, 263] on img at bounding box center [278, 261] width 7 height 7
click at [478, 301] on button "Save" at bounding box center [478, 303] width 22 height 12
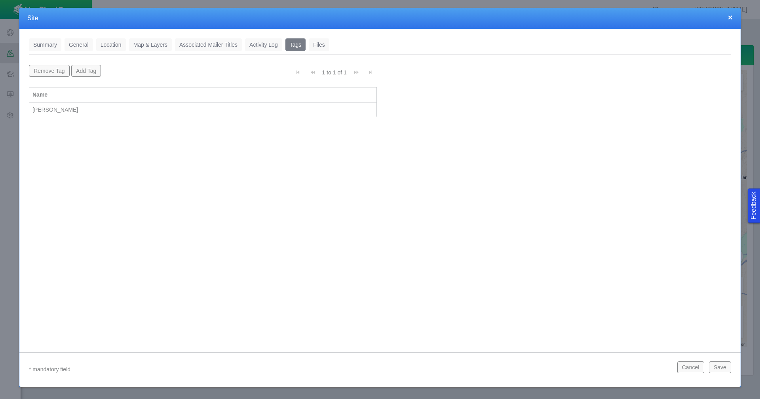
click at [726, 366] on button "Save" at bounding box center [720, 367] width 22 height 12
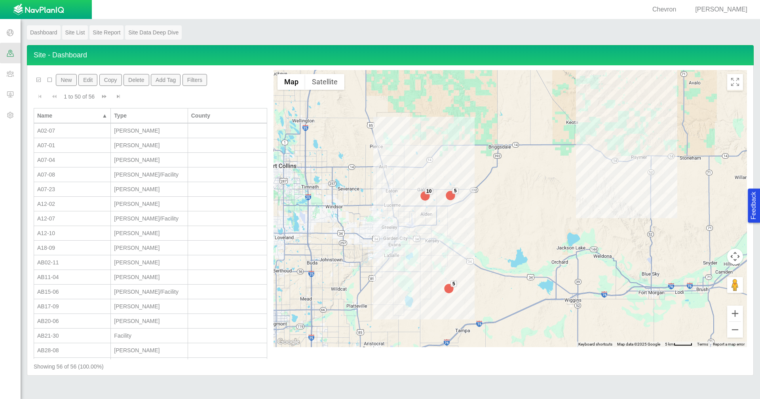
click at [759, 349] on div "Dashboard Site List Site Report Site Data Deep Dive Site - Dashboard New Edit C…" at bounding box center [391, 200] width 740 height 363
click at [65, 77] on button "New" at bounding box center [66, 80] width 21 height 12
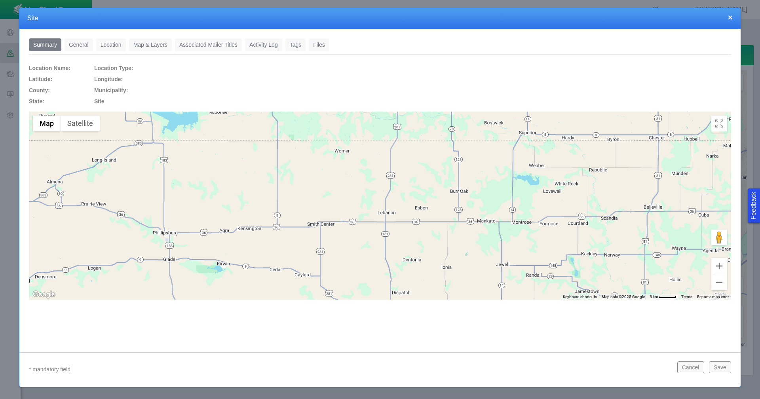
click at [84, 42] on link "General" at bounding box center [79, 44] width 29 height 13
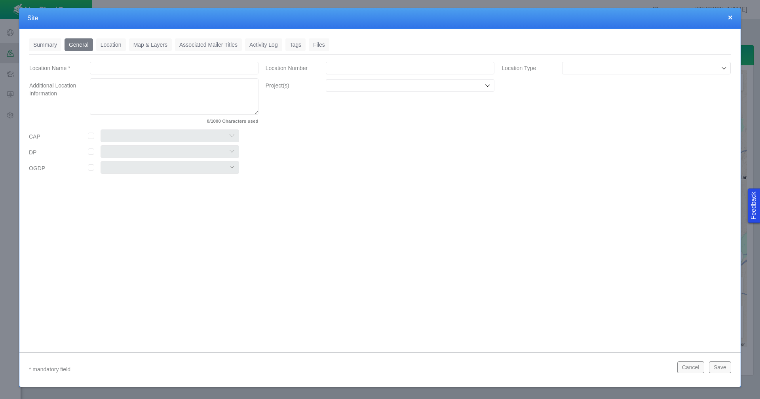
click at [125, 67] on input "Location Name *" at bounding box center [174, 68] width 169 height 13
type input "A07-04"
click at [347, 69] on input "Location Number" at bounding box center [410, 68] width 169 height 13
paste input "483509"
type input "483509"
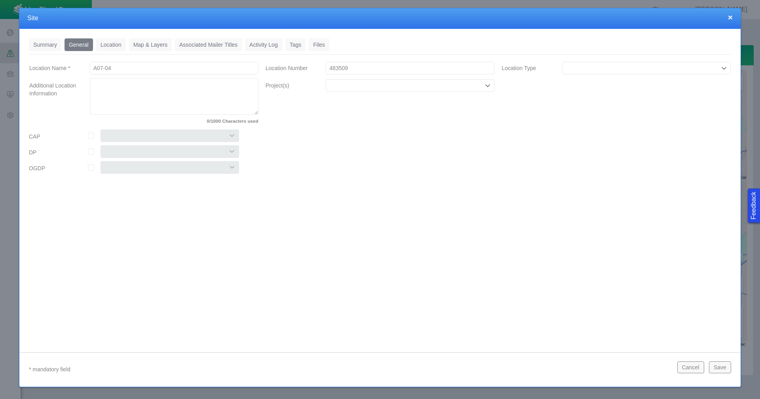
click at [405, 84] on input "Project(s)" at bounding box center [406, 86] width 154 height 8
click at [384, 105] on label "Chemical Disclosures" at bounding box center [415, 104] width 150 height 8
checkbox input "true"
drag, startPoint x: 89, startPoint y: 137, endPoint x: 138, endPoint y: 142, distance: 48.5
click at [93, 137] on input "checkbox" at bounding box center [91, 136] width 6 height 6
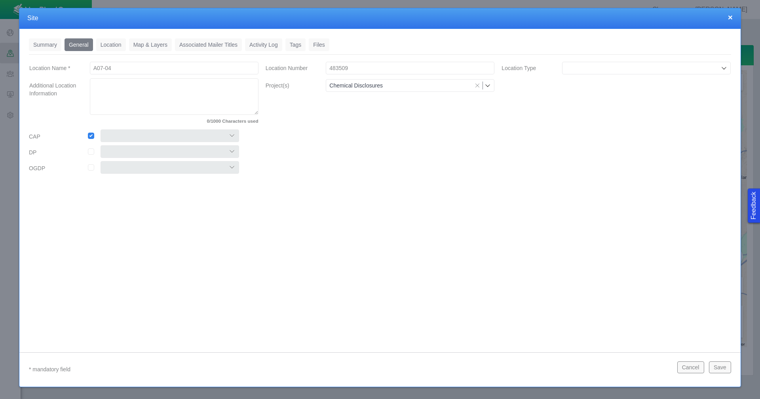
checkbox input "true"
click at [138, 137] on select "Colt East Pony Greeley Crescent Maverick Mustang West Pony" at bounding box center [170, 135] width 139 height 13
select select "56013520365497496"
click at [101, 129] on select "Colt East Pony Greeley Crescent Maverick Mustang West Pony" at bounding box center [170, 135] width 139 height 13
click at [93, 169] on input "checkbox" at bounding box center [91, 167] width 6 height 6
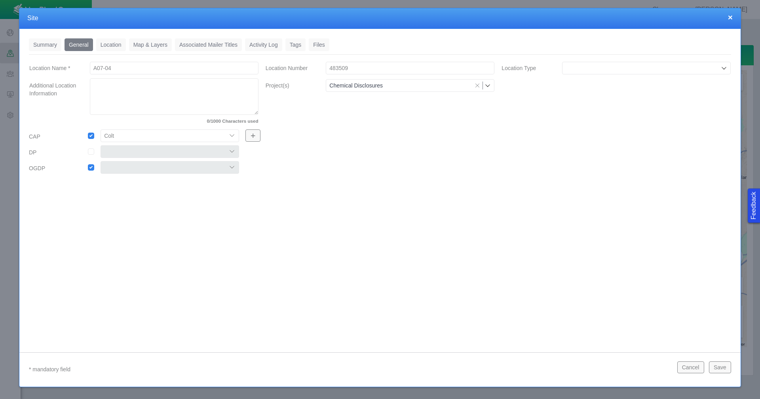
checkbox input "true"
click at [229, 169] on select "Colt OGDP 1 Colt OGDP 2 Colt OGDP 3 Colt OGDP 4 Colt OGDP 5 Colt OGDP 6 Colt OG…" at bounding box center [170, 167] width 139 height 13
select select "56013520365499962"
click at [101, 161] on select "Colt OGDP 1 Colt OGDP 2 Colt OGDP 3 Colt OGDP 4 Colt OGDP 5 Colt OGDP 6 Colt OG…" at bounding box center [170, 167] width 139 height 13
click at [93, 151] on input "checkbox" at bounding box center [91, 151] width 6 height 6
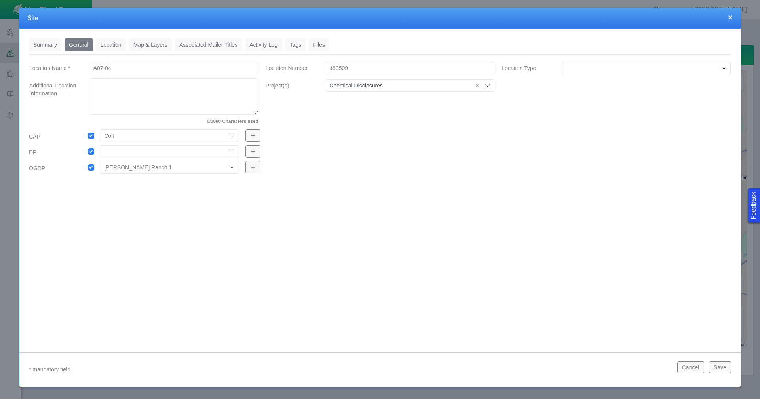
click at [149, 152] on select "304 DP 122 DP125 DP 131 DP135 DP137 DP305 DP440 DP452" at bounding box center [170, 151] width 139 height 13
click at [92, 152] on input "checkbox" at bounding box center [91, 151] width 6 height 6
checkbox input "false"
click at [115, 49] on link "Location" at bounding box center [111, 44] width 30 height 13
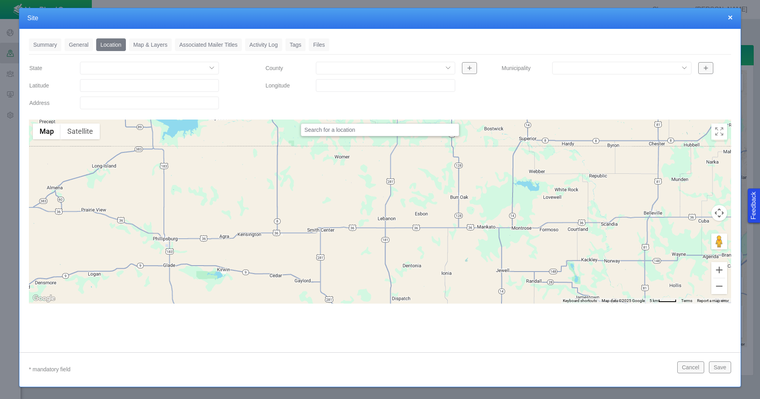
drag, startPoint x: 119, startPoint y: 89, endPoint x: 114, endPoint y: 88, distance: 5.3
click at [114, 88] on input "Latitude" at bounding box center [149, 85] width 139 height 13
paste input "40.50585938"
type input "40.50585938"
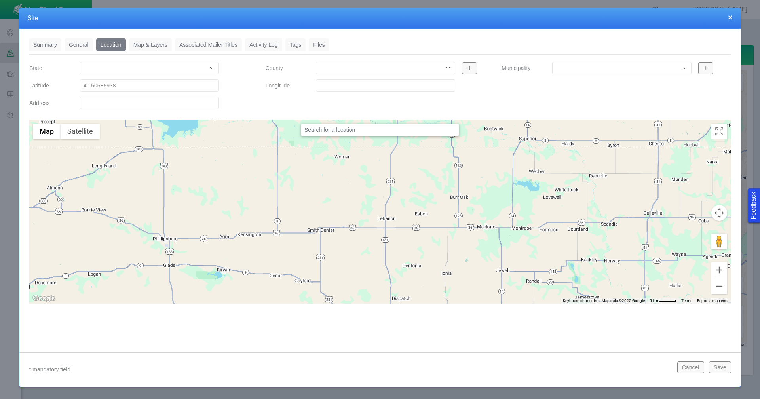
click at [331, 84] on input "Longitude" at bounding box center [385, 85] width 139 height 13
paste input "-104.6004868"
type input "-104.60048680"
click at [290, 43] on link "Tags" at bounding box center [295, 44] width 21 height 13
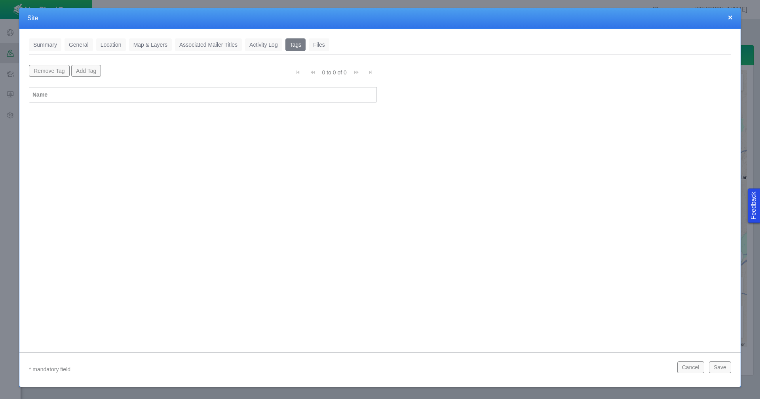
click at [89, 72] on button "Add Tag" at bounding box center [86, 71] width 30 height 12
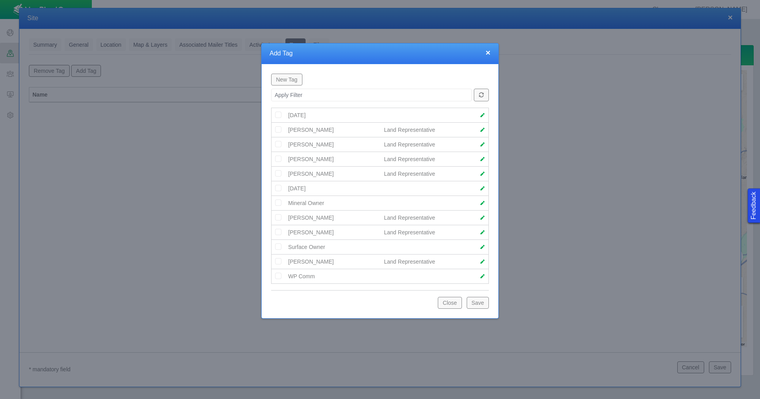
click at [279, 174] on img at bounding box center [278, 173] width 7 height 7
click at [476, 303] on button "Save" at bounding box center [478, 303] width 22 height 12
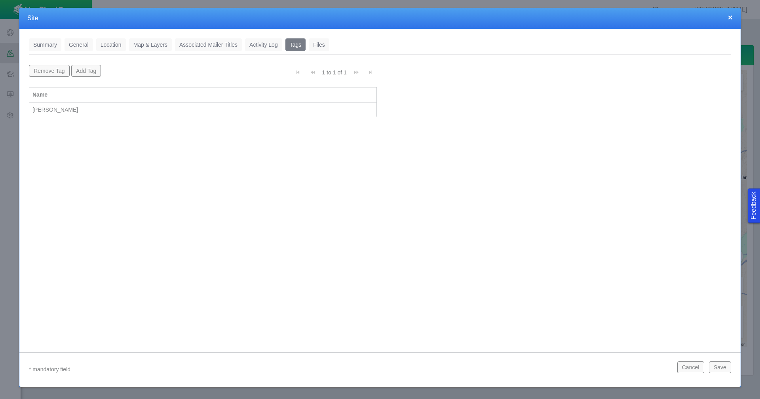
click at [718, 371] on button "Save" at bounding box center [720, 367] width 22 height 12
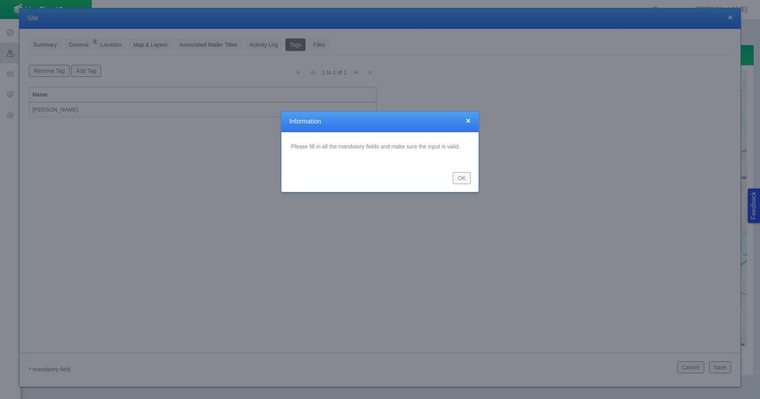
click at [460, 179] on button "OK" at bounding box center [462, 178] width 18 height 12
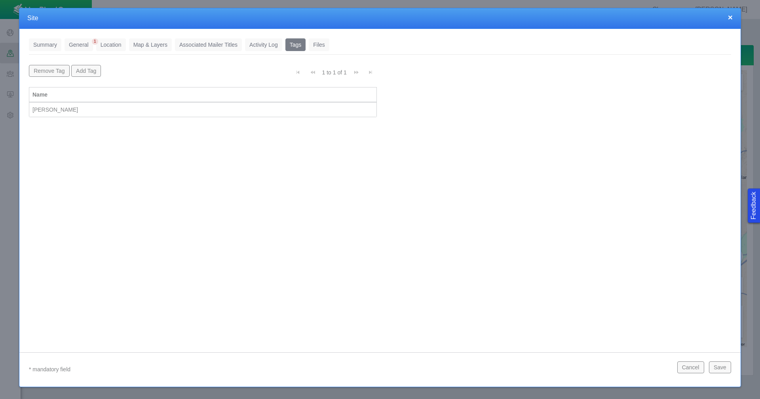
click at [102, 42] on link "Location" at bounding box center [111, 44] width 30 height 13
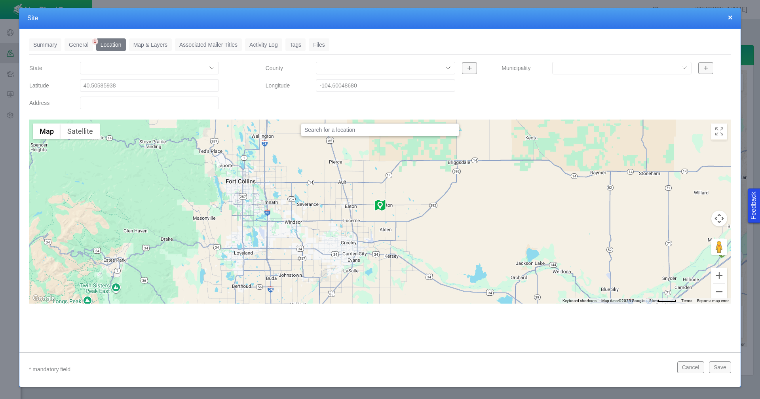
click at [79, 45] on link "General" at bounding box center [79, 44] width 29 height 13
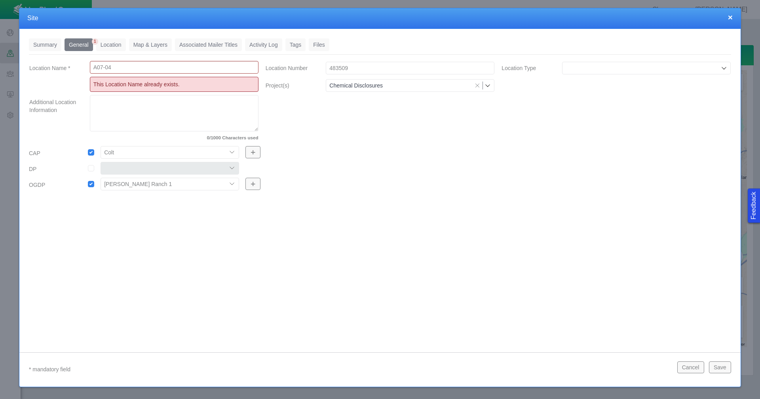
click at [141, 70] on input "A07-04" at bounding box center [174, 67] width 169 height 13
click at [695, 369] on button "Cancel" at bounding box center [690, 367] width 27 height 12
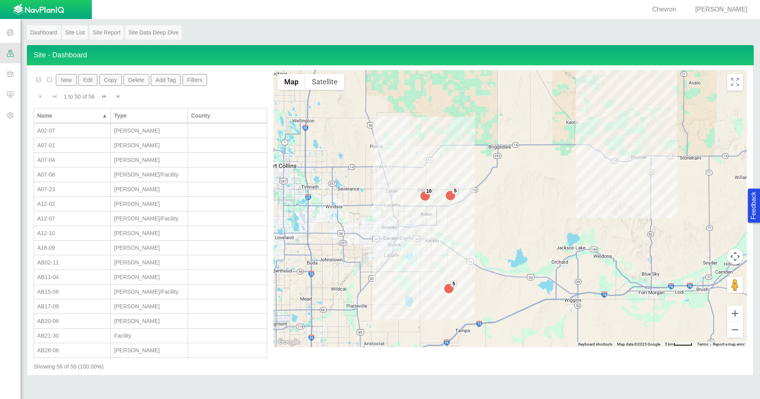
click at [75, 144] on div "A07-01" at bounding box center [72, 145] width 70 height 8
click at [73, 160] on div "A07-04" at bounding box center [72, 160] width 70 height 8
type input "[PERSON_NAME]"
select select "56013520365497496"
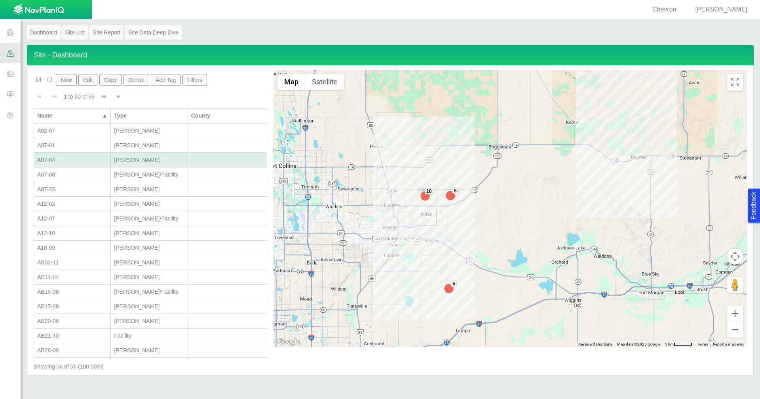
select select "56013520365499962"
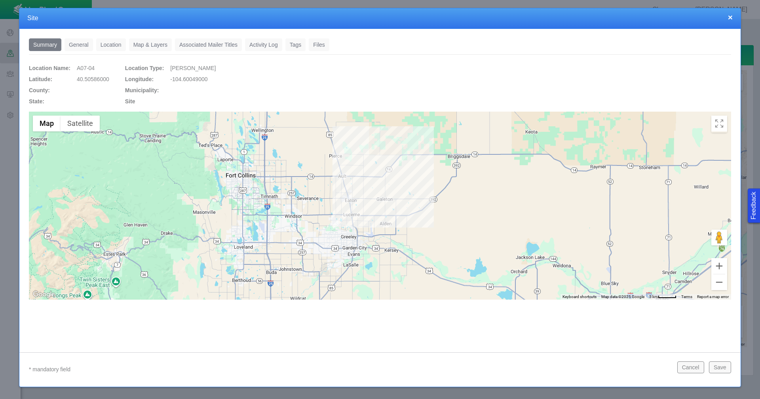
click at [85, 43] on link "General" at bounding box center [79, 44] width 29 height 13
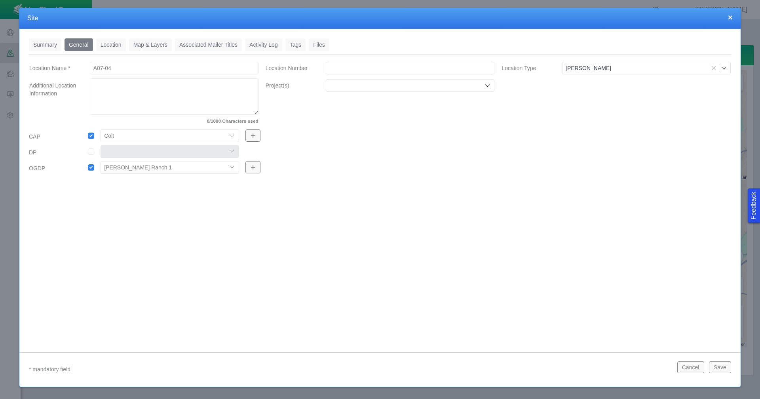
click at [367, 67] on input "Location Number" at bounding box center [410, 68] width 169 height 13
paste input "483509"
type input "483509"
click at [409, 89] on input "Project(s)" at bounding box center [406, 86] width 154 height 8
click at [394, 103] on label "Chemical Disclosures" at bounding box center [415, 104] width 150 height 8
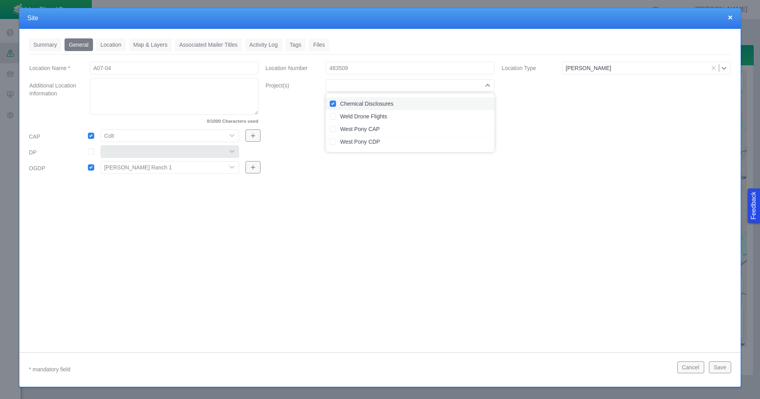
checkbox input "true"
click at [269, 215] on div "Summary 0 General 0 Location 0 Map & Layers 0 Associated Mailer Titles 0 Activi…" at bounding box center [379, 184] width 721 height 311
click at [111, 47] on link "Location" at bounding box center [111, 44] width 30 height 13
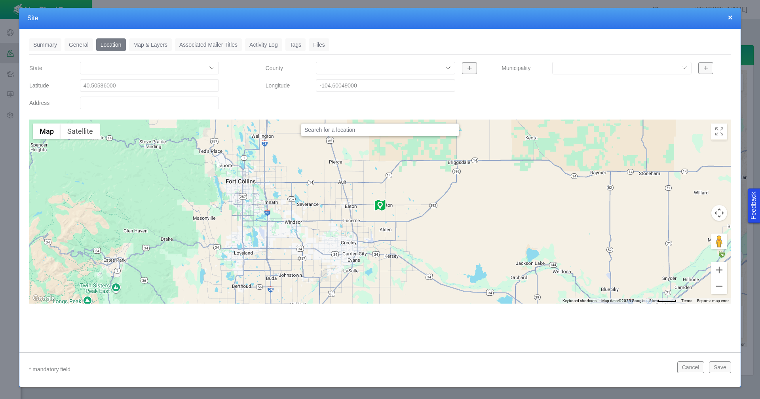
click at [293, 42] on link "Tags" at bounding box center [295, 44] width 21 height 13
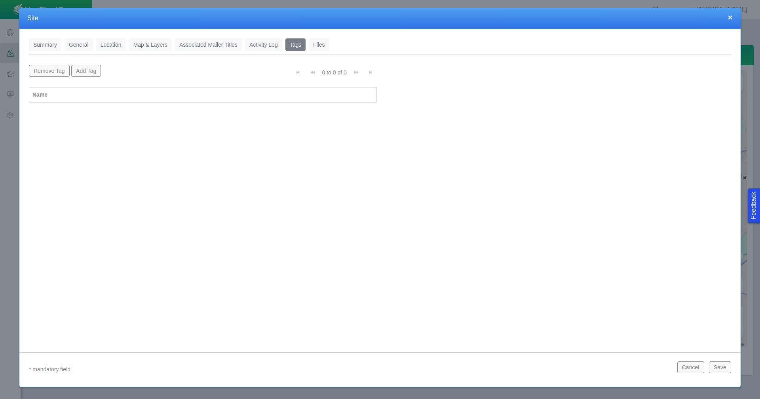
click at [93, 71] on button "Add Tag" at bounding box center [86, 71] width 30 height 12
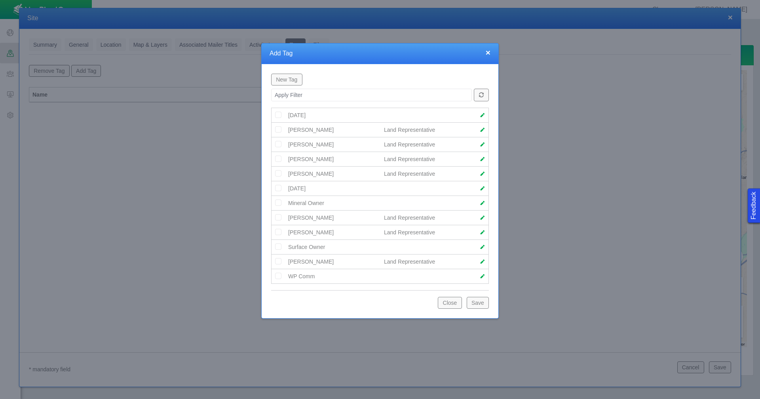
click at [280, 175] on img at bounding box center [278, 173] width 7 height 7
click at [477, 304] on button "Save" at bounding box center [478, 303] width 22 height 12
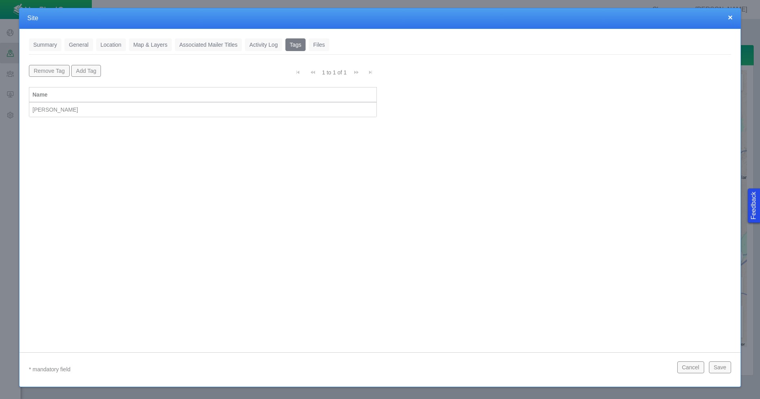
click at [723, 366] on button "Save" at bounding box center [720, 367] width 22 height 12
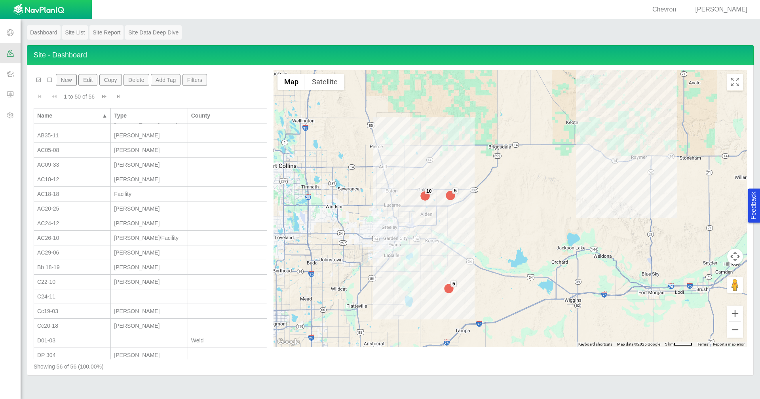
scroll to position [277, 0]
click at [59, 82] on button "New" at bounding box center [66, 80] width 21 height 12
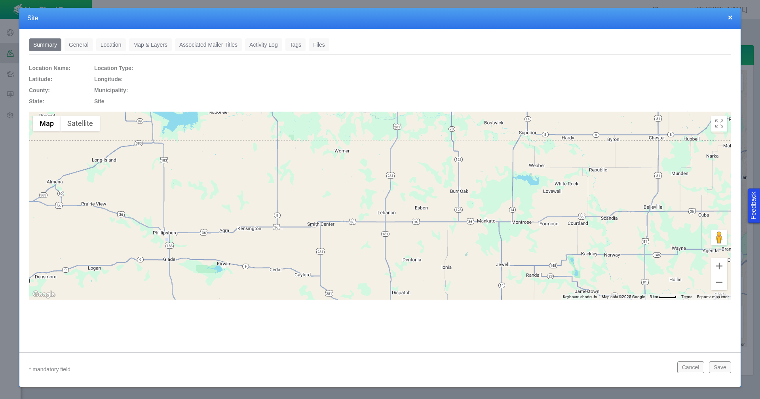
click at [78, 46] on link "General" at bounding box center [79, 44] width 29 height 13
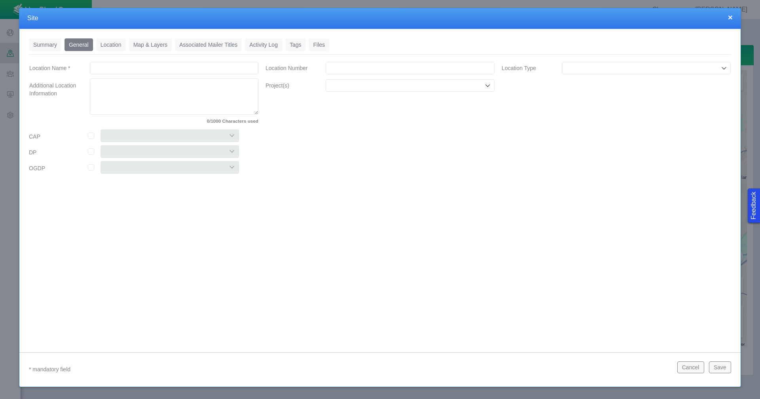
click at [125, 72] on input "Location Name *" at bounding box center [174, 68] width 169 height 13
type input "C22-06 Multi"
click at [369, 72] on input "Location Number" at bounding box center [410, 68] width 169 height 13
paste input "459511"
type input "459511"
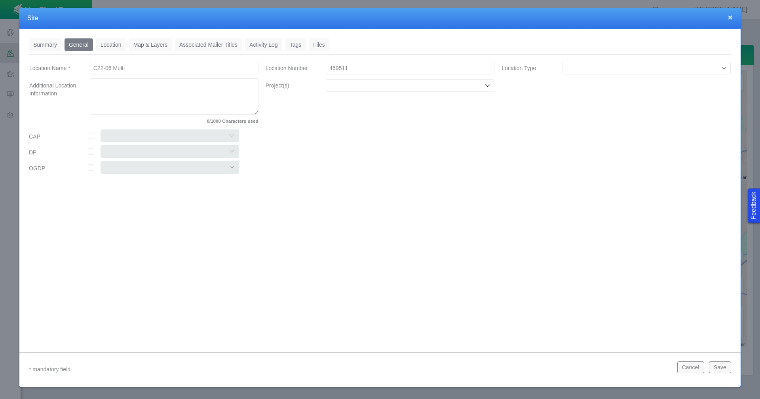
click at [370, 85] on input "Project(s)" at bounding box center [406, 86] width 154 height 8
click at [368, 101] on label "Chemical Disclosures" at bounding box center [415, 104] width 150 height 8
checkbox input "true"
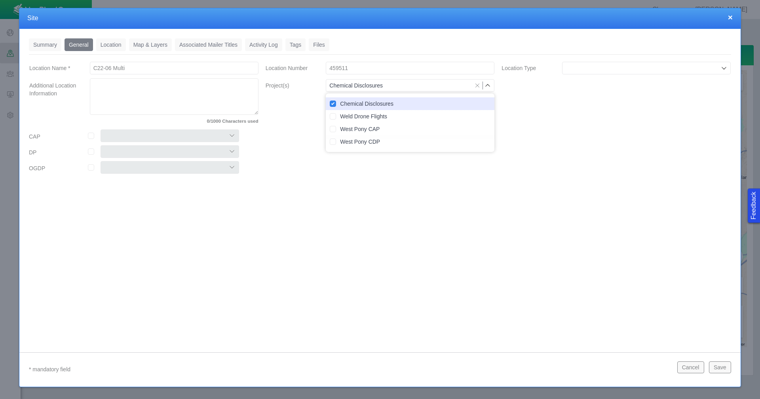
click at [89, 135] on input "checkbox" at bounding box center [91, 136] width 6 height 6
checkbox input "true"
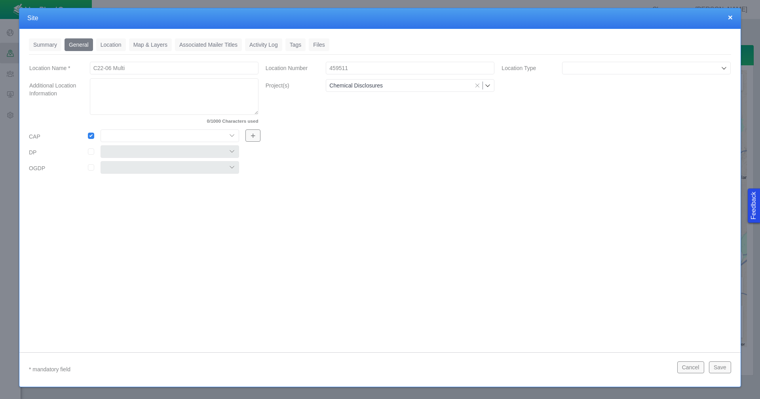
click at [142, 134] on select "Colt East Pony Greeley Crescent Maverick Mustang West Pony" at bounding box center [170, 135] width 139 height 13
select select "56013520365497859"
click at [101, 129] on select "Colt East Pony Greeley Crescent Maverick Mustang West Pony" at bounding box center [170, 135] width 139 height 13
click at [112, 46] on link "Location" at bounding box center [111, 44] width 30 height 13
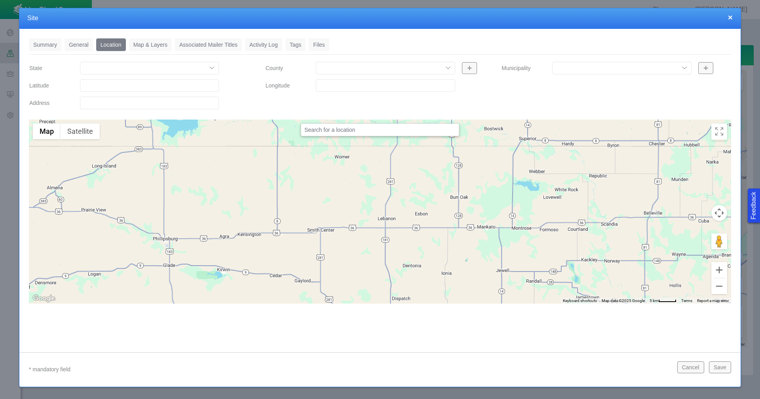
click at [110, 88] on input "Latitude" at bounding box center [149, 85] width 139 height 13
paste input "40.29906845"
type input "40.29906845"
click at [321, 85] on input "Longitude" at bounding box center [385, 85] width 139 height 13
paste input "-104.5379333"
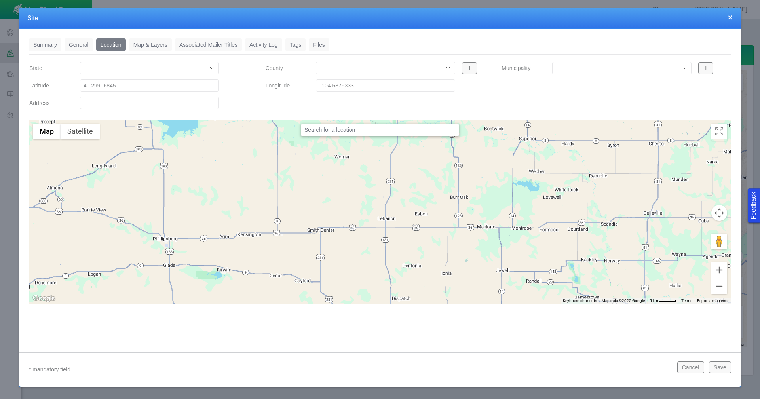
type input "-104.53793330"
click at [301, 44] on link "Tags" at bounding box center [295, 44] width 21 height 13
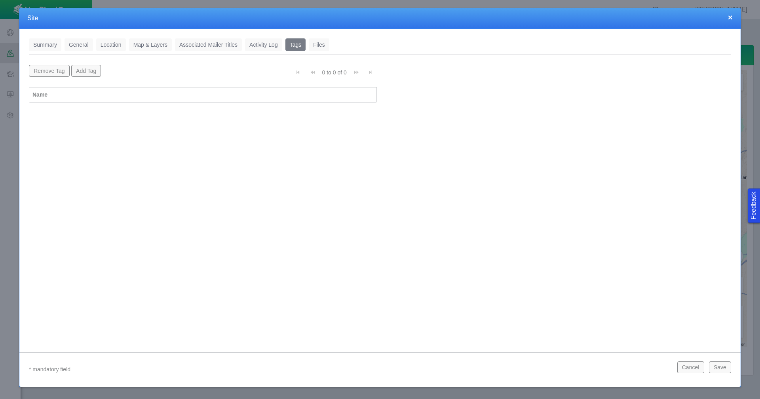
click at [89, 70] on button "Add Tag" at bounding box center [86, 71] width 30 height 12
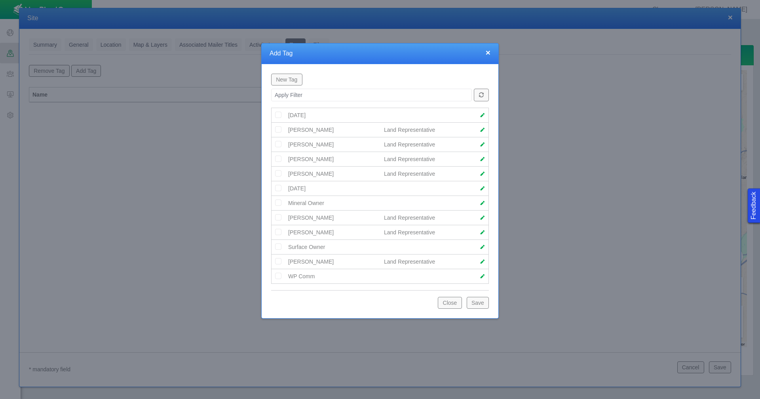
click at [278, 160] on img at bounding box center [278, 158] width 7 height 7
click at [476, 306] on button "Save" at bounding box center [478, 303] width 22 height 12
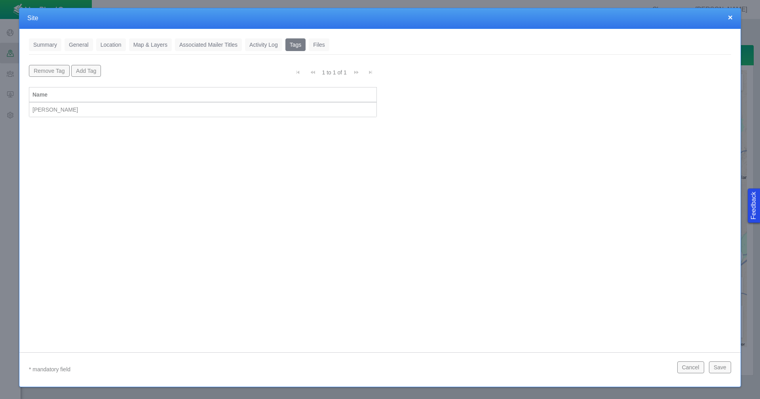
scroll to position [0, 0]
click at [723, 367] on button "Save" at bounding box center [720, 367] width 22 height 12
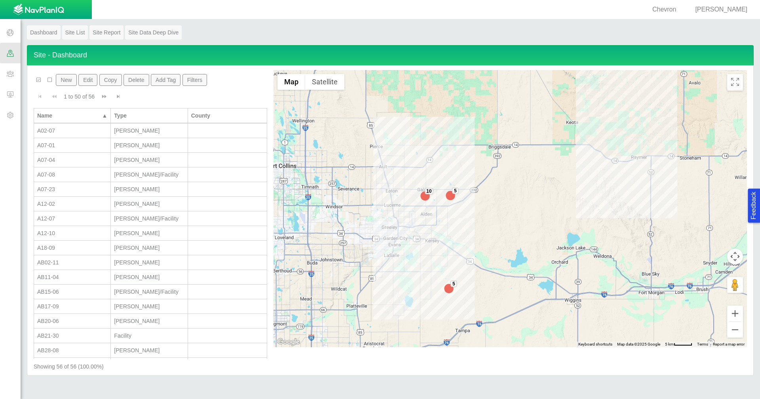
click at [73, 79] on button "New" at bounding box center [66, 80] width 21 height 12
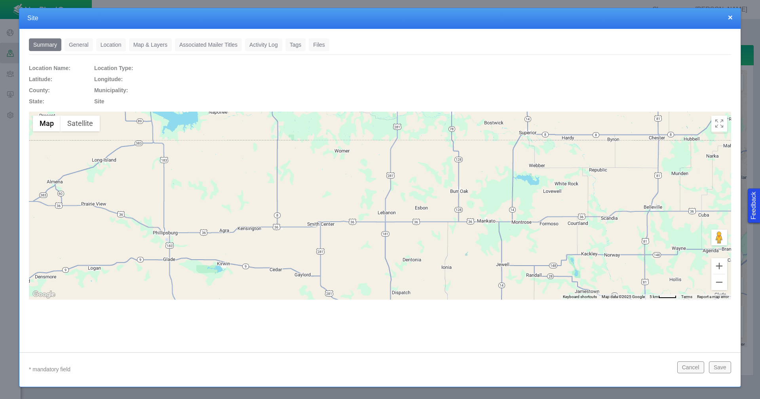
click at [81, 46] on link "General" at bounding box center [79, 44] width 29 height 13
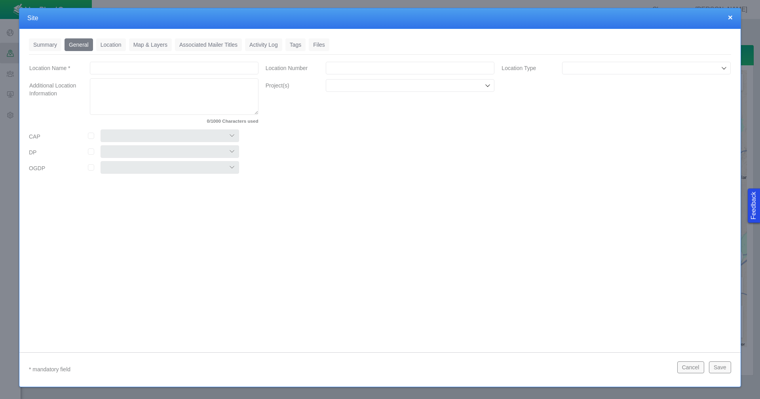
click at [193, 68] on input "Location Name *" at bounding box center [174, 68] width 169 height 13
type input "Cc31-04"
click at [334, 68] on input "Location Number" at bounding box center [410, 68] width 169 height 13
paste input "460303"
type input "460303"
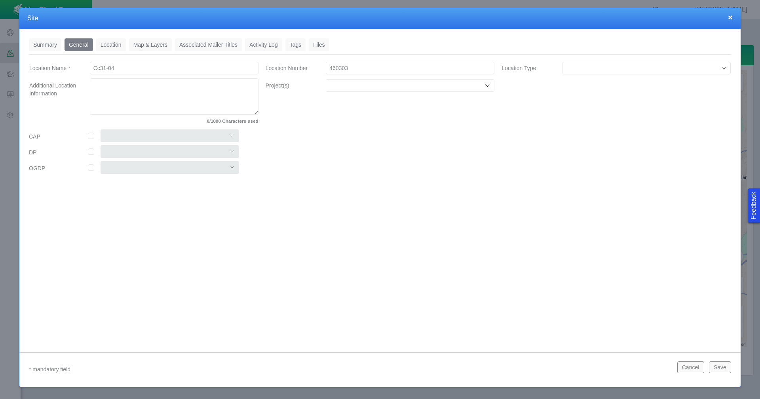
click at [587, 67] on input "Location Type" at bounding box center [643, 68] width 154 height 8
click at [587, 124] on span "[PERSON_NAME]" at bounding box center [646, 124] width 161 height 8
type input "[PERSON_NAME]"
click at [374, 89] on input "Project(s)" at bounding box center [406, 86] width 154 height 8
click at [360, 104] on label "Chemical Disclosures" at bounding box center [415, 104] width 150 height 8
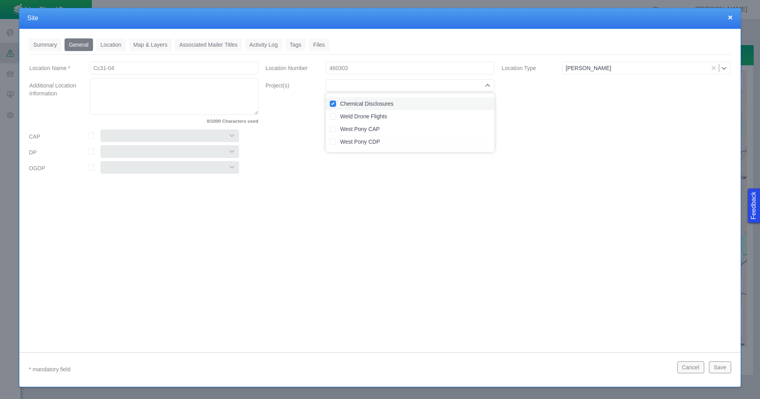
checkbox input "true"
click at [91, 137] on input "checkbox" at bounding box center [91, 136] width 6 height 6
checkbox input "true"
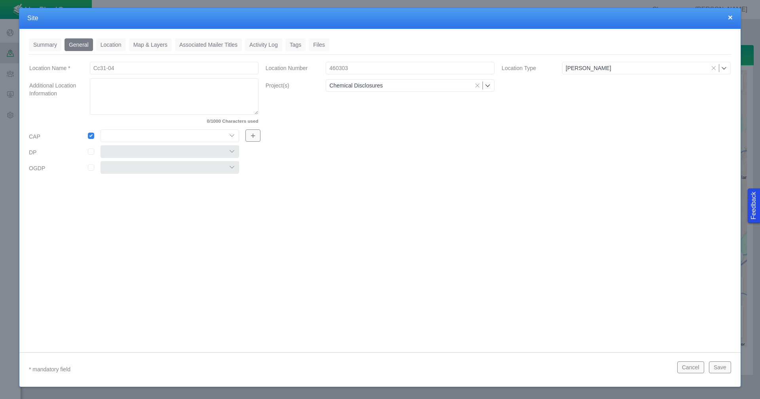
click at [143, 136] on select "Colt East Pony Greeley Crescent Maverick Mustang West Pony" at bounding box center [170, 135] width 139 height 13
select select "56013520365497859"
click at [101, 129] on select "Colt East Pony Greeley Crescent Maverick Mustang West Pony" at bounding box center [170, 135] width 139 height 13
click at [106, 44] on link "Location" at bounding box center [111, 44] width 30 height 13
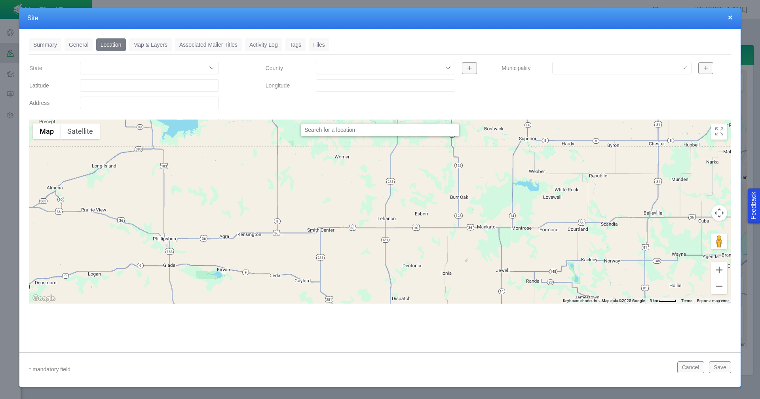
click at [145, 86] on input "Latitude" at bounding box center [149, 85] width 139 height 13
paste input "40.27497864"
type input "40.27497864"
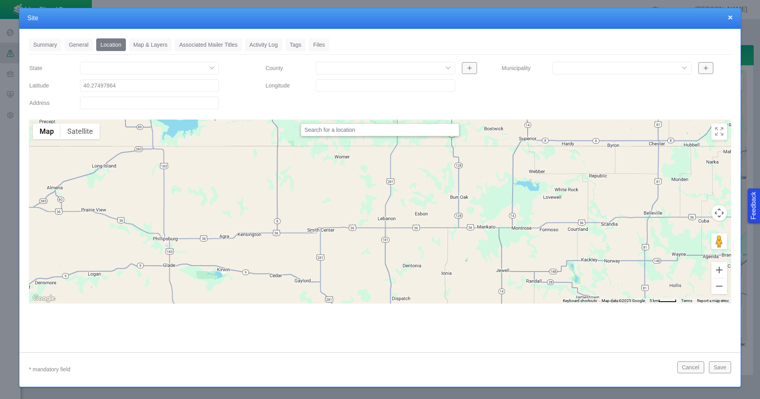
click at [336, 80] on input "Longitude" at bounding box center [385, 85] width 139 height 13
paste input "-104.4860764"
type input "-104.48607640"
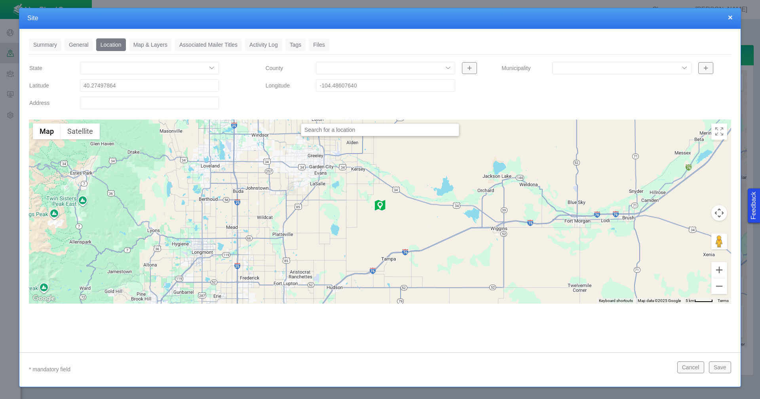
click at [294, 43] on link "Tags" at bounding box center [295, 44] width 21 height 13
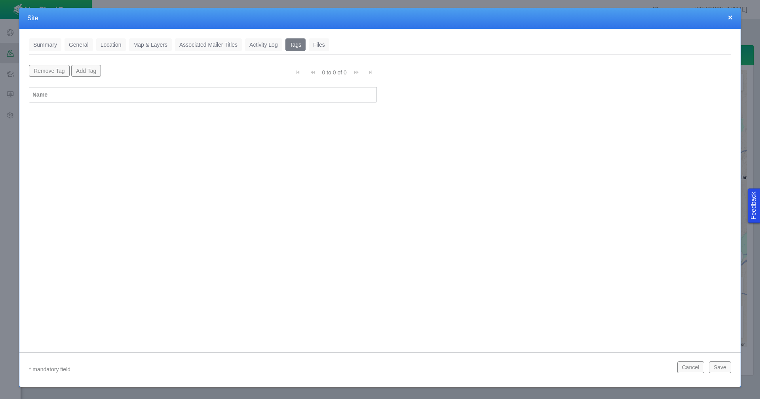
click at [95, 71] on button "Add Tag" at bounding box center [86, 71] width 30 height 12
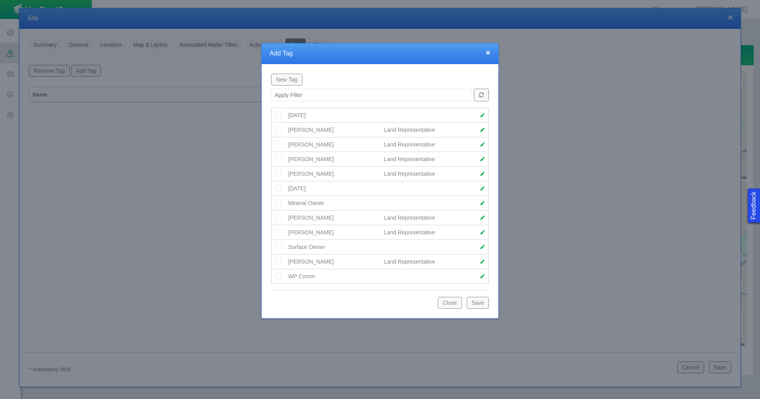
click at [279, 217] on img at bounding box center [278, 217] width 7 height 7
click at [484, 307] on button "Save" at bounding box center [478, 303] width 22 height 12
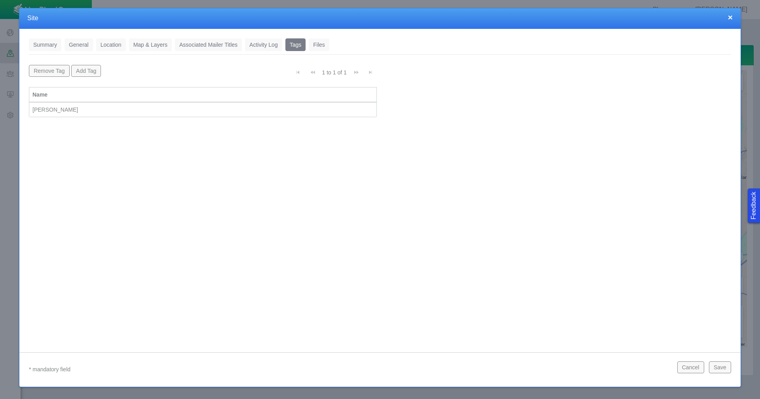
click at [722, 368] on button "Save" at bounding box center [720, 367] width 22 height 12
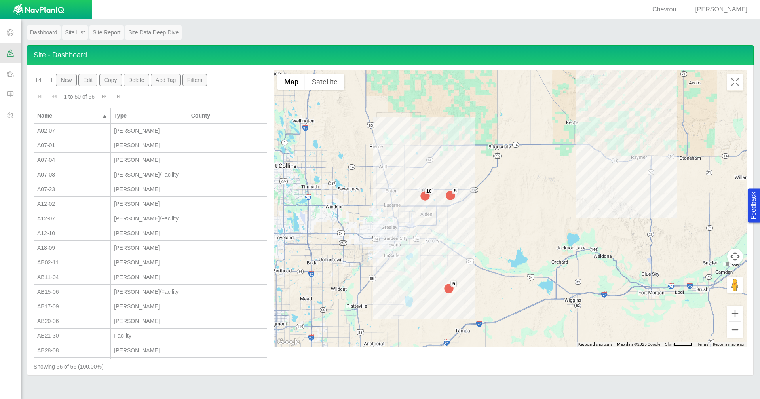
click at [61, 78] on button "New" at bounding box center [66, 80] width 21 height 12
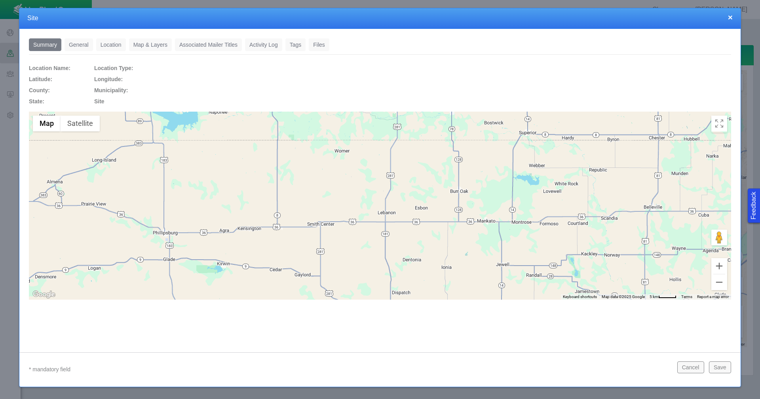
click at [83, 43] on link "General" at bounding box center [79, 44] width 29 height 13
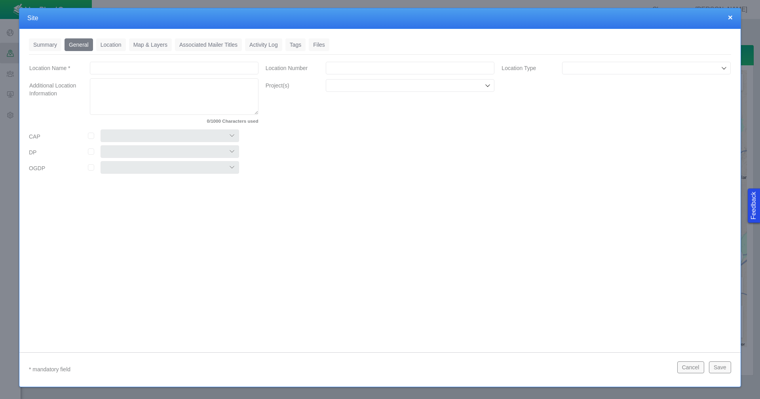
click at [156, 72] on input "Location Name *" at bounding box center [174, 68] width 169 height 13
type input "Cc31-02"
click at [352, 66] on input "Location Number" at bounding box center [410, 68] width 169 height 13
drag, startPoint x: 352, startPoint y: 66, endPoint x: 357, endPoint y: 67, distance: 6.0
click at [357, 67] on input "Location Number" at bounding box center [410, 68] width 169 height 13
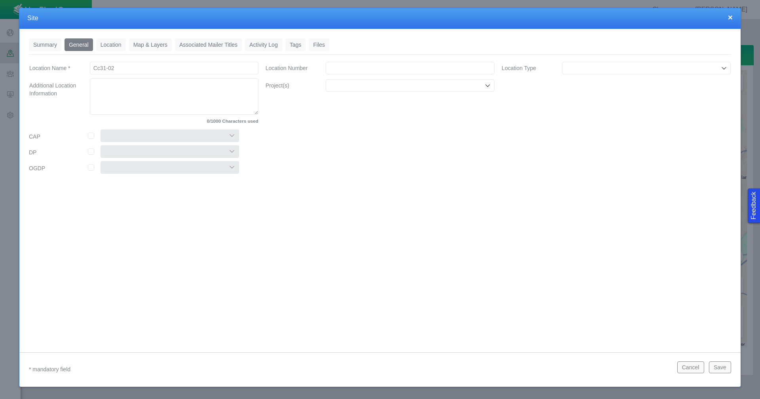
paste input "460265"
type input "460265"
click at [615, 67] on input "Location Type" at bounding box center [643, 68] width 154 height 8
click at [590, 126] on span "[PERSON_NAME]" at bounding box center [646, 124] width 161 height 8
type input "[PERSON_NAME]"
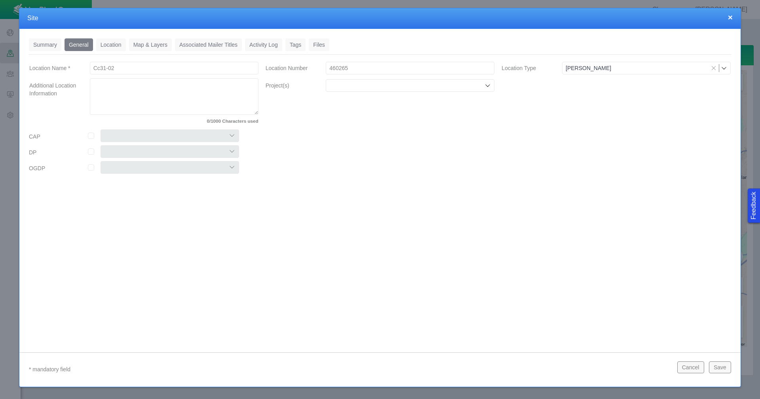
click at [430, 86] on input "Project(s)" at bounding box center [406, 86] width 154 height 8
click at [395, 104] on label "Chemical Disclosures" at bounding box center [415, 104] width 150 height 8
checkbox input "true"
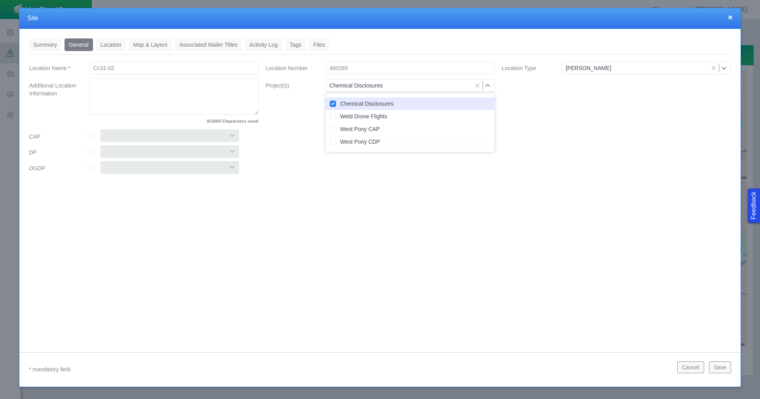
click at [88, 137] on input "checkbox" at bounding box center [91, 136] width 6 height 6
checkbox input "true"
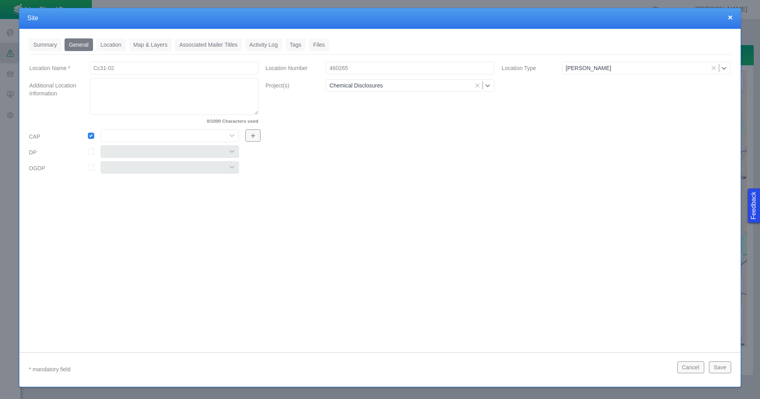
click at [151, 136] on select "Colt East Pony Greeley Crescent Maverick Mustang West Pony" at bounding box center [170, 135] width 139 height 13
select select "56013520365497859"
click at [101, 129] on select "Colt East Pony Greeley Crescent Maverick Mustang West Pony" at bounding box center [170, 135] width 139 height 13
click at [110, 48] on link "Location" at bounding box center [111, 44] width 30 height 13
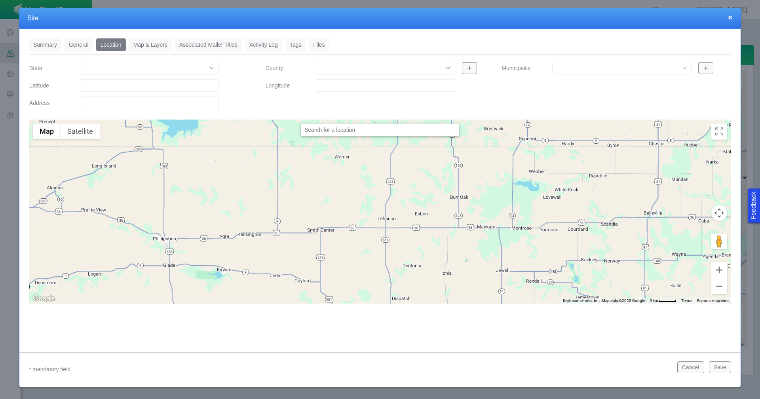
click at [130, 88] on input "Latitude" at bounding box center [149, 85] width 139 height 13
paste input "40.27494812"
click at [130, 88] on input "Latitude" at bounding box center [149, 85] width 139 height 13
type input "40.27494812"
click at [324, 82] on input "Longitude" at bounding box center [385, 85] width 139 height 13
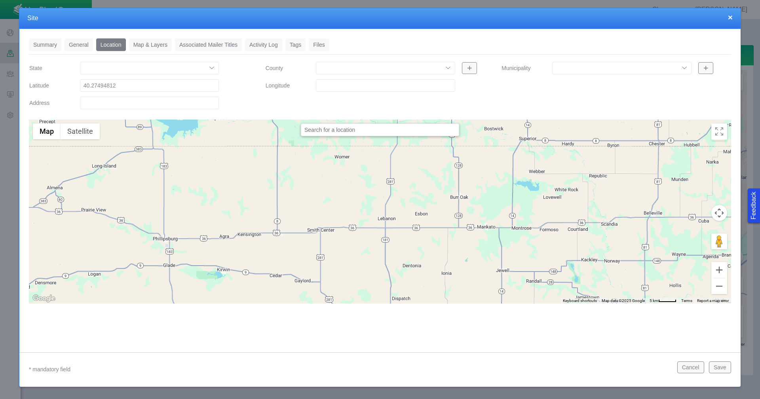
paste input "-104.4766312"
type input "-104.47663120"
click at [294, 43] on link "Tags" at bounding box center [295, 44] width 21 height 13
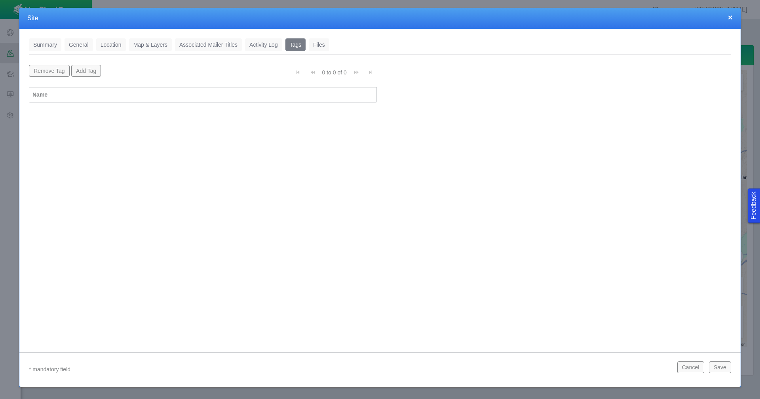
click at [95, 72] on button "Add Tag" at bounding box center [86, 71] width 30 height 12
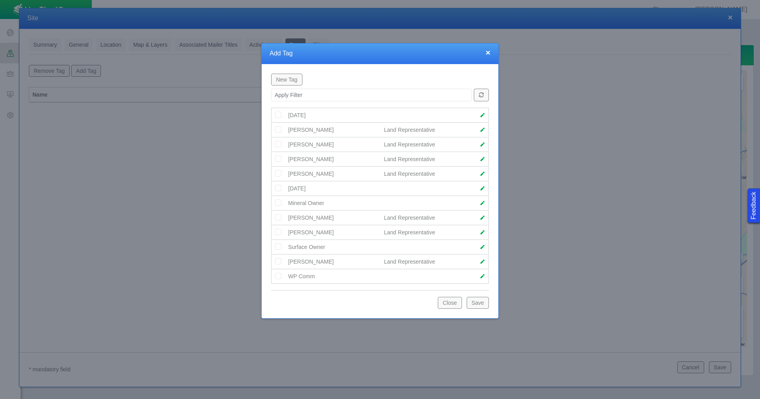
click at [276, 218] on img at bounding box center [278, 217] width 7 height 7
click at [475, 301] on button "Save" at bounding box center [478, 303] width 22 height 12
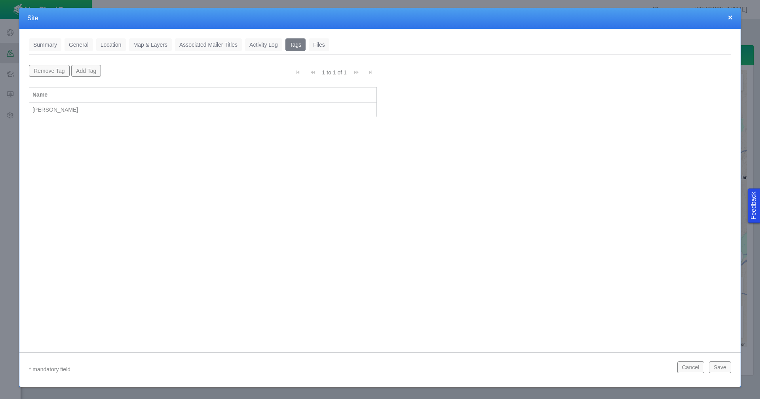
click at [724, 370] on button "Save" at bounding box center [720, 367] width 22 height 12
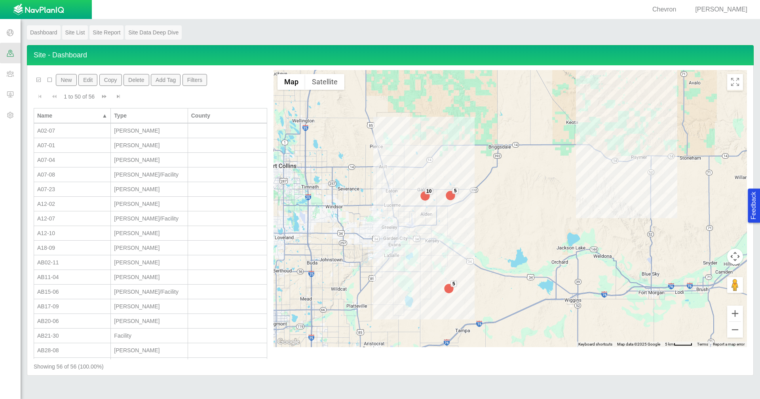
click at [63, 77] on button "New" at bounding box center [66, 80] width 21 height 12
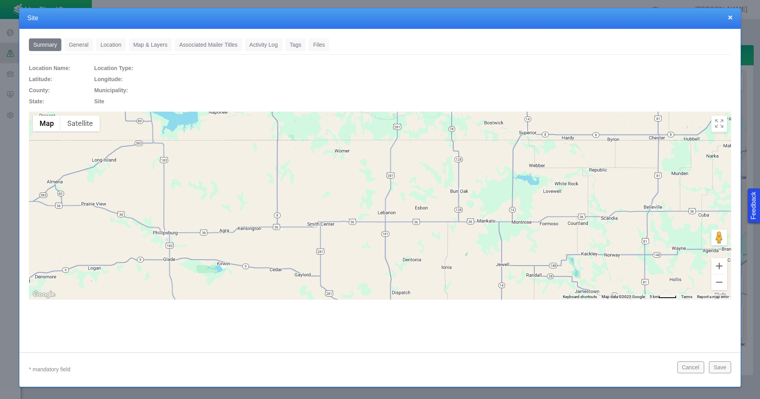
click at [89, 45] on link "General" at bounding box center [79, 44] width 29 height 13
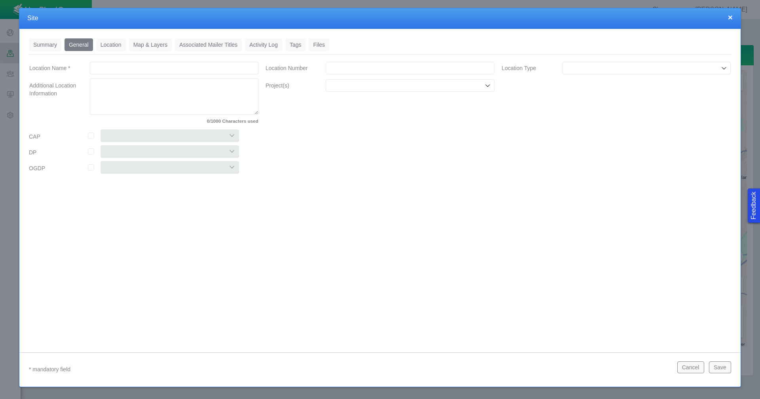
click at [153, 67] on input "Location Name *" at bounding box center [174, 68] width 169 height 13
type input "D02-02 Multi"
drag, startPoint x: 428, startPoint y: 133, endPoint x: 344, endPoint y: 72, distance: 103.6
click at [357, 88] on div "Location Name * D02-02 Multi Additional Location Information 0/1000 Characters …" at bounding box center [380, 119] width 702 height 116
click at [344, 68] on input "Location Number" at bounding box center [410, 68] width 169 height 13
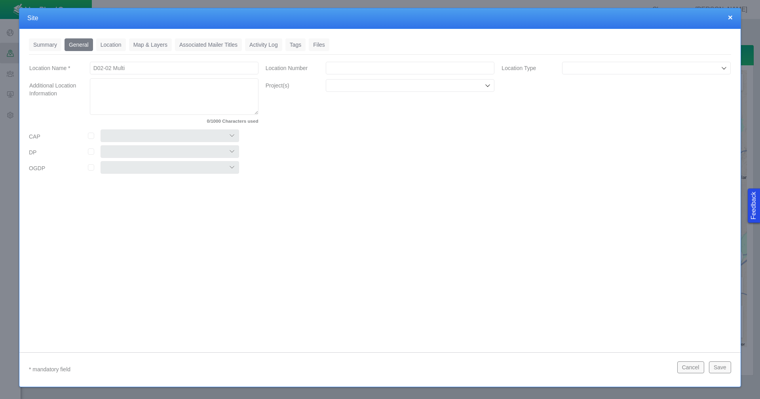
paste input "459534"
type input "459534"
click at [420, 86] on input "Project(s)" at bounding box center [406, 86] width 154 height 8
click at [379, 102] on label "Chemical Disclosures" at bounding box center [415, 104] width 150 height 8
checkbox input "true"
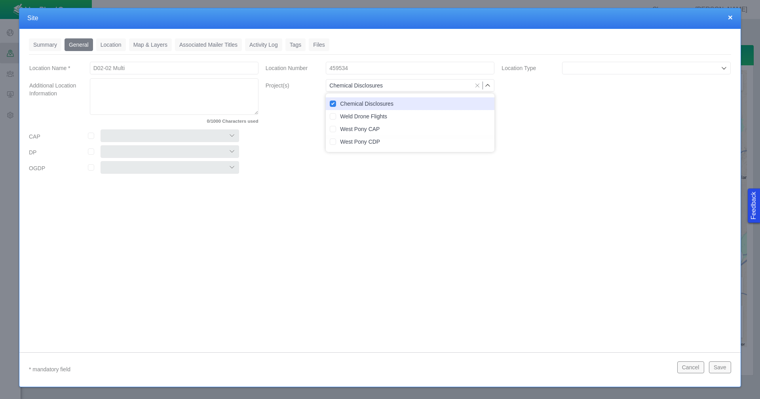
click at [90, 134] on input "checkbox" at bounding box center [91, 136] width 6 height 6
checkbox input "true"
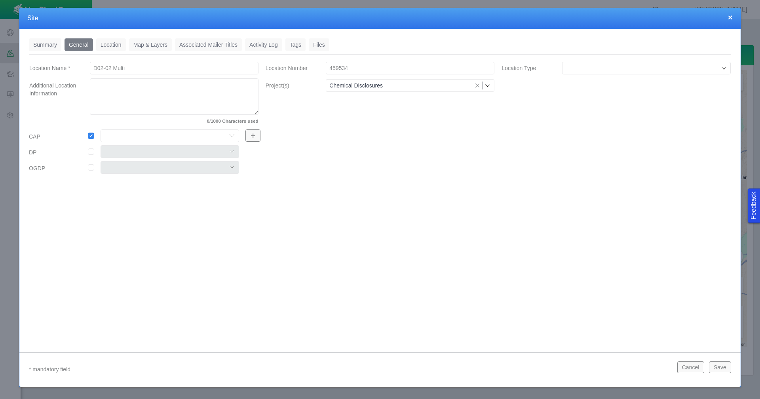
click at [114, 135] on select "Colt East Pony Greeley Crescent Maverick Mustang West Pony" at bounding box center [170, 135] width 139 height 13
select select "56013520365497859"
click at [101, 129] on select "Colt East Pony Greeley Crescent Maverick Mustang West Pony" at bounding box center [170, 135] width 139 height 13
click at [115, 47] on link "Location" at bounding box center [111, 44] width 30 height 13
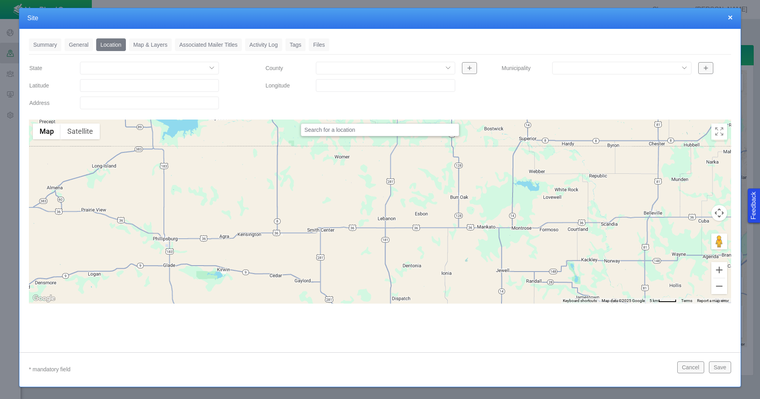
click at [105, 81] on input "Latitude" at bounding box center [149, 85] width 139 height 13
paste input "40.26094818"
type input "40.26094818"
drag, startPoint x: 352, startPoint y: 95, endPoint x: 347, endPoint y: 87, distance: 9.1
click at [347, 87] on div "County Longitude" at bounding box center [380, 87] width 236 height 52
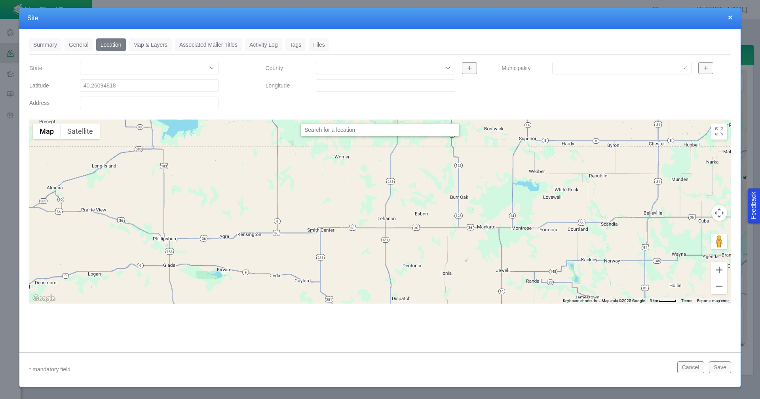
click at [347, 87] on input "Longitude" at bounding box center [385, 85] width 139 height 13
paste input "-104.5151367"
type input "-104.5151367"
click at [154, 46] on link "Map & Layers" at bounding box center [150, 44] width 43 height 13
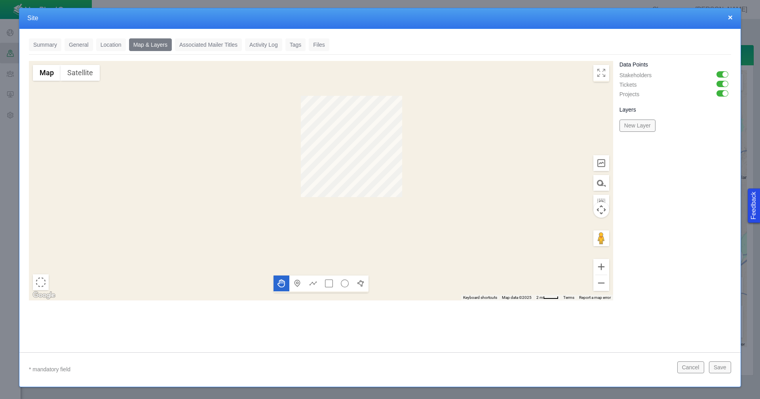
click at [299, 46] on link "Tags" at bounding box center [295, 44] width 21 height 13
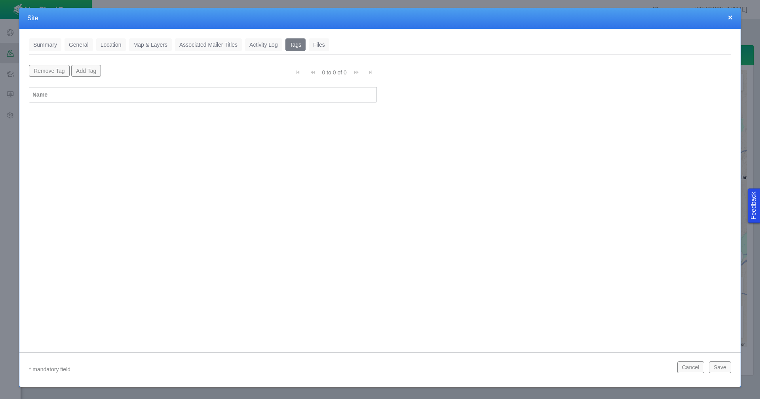
click at [87, 72] on button "Add Tag" at bounding box center [86, 71] width 30 height 12
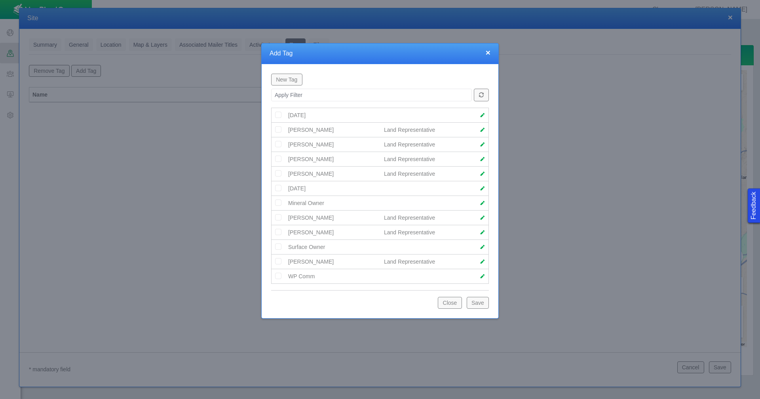
click at [276, 174] on img at bounding box center [278, 173] width 7 height 7
click at [469, 304] on button "Save" at bounding box center [478, 303] width 22 height 12
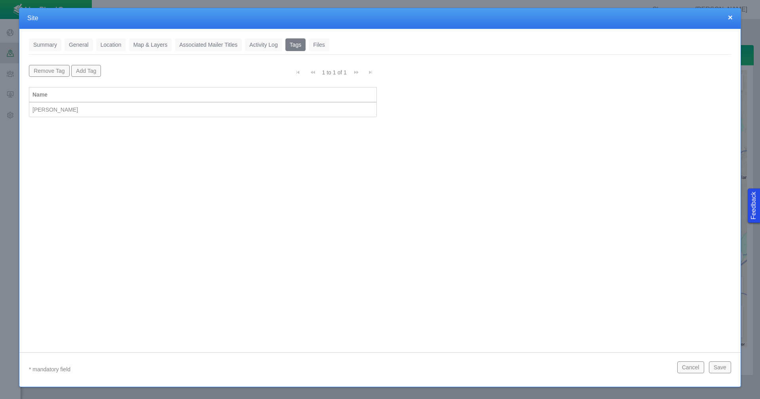
click at [715, 366] on button "Save" at bounding box center [720, 367] width 22 height 12
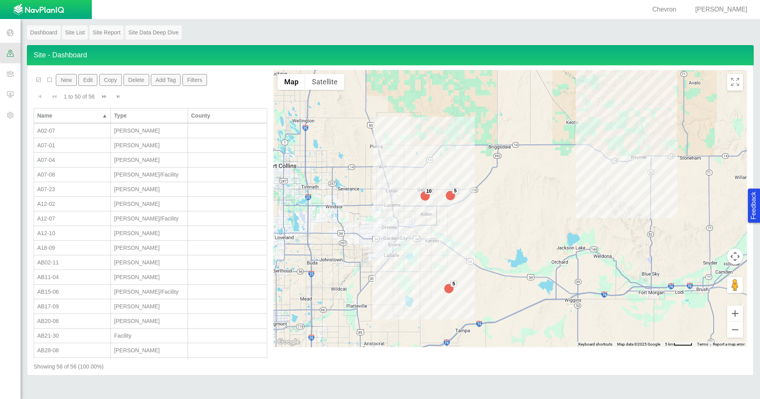
click at [64, 82] on button "New" at bounding box center [66, 80] width 21 height 12
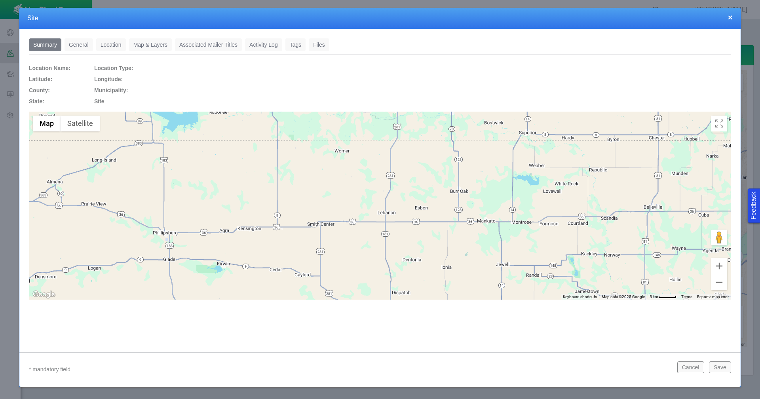
click at [79, 46] on link "General" at bounding box center [79, 44] width 29 height 13
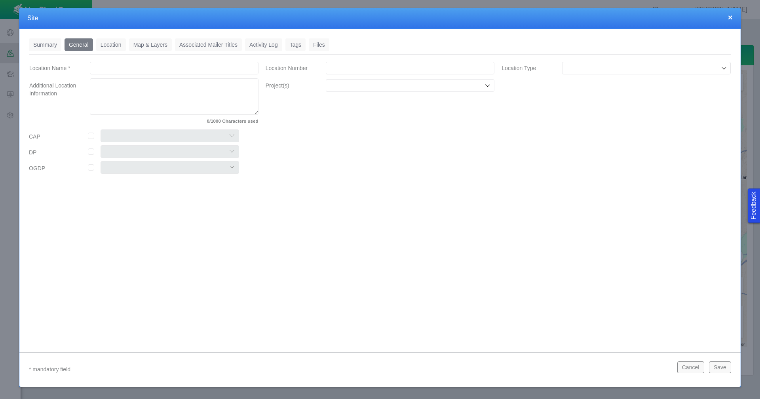
click at [141, 70] on input "Location Name *" at bounding box center [174, 68] width 169 height 13
click at [730, 17] on button "×" at bounding box center [730, 17] width 5 height 8
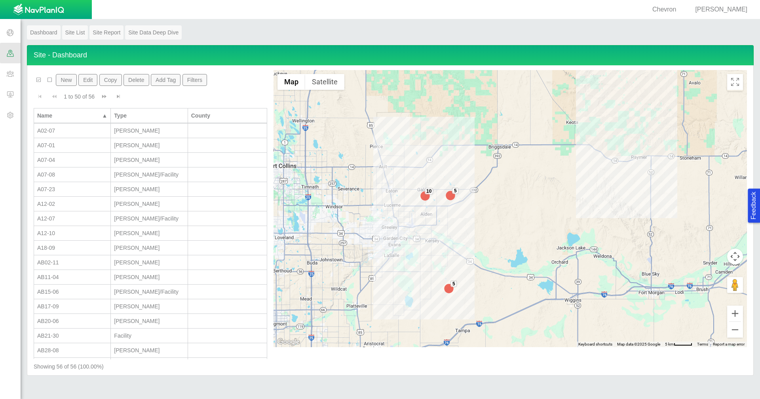
click at [72, 144] on div "A07-01" at bounding box center [72, 145] width 70 height 8
select select "56013520365497496"
select select "56013520365499962"
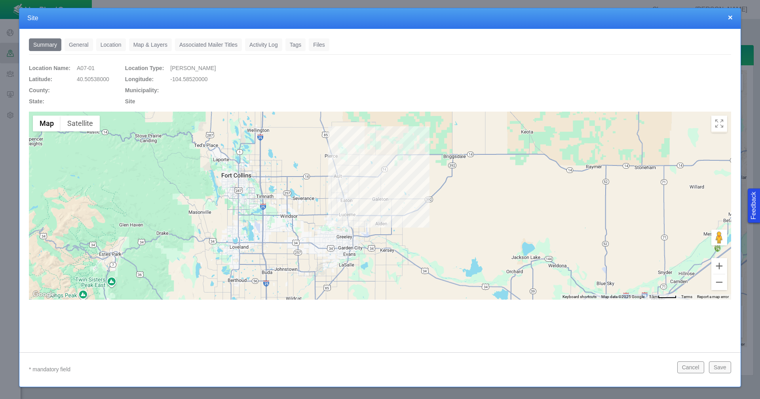
click at [83, 45] on link "General" at bounding box center [79, 44] width 29 height 13
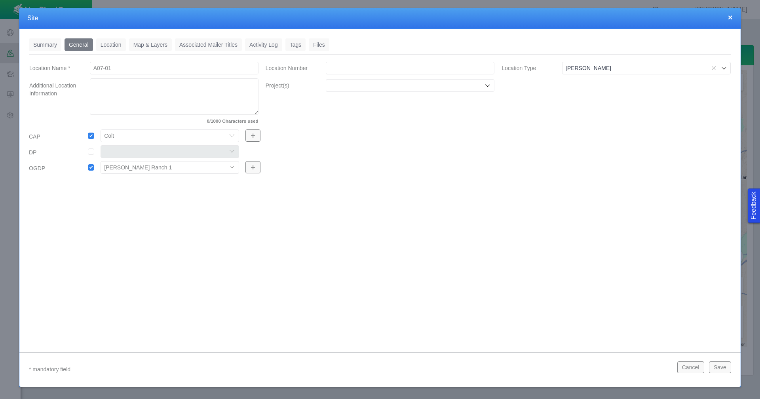
click at [332, 63] on input "Location Number" at bounding box center [410, 68] width 169 height 13
paste input "483510"
type input "483510"
click at [333, 88] on input "Project(s)" at bounding box center [406, 86] width 154 height 8
click at [337, 100] on li "Chemical Disclosures" at bounding box center [410, 103] width 169 height 13
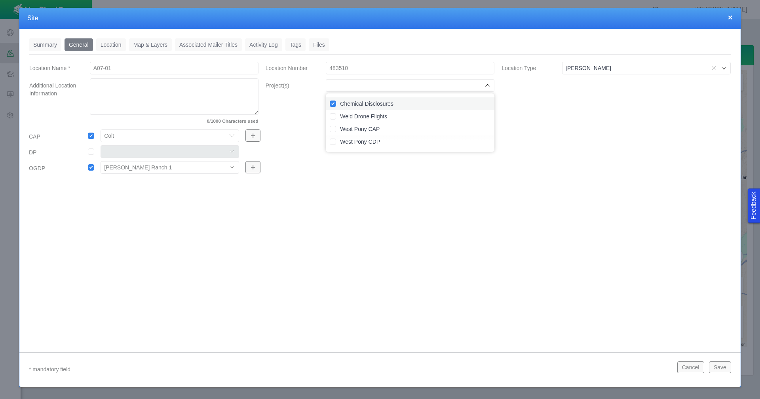
checkbox input "true"
click at [295, 45] on link "Tags" at bounding box center [295, 44] width 21 height 13
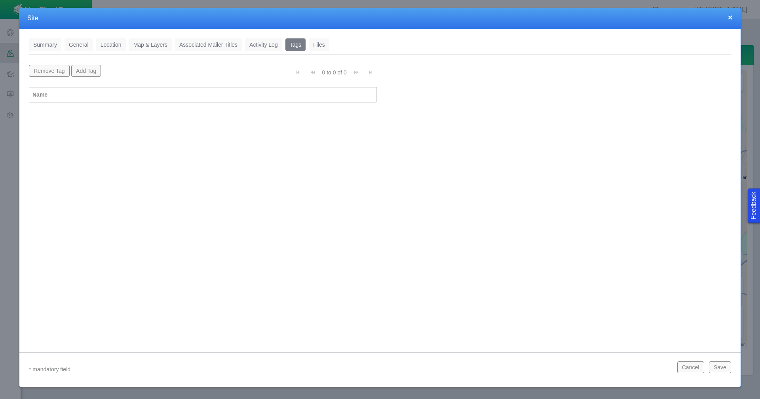
click at [94, 69] on button "Add Tag" at bounding box center [86, 71] width 30 height 12
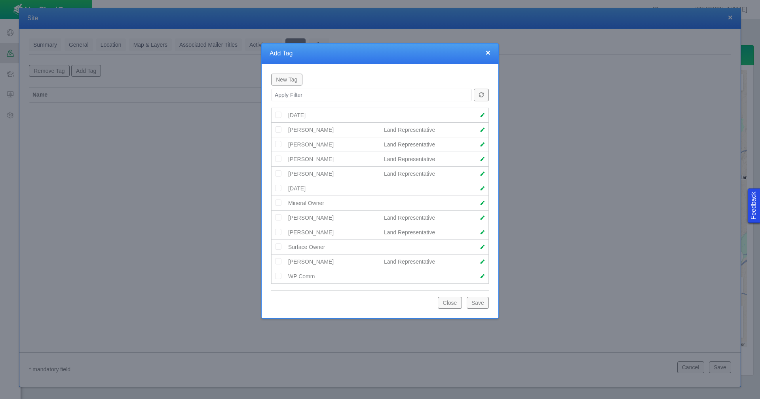
click at [281, 174] on img at bounding box center [278, 173] width 7 height 7
click at [480, 304] on button "Save" at bounding box center [478, 303] width 22 height 12
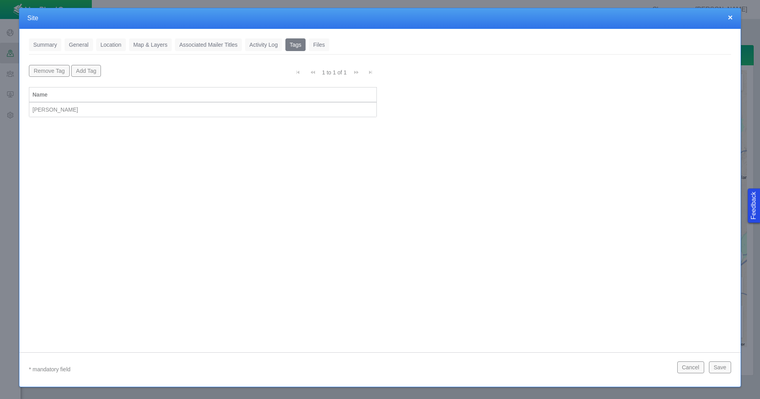
click at [715, 369] on button "Save" at bounding box center [720, 367] width 22 height 12
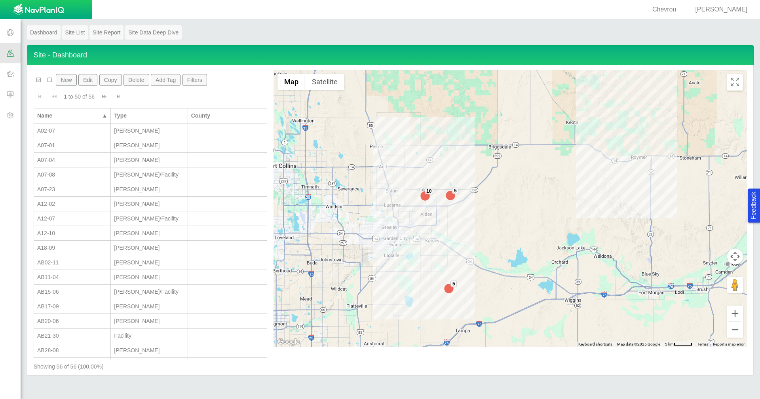
click at [64, 79] on button "New" at bounding box center [66, 80] width 21 height 12
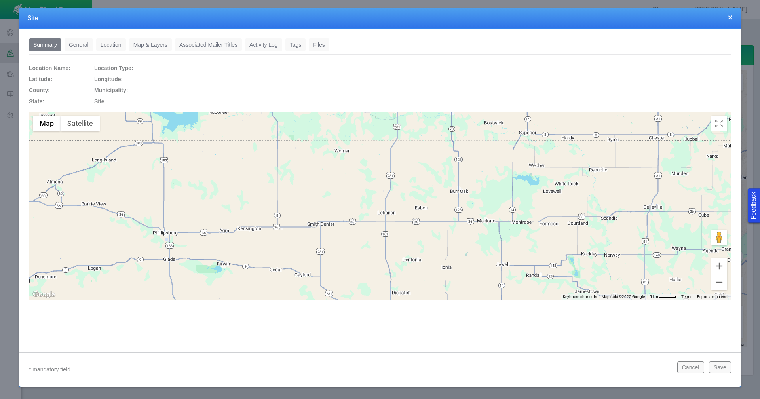
click at [87, 44] on link "General" at bounding box center [79, 44] width 29 height 13
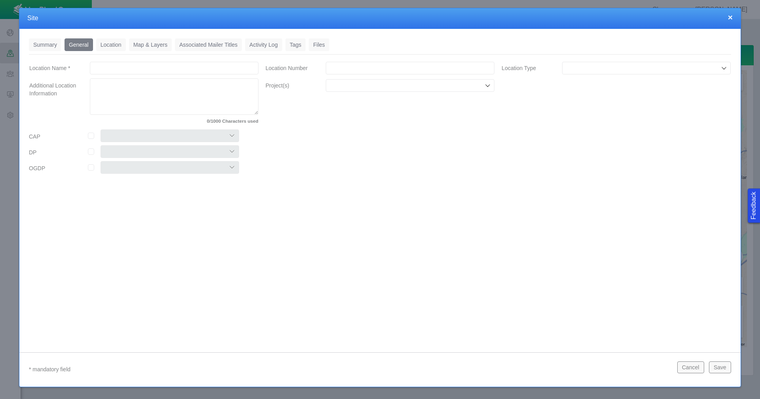
click at [152, 67] on input "Location Name *" at bounding box center [174, 68] width 169 height 13
type input "H03-14"
click at [356, 67] on input "Location Number" at bounding box center [410, 68] width 169 height 13
paste input "459428"
type input "459428"
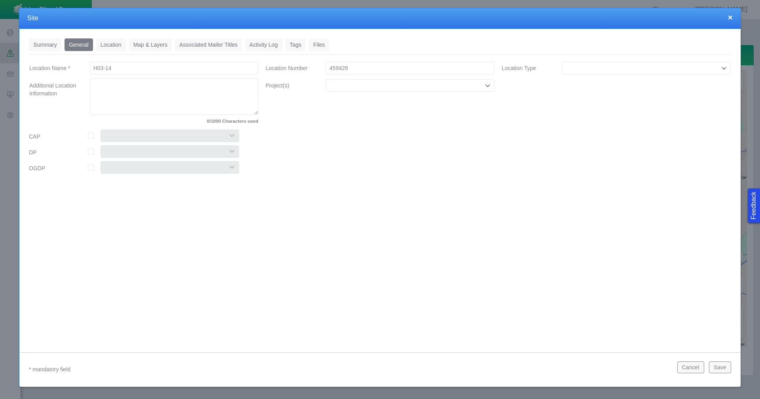
click at [610, 71] on input "Location Type" at bounding box center [643, 68] width 154 height 8
click at [588, 127] on span "[PERSON_NAME]" at bounding box center [646, 124] width 161 height 8
type input "[PERSON_NAME]"
click at [441, 86] on input "Project(s)" at bounding box center [406, 86] width 154 height 8
click at [419, 99] on li "Chemical Disclosures" at bounding box center [410, 103] width 169 height 13
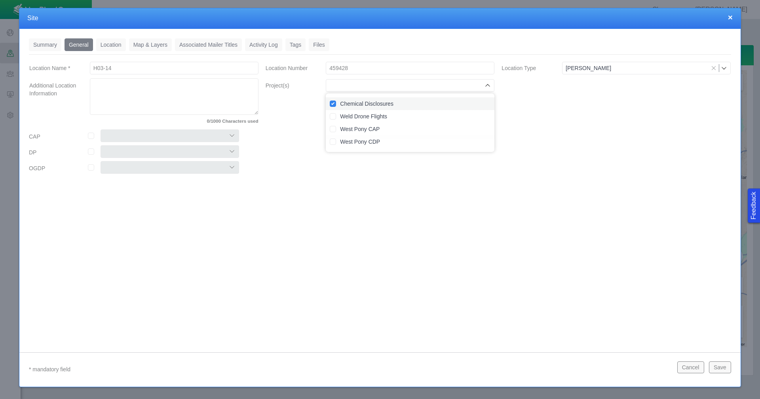
checkbox input "true"
click at [91, 136] on input "checkbox" at bounding box center [91, 136] width 6 height 6
checkbox input "true"
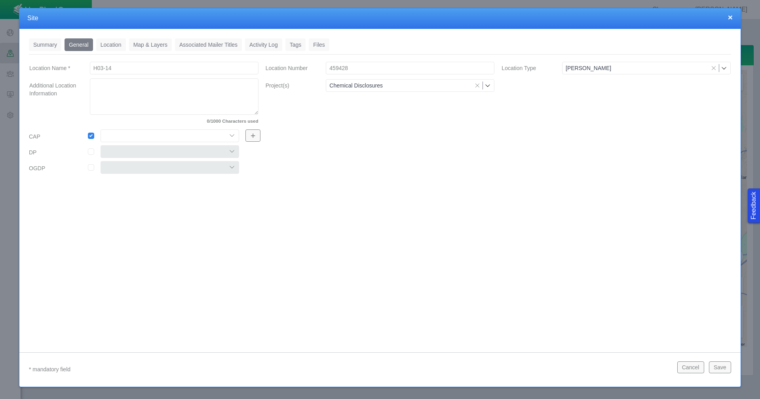
click at [145, 134] on select "Colt East Pony Greeley Crescent Maverick Mustang West Pony" at bounding box center [170, 135] width 139 height 13
select select "56013520365497859"
click at [101, 129] on select "Colt East Pony Greeley Crescent Maverick Mustang West Pony" at bounding box center [170, 135] width 139 height 13
click at [114, 41] on link "Location" at bounding box center [111, 44] width 30 height 13
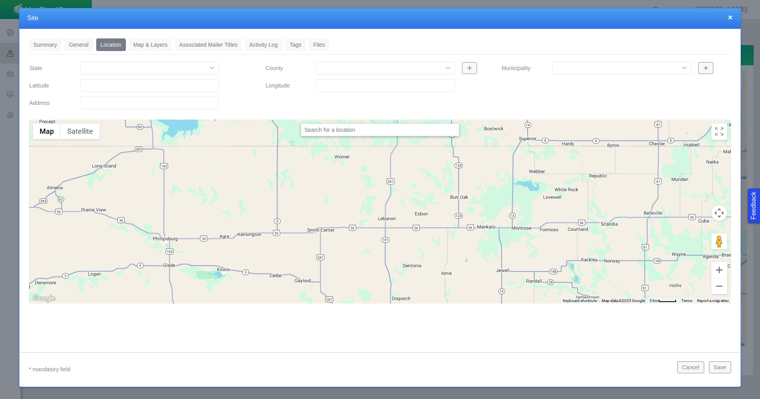
click at [138, 91] on input "Latitude" at bounding box center [149, 85] width 139 height 13
paste input "40.24761963"
type input "40.24761963"
click at [348, 82] on input "Longitude" at bounding box center [385, 85] width 139 height 13
paste input "-104.6526337"
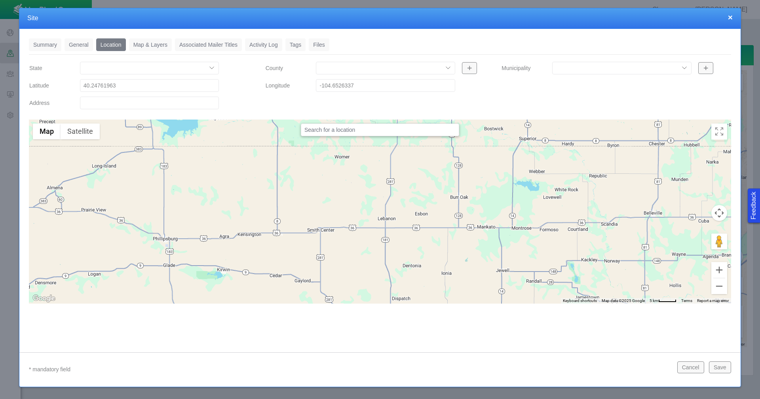
drag, startPoint x: 348, startPoint y: 82, endPoint x: 440, endPoint y: 86, distance: 92.3
click at [439, 84] on input "-104.6526337" at bounding box center [385, 85] width 139 height 13
type input "-104.65263370"
click at [294, 44] on link "Tags" at bounding box center [295, 44] width 21 height 13
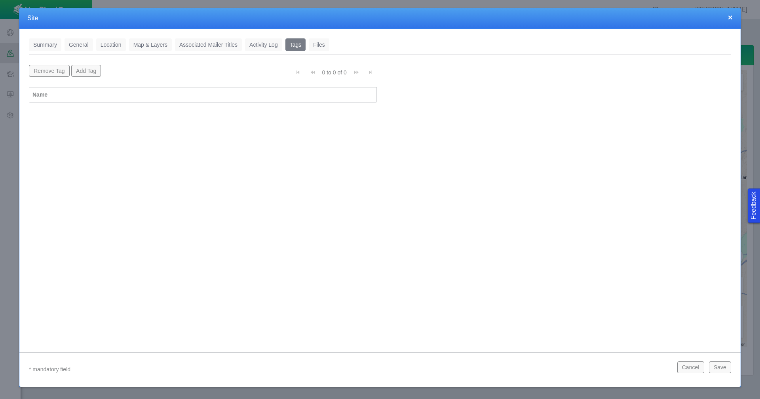
click at [91, 69] on button "Add Tag" at bounding box center [86, 71] width 30 height 12
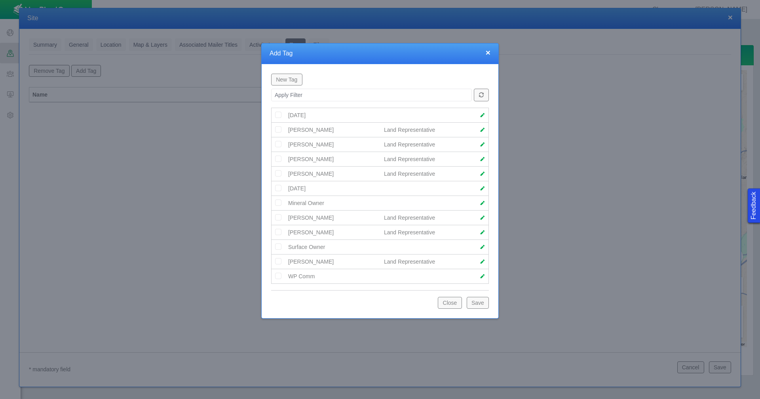
click at [278, 174] on img at bounding box center [278, 173] width 7 height 7
click at [480, 305] on button "Save" at bounding box center [478, 303] width 22 height 12
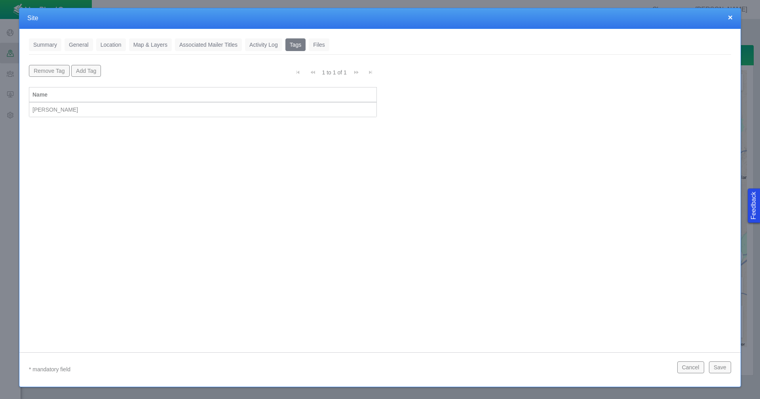
click at [715, 366] on button "Save" at bounding box center [720, 367] width 22 height 12
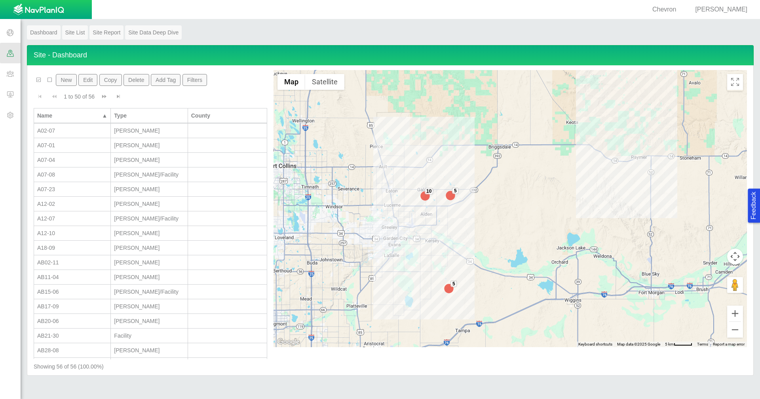
click at [69, 78] on button "New" at bounding box center [66, 80] width 21 height 12
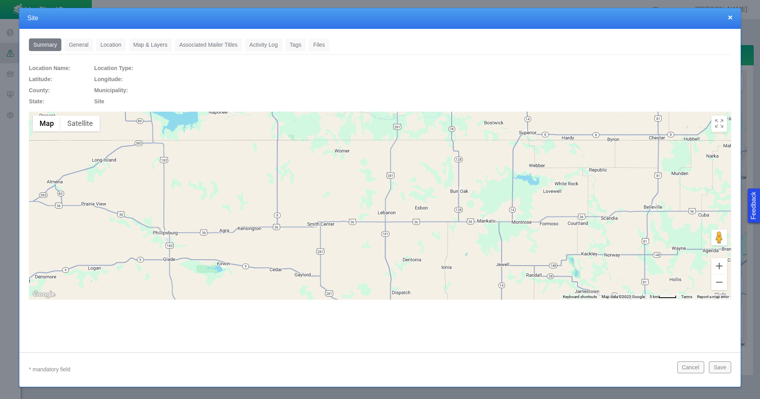
click at [83, 46] on link "General" at bounding box center [79, 44] width 29 height 13
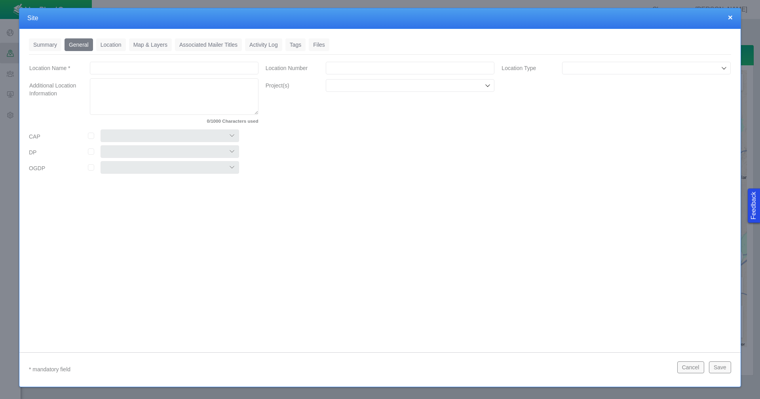
click at [135, 64] on input "Location Name *" at bounding box center [174, 68] width 169 height 13
click at [175, 88] on textarea "Additional Location Information" at bounding box center [174, 96] width 169 height 36
type textarea "x"
type textarea "H"
type textarea "x"
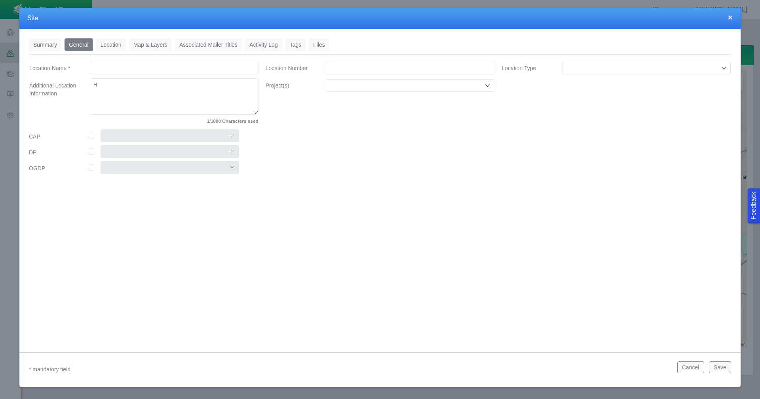
type textarea "H0"
type textarea "x"
type textarea "H01"
type textarea "x"
type textarea "H01-"
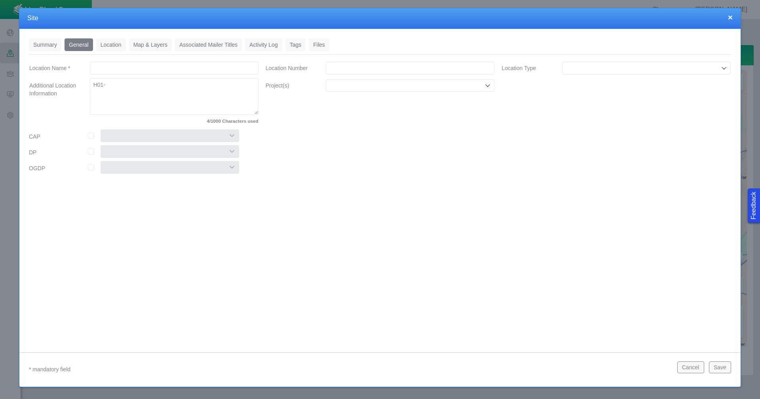
type textarea "x"
type textarea "H01"
type textarea "x"
type textarea "H0"
click at [153, 62] on input "Location Name *" at bounding box center [174, 68] width 169 height 13
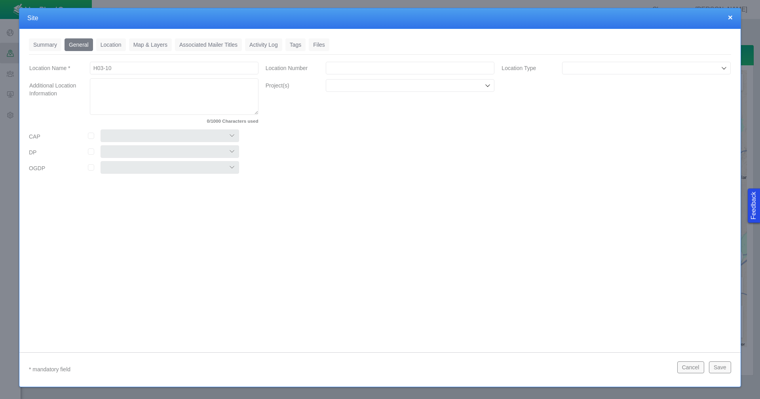
click at [389, 70] on input "Location Number" at bounding box center [410, 68] width 169 height 13
paste input "460169"
click at [585, 70] on input "Location Type" at bounding box center [643, 68] width 154 height 8
click at [578, 121] on span "[PERSON_NAME]" at bounding box center [646, 124] width 161 height 8
click at [429, 86] on input "Project(s)" at bounding box center [406, 86] width 154 height 8
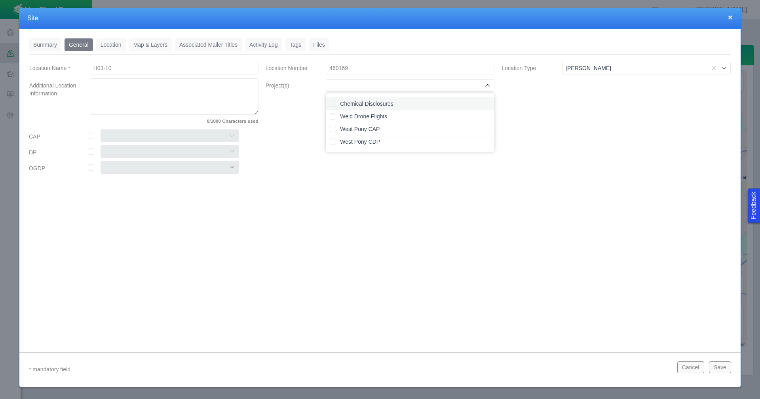
click at [412, 100] on label "Chemical Disclosures" at bounding box center [415, 104] width 150 height 8
click at [91, 138] on input "checkbox" at bounding box center [91, 136] width 6 height 6
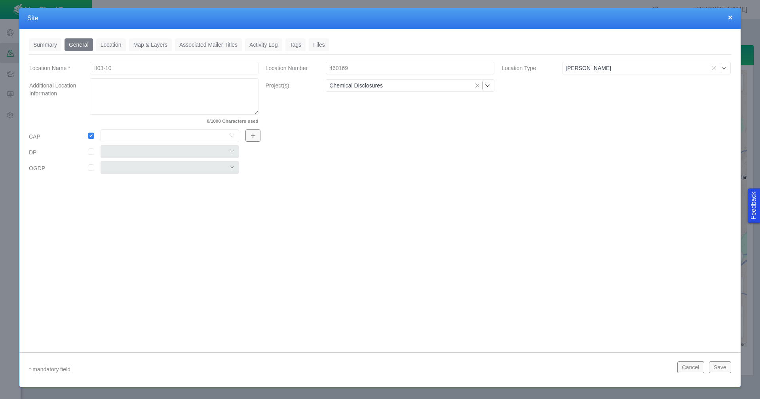
click at [117, 135] on select "Colt East Pony Greeley Crescent Maverick Mustang West Pony" at bounding box center [170, 135] width 139 height 13
click at [101, 129] on select "Colt East Pony Greeley Crescent Maverick Mustang West Pony" at bounding box center [170, 135] width 139 height 13
drag, startPoint x: 114, startPoint y: 47, endPoint x: 153, endPoint y: 42, distance: 39.1
click at [114, 47] on link "Location" at bounding box center [111, 44] width 30 height 13
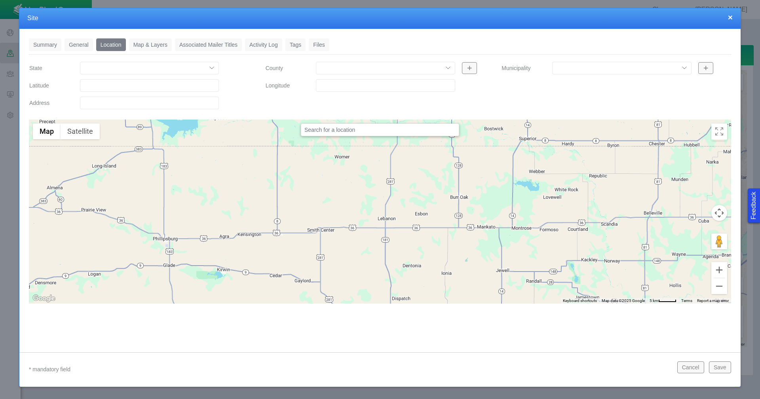
click at [133, 86] on input "Latitude" at bounding box center [149, 85] width 139 height 13
paste input "40.25106049"
click at [329, 83] on input "Longitude" at bounding box center [385, 85] width 139 height 13
paste input "-104.6491318"
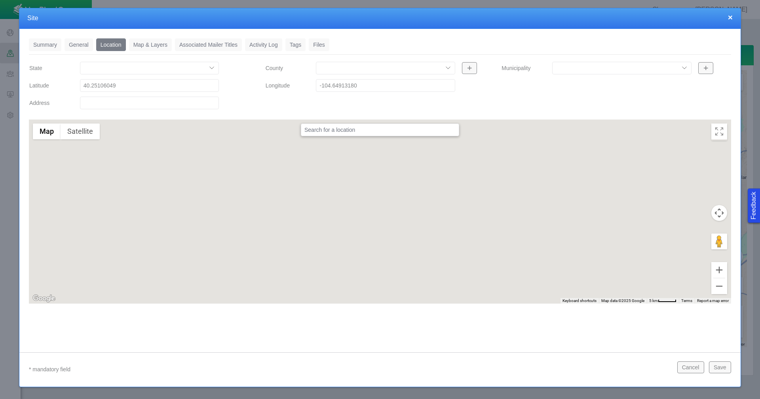
click at [290, 44] on link "Tags" at bounding box center [295, 44] width 21 height 13
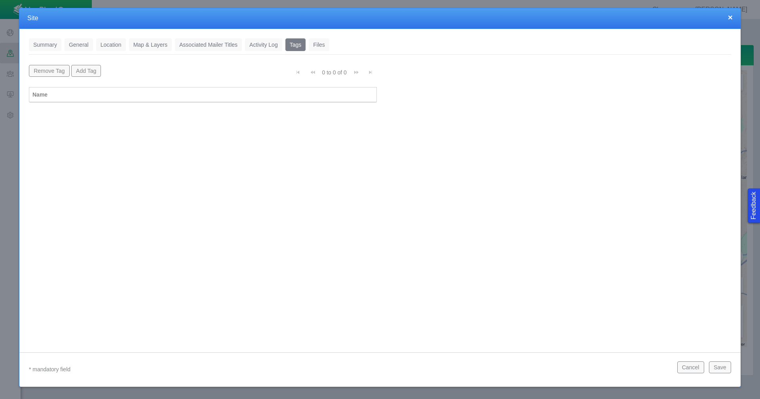
click at [93, 72] on button "Add Tag" at bounding box center [86, 71] width 30 height 12
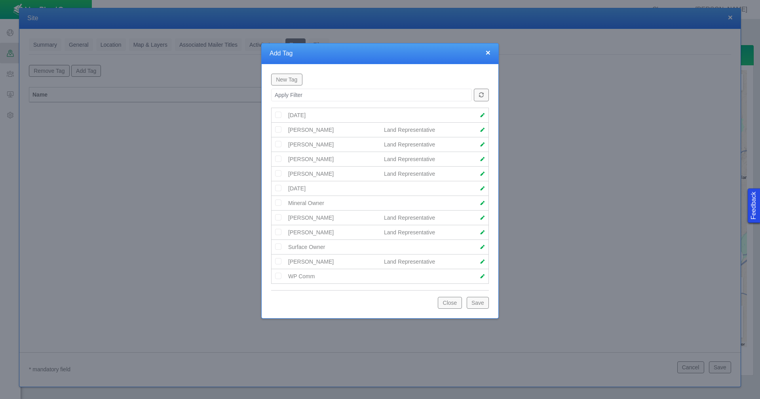
click at [279, 173] on img at bounding box center [278, 173] width 7 height 7
click at [467, 301] on button "Save" at bounding box center [478, 303] width 22 height 12
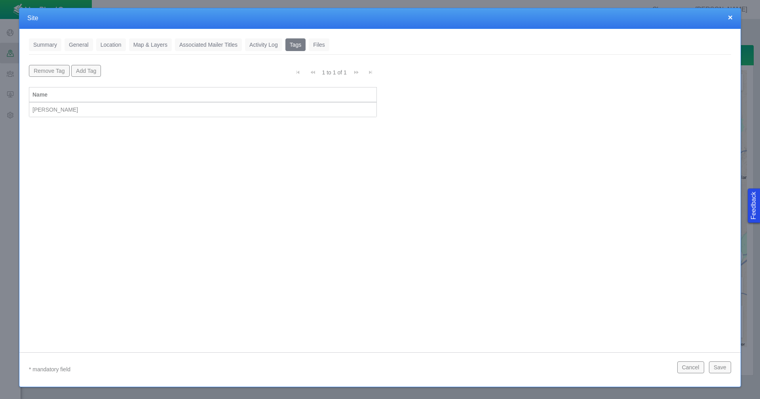
click at [717, 367] on button "Save" at bounding box center [720, 367] width 22 height 12
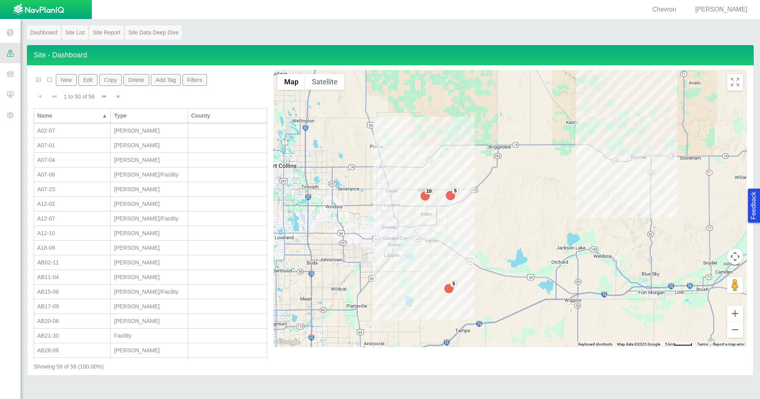
click at [70, 79] on button "New" at bounding box center [66, 80] width 21 height 12
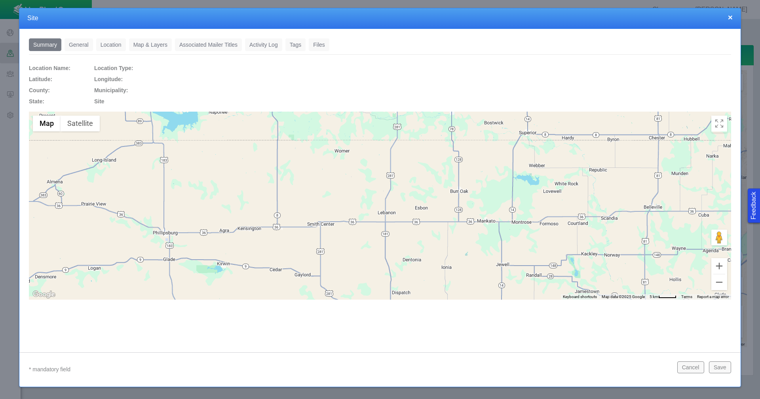
click at [82, 40] on link "General" at bounding box center [79, 44] width 29 height 13
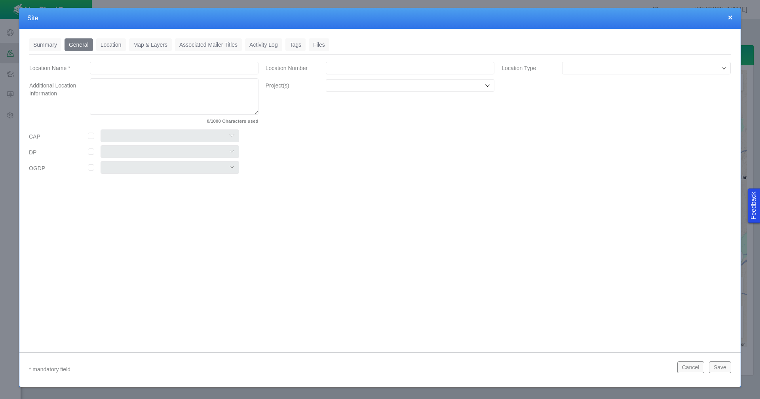
click at [101, 68] on input "Location Name *" at bounding box center [174, 68] width 169 height 13
click at [371, 67] on input "Location Number" at bounding box center [410, 68] width 169 height 13
paste input "459880"
click at [576, 71] on input "Location Type" at bounding box center [643, 68] width 154 height 8
click at [581, 121] on span "[PERSON_NAME]" at bounding box center [646, 124] width 161 height 8
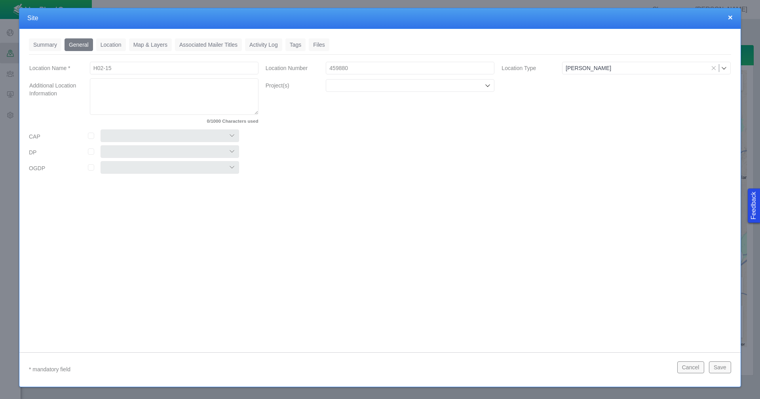
click at [428, 83] on input "Project(s)" at bounding box center [406, 86] width 154 height 8
click at [413, 102] on label "Chemical Disclosures" at bounding box center [415, 104] width 150 height 8
click at [91, 136] on input "checkbox" at bounding box center [91, 136] width 6 height 6
click at [199, 132] on select "Colt East Pony Greeley Crescent Maverick Mustang West Pony" at bounding box center [170, 135] width 139 height 13
click at [101, 129] on select "Colt East Pony Greeley Crescent Maverick Mustang West Pony" at bounding box center [170, 135] width 139 height 13
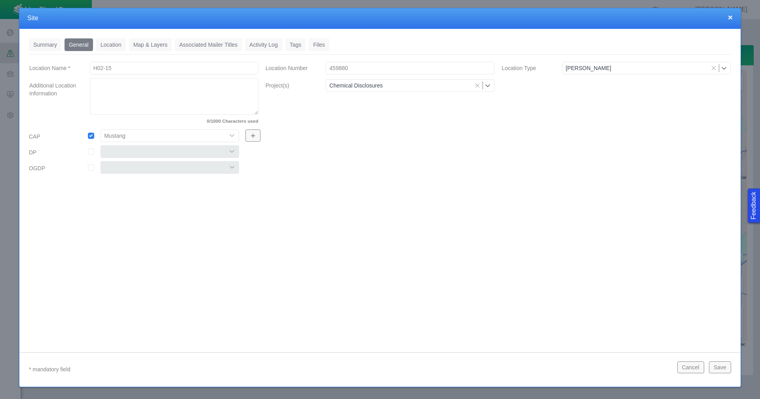
click at [114, 44] on link "Location" at bounding box center [111, 44] width 30 height 13
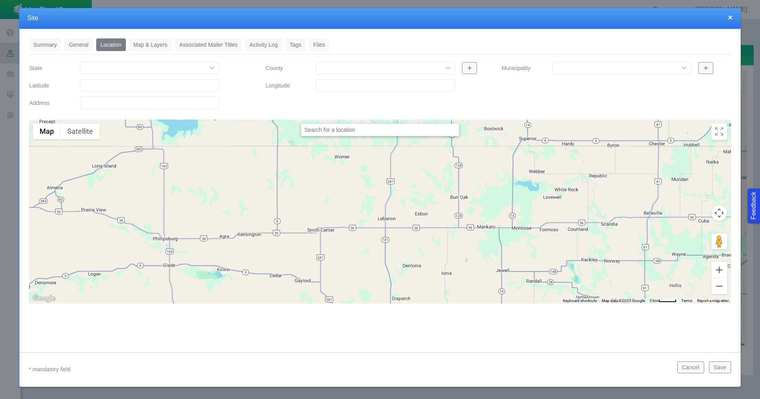
click at [178, 86] on input "Latitude" at bounding box center [149, 85] width 139 height 13
paste input "40.25024033"
click at [365, 87] on input "Longitude" at bounding box center [385, 85] width 139 height 13
paste input "-104.6289063"
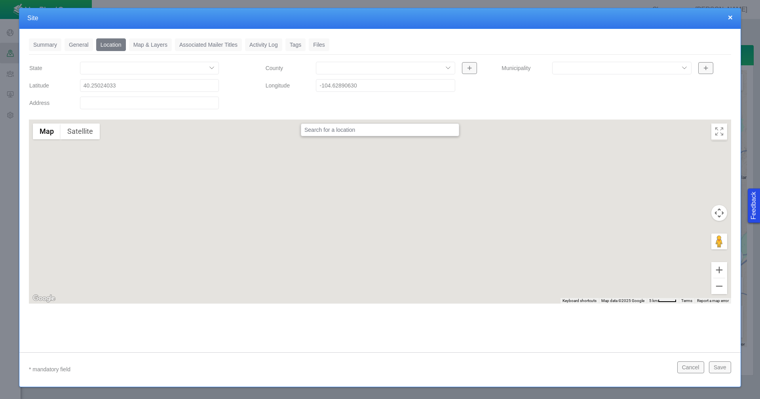
click at [297, 42] on link "Tags" at bounding box center [295, 44] width 21 height 13
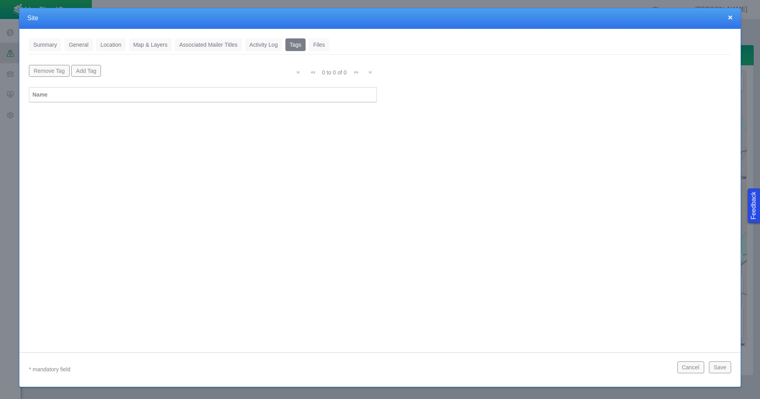
click at [83, 72] on button "Add Tag" at bounding box center [86, 71] width 30 height 12
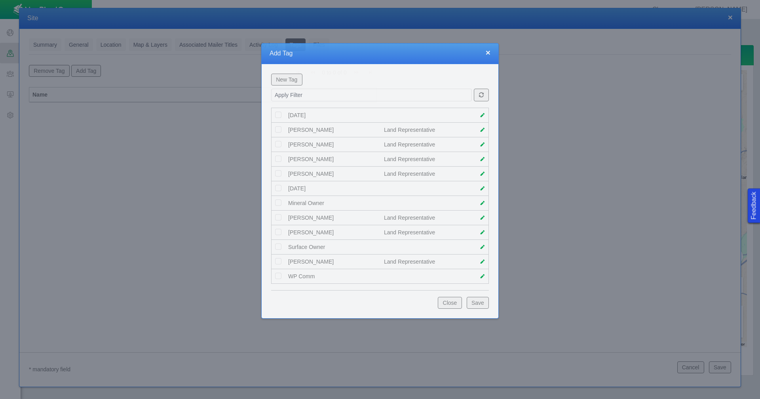
drag, startPoint x: 83, startPoint y: 72, endPoint x: 92, endPoint y: 73, distance: 9.2
click at [92, 73] on div at bounding box center [380, 199] width 760 height 399
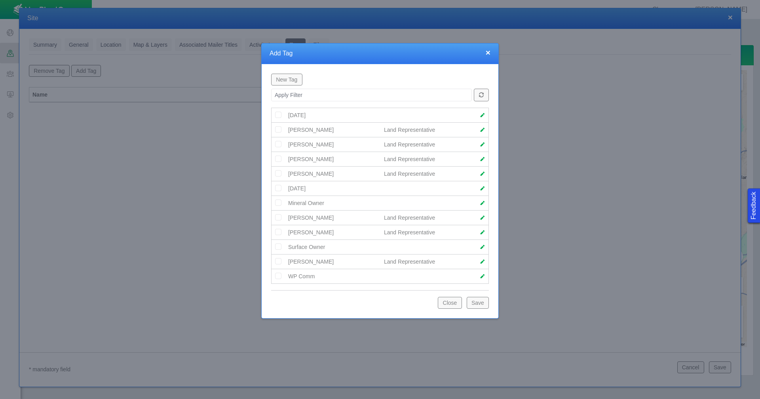
click at [278, 217] on img at bounding box center [278, 217] width 7 height 7
click at [479, 300] on button "Save" at bounding box center [478, 303] width 22 height 12
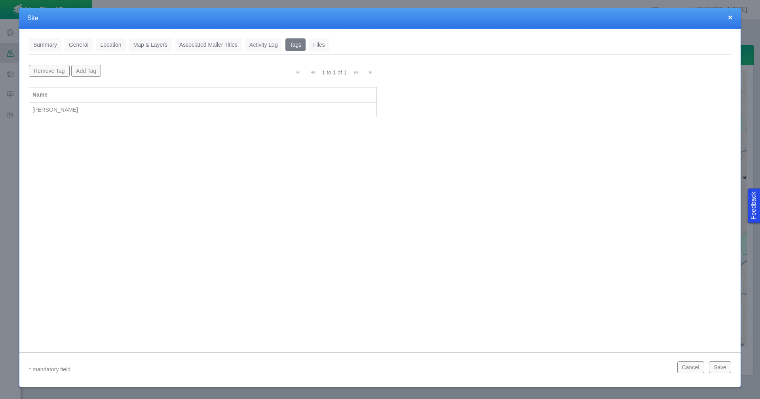
click at [717, 370] on button "Save" at bounding box center [720, 367] width 22 height 12
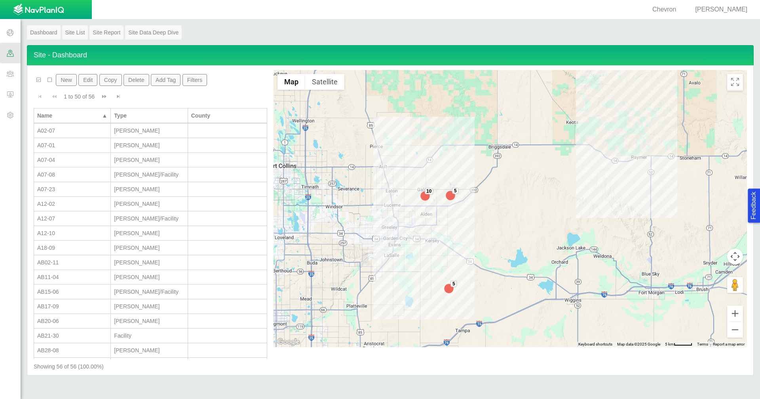
click at [66, 80] on button "New" at bounding box center [66, 80] width 21 height 12
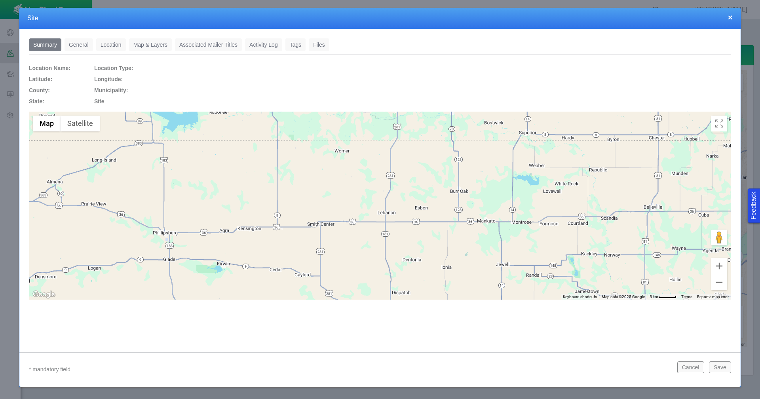
click at [82, 46] on link "General" at bounding box center [79, 44] width 29 height 13
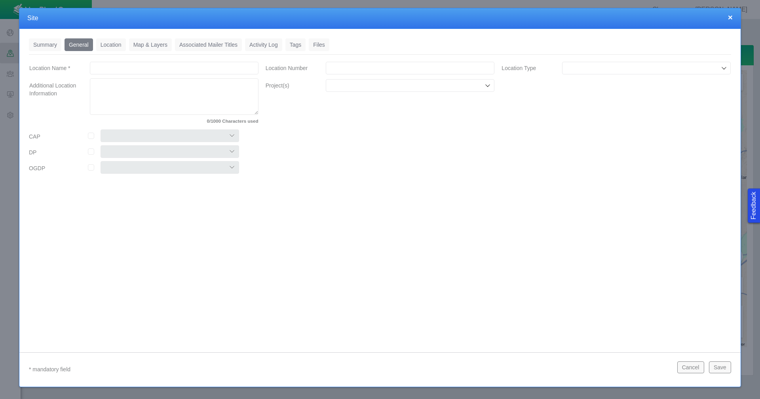
click at [198, 67] on input "Location Name *" at bounding box center [174, 68] width 169 height 13
click at [414, 70] on input "Location Number" at bounding box center [410, 68] width 169 height 13
click at [362, 70] on input "Location Number" at bounding box center [410, 68] width 169 height 13
paste input "459834"
click at [612, 70] on input "Location Type" at bounding box center [643, 68] width 154 height 8
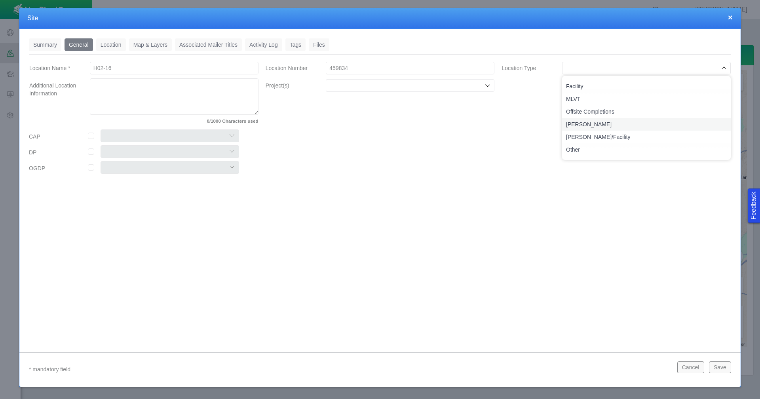
click at [589, 125] on span "[PERSON_NAME]" at bounding box center [646, 124] width 161 height 8
click at [384, 84] on input "Project(s)" at bounding box center [406, 86] width 154 height 8
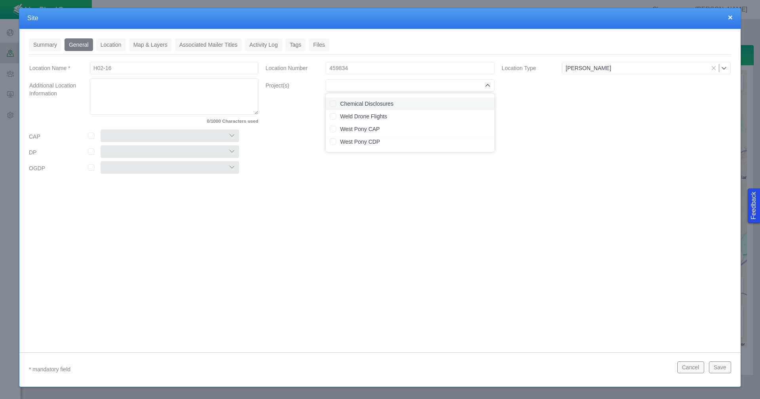
click at [382, 101] on label "Chemical Disclosures" at bounding box center [415, 104] width 150 height 8
click at [89, 136] on input "checkbox" at bounding box center [91, 136] width 6 height 6
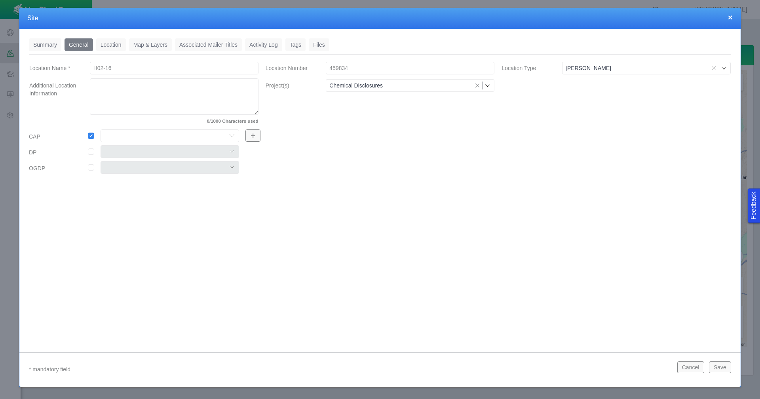
click at [108, 137] on select "Colt East Pony Greeley Crescent Maverick Mustang West Pony" at bounding box center [170, 135] width 139 height 13
click at [101, 129] on select "Colt East Pony Greeley Crescent Maverick Mustang West Pony" at bounding box center [170, 135] width 139 height 13
click at [114, 44] on link "Location" at bounding box center [111, 44] width 30 height 13
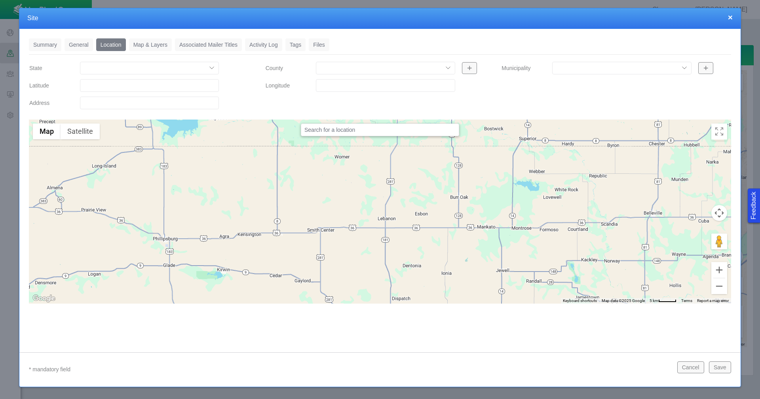
click at [100, 84] on input "Latitude" at bounding box center [149, 85] width 139 height 13
paste input "40.2491684"
click at [368, 87] on input "Longitude" at bounding box center [385, 85] width 139 height 13
paste input "-104.6217117"
click at [297, 42] on link "Tags" at bounding box center [295, 44] width 21 height 13
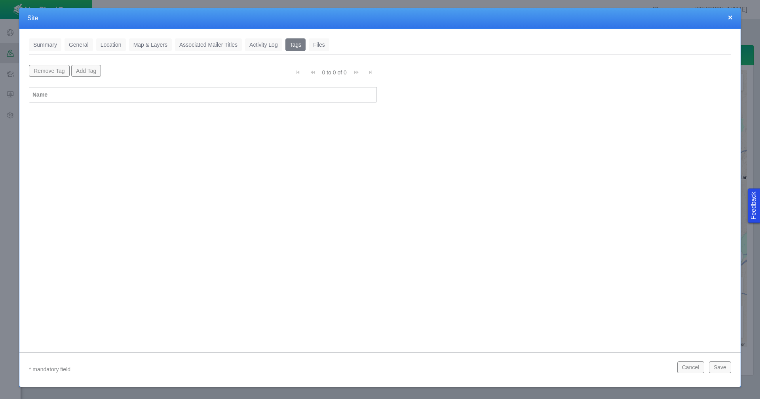
click at [91, 69] on button "Add Tag" at bounding box center [86, 71] width 30 height 12
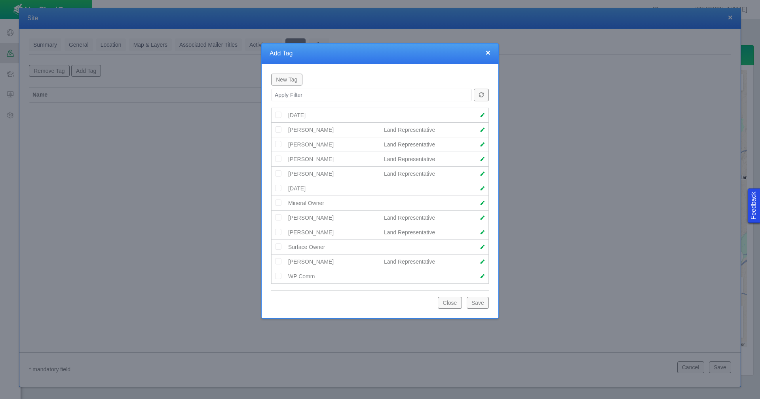
click at [278, 219] on img at bounding box center [278, 217] width 7 height 7
click at [479, 302] on button "Save" at bounding box center [478, 303] width 22 height 12
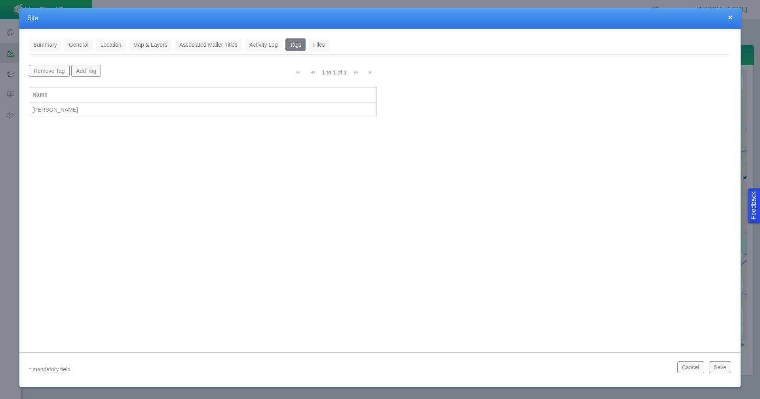
click at [722, 368] on button "Save" at bounding box center [720, 367] width 22 height 12
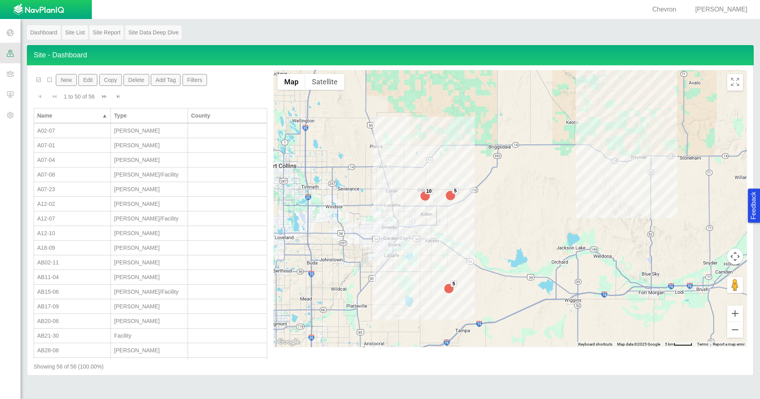
click at [63, 78] on button "New" at bounding box center [66, 80] width 21 height 12
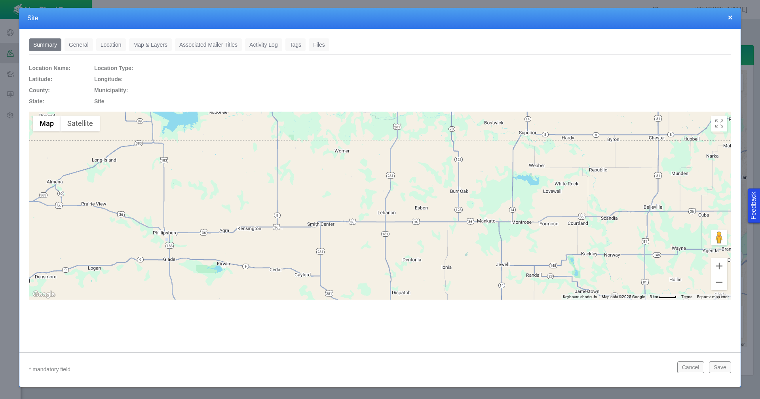
click at [85, 45] on link "General" at bounding box center [79, 44] width 29 height 13
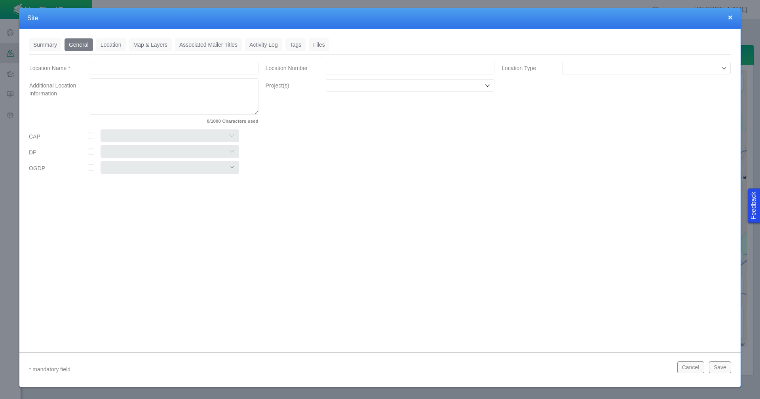
click at [181, 67] on input "Location Name *" at bounding box center [174, 68] width 169 height 13
drag, startPoint x: 312, startPoint y: 102, endPoint x: 336, endPoint y: 79, distance: 32.5
click at [336, 79] on div "Location Number Project(s)" at bounding box center [380, 95] width 236 height 69
drag, startPoint x: 336, startPoint y: 79, endPoint x: 346, endPoint y: 69, distance: 14.3
click at [346, 69] on div "Location Number Project(s)" at bounding box center [380, 95] width 236 height 69
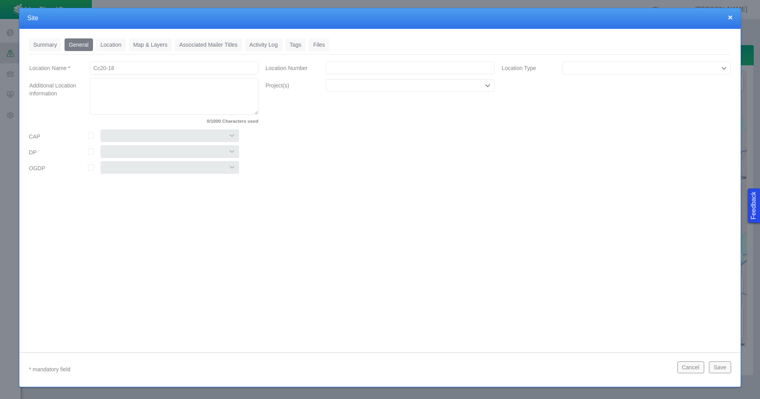
click at [346, 69] on input "Location Number" at bounding box center [410, 68] width 169 height 13
paste input "485440"
click at [599, 70] on input "Location Type" at bounding box center [643, 68] width 154 height 8
click at [594, 120] on span "[PERSON_NAME]" at bounding box center [646, 124] width 161 height 8
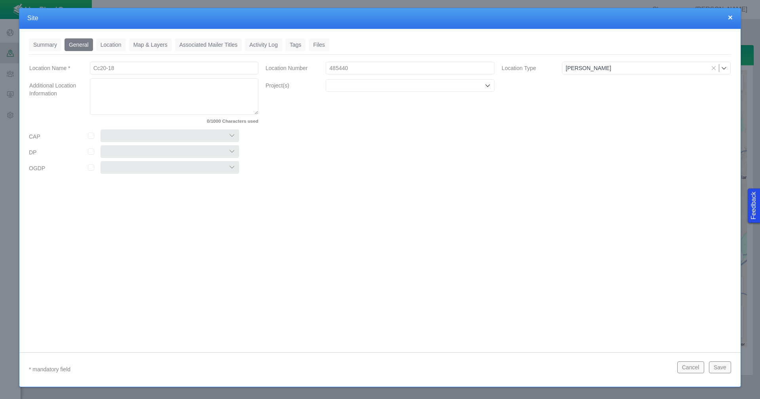
click at [397, 87] on input "Project(s)" at bounding box center [406, 86] width 154 height 8
click at [390, 101] on label "Chemical Disclosures" at bounding box center [415, 104] width 150 height 8
click at [91, 134] on input "checkbox" at bounding box center [91, 136] width 6 height 6
click at [131, 137] on select "Colt East Pony Greeley Crescent Maverick Mustang West Pony" at bounding box center [170, 135] width 139 height 13
click at [101, 129] on select "Colt East Pony Greeley Crescent Maverick Mustang West Pony" at bounding box center [170, 135] width 139 height 13
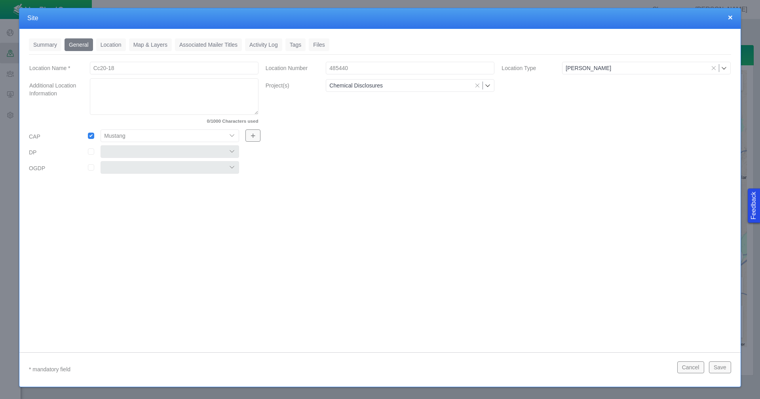
click at [109, 45] on link "Location" at bounding box center [111, 44] width 30 height 13
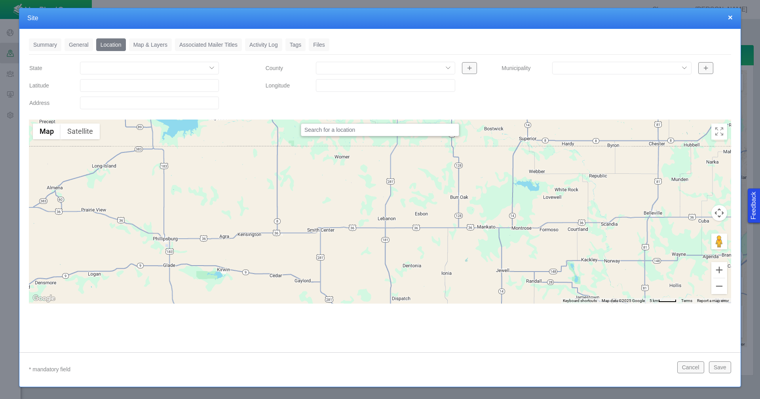
click at [117, 86] on input "Latitude" at bounding box center [149, 85] width 139 height 13
paste input "40.30241776"
click at [335, 88] on input "Longitude" at bounding box center [385, 85] width 139 height 13
paste input "-104.4610138"
click at [293, 45] on link "Tags" at bounding box center [295, 44] width 21 height 13
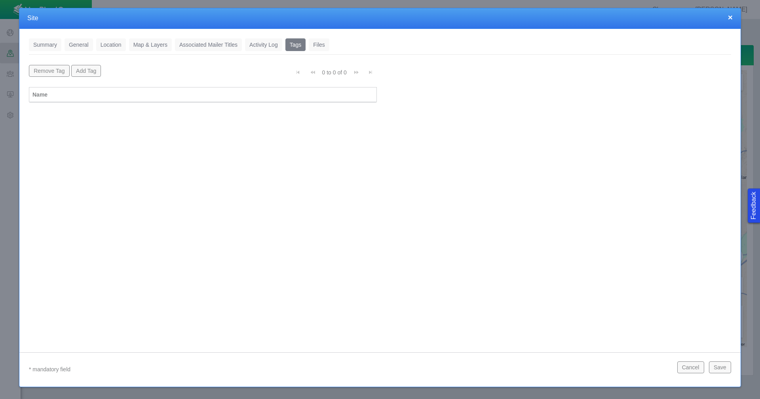
click at [88, 72] on button "Add Tag" at bounding box center [86, 71] width 30 height 12
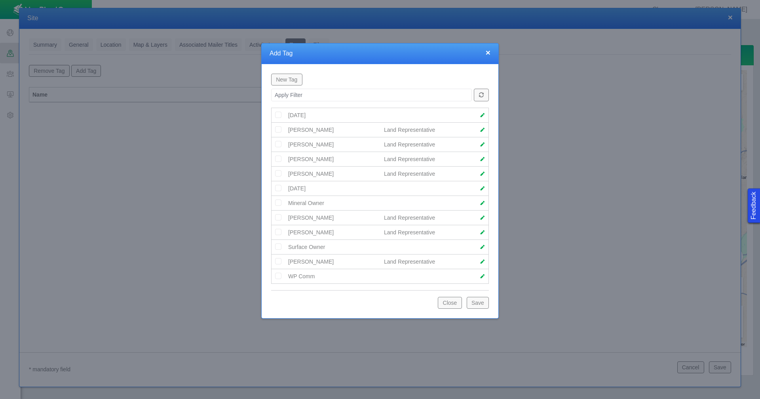
click at [278, 175] on img at bounding box center [278, 173] width 7 height 7
click at [475, 300] on button "Save" at bounding box center [478, 303] width 22 height 12
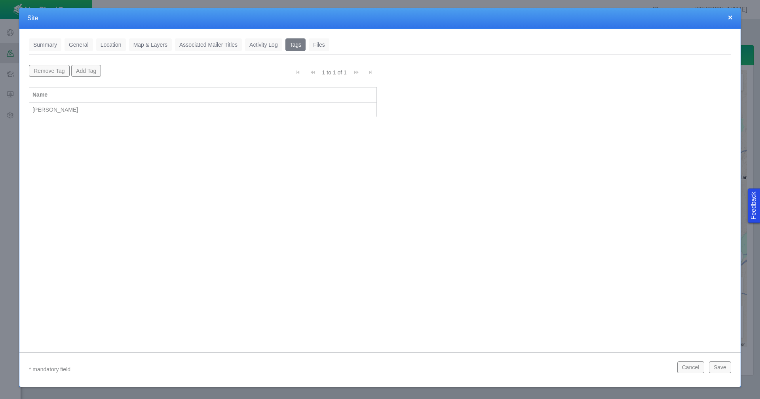
click at [727, 368] on button "Save" at bounding box center [720, 367] width 22 height 12
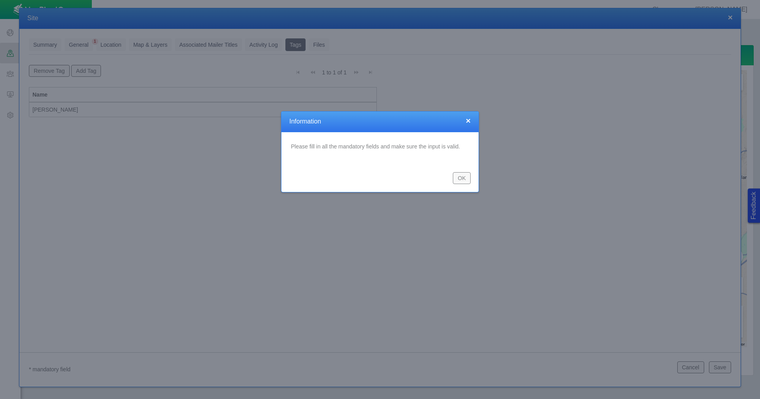
click at [465, 178] on button "OK" at bounding box center [462, 178] width 18 height 12
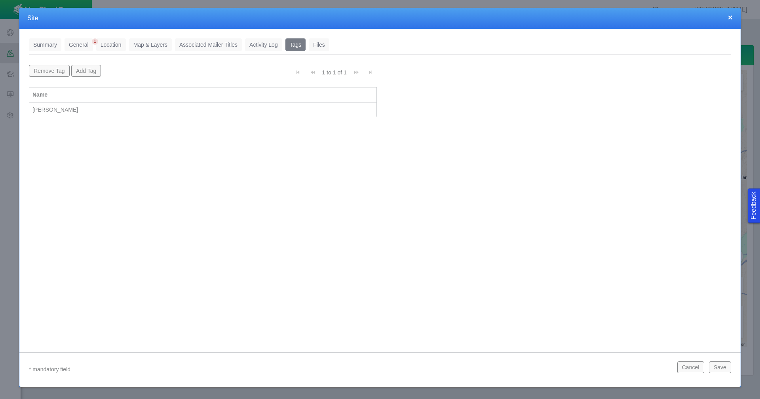
click at [84, 44] on link "General" at bounding box center [79, 44] width 29 height 13
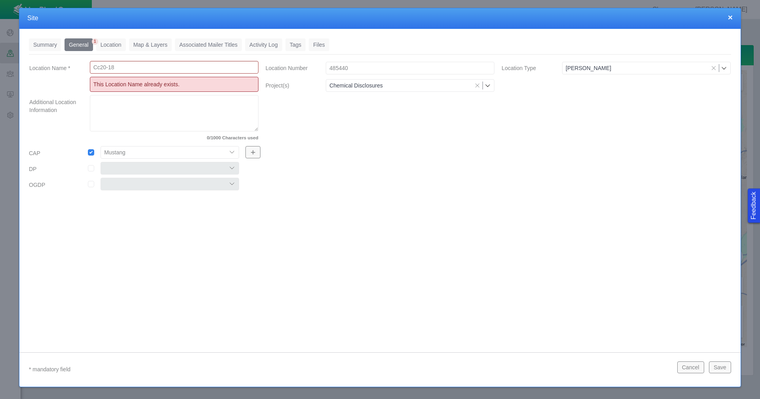
click at [145, 67] on input "Cc20-18" at bounding box center [174, 67] width 169 height 13
click at [728, 18] on button "×" at bounding box center [730, 17] width 5 height 8
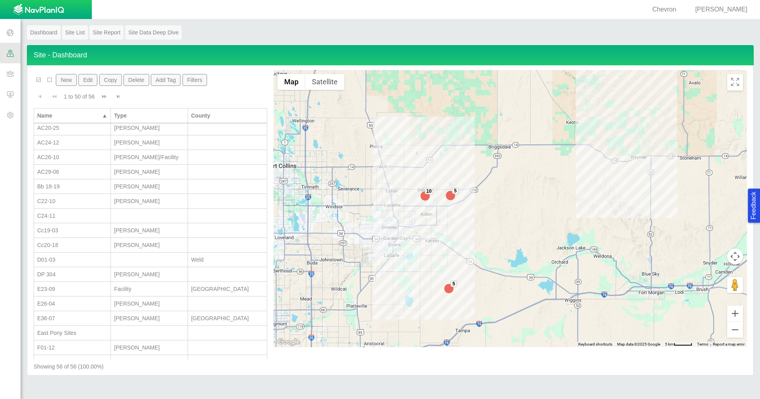
scroll to position [356, 0]
click at [79, 241] on div "Cc20-18" at bounding box center [72, 243] width 70 height 8
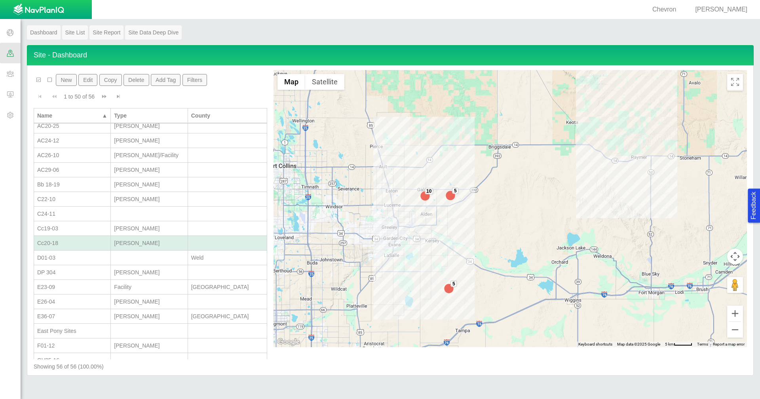
click at [79, 241] on div "Cc20-18" at bounding box center [72, 243] width 70 height 8
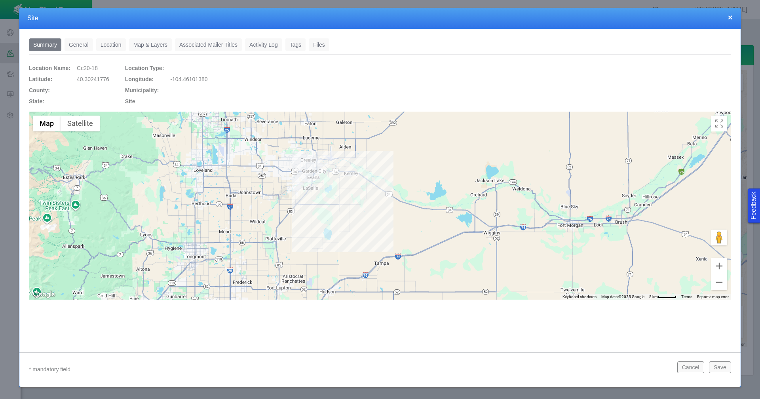
click at [85, 45] on link "General" at bounding box center [79, 44] width 29 height 13
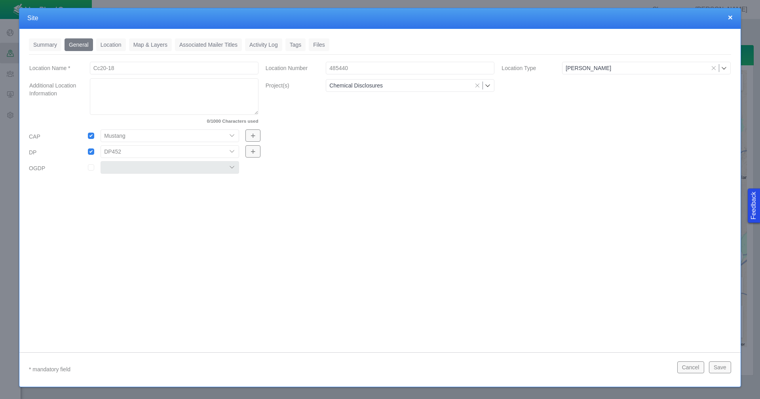
click at [292, 45] on link "Tags" at bounding box center [295, 44] width 21 height 13
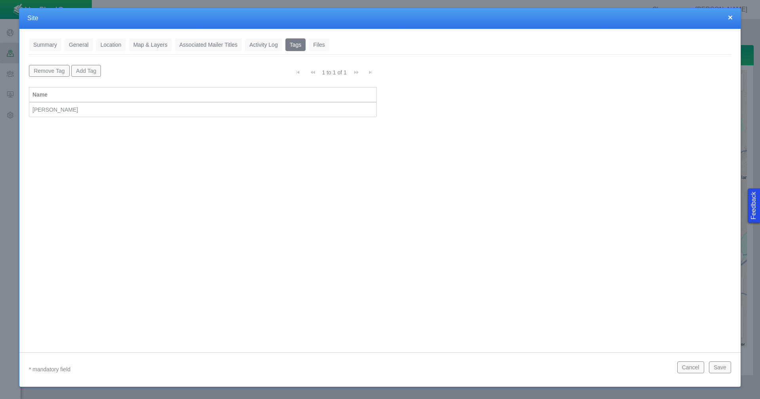
click at [718, 365] on button "Save" at bounding box center [720, 367] width 22 height 12
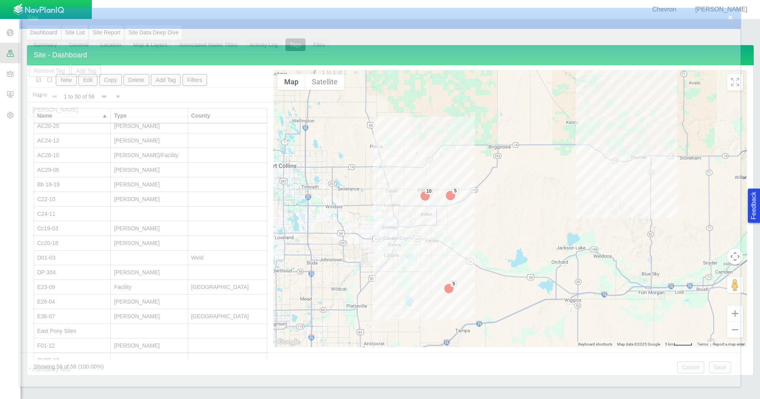
scroll to position [0, 0]
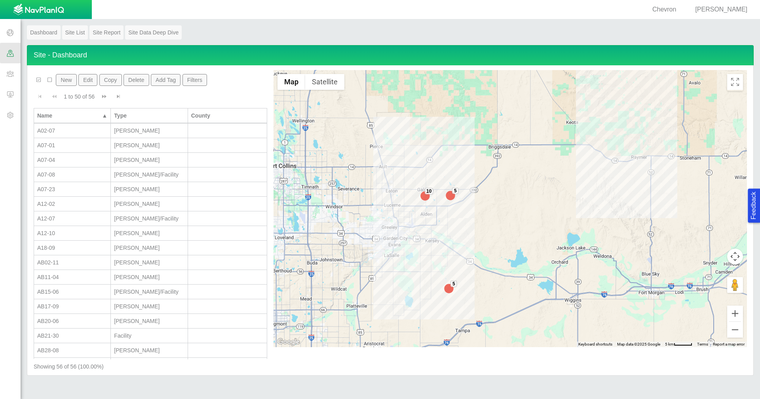
click at [3, 32] on span at bounding box center [10, 32] width 21 height 21
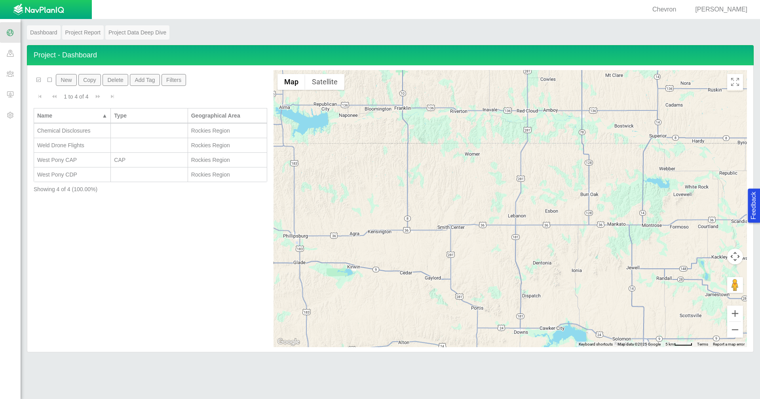
click at [94, 131] on div "Chemical Disclosures" at bounding box center [72, 131] width 70 height 8
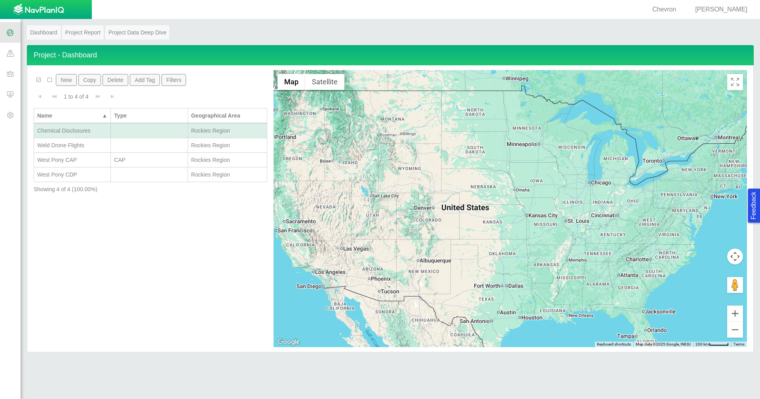
click at [86, 133] on div "Chemical Disclosures" at bounding box center [72, 131] width 70 height 8
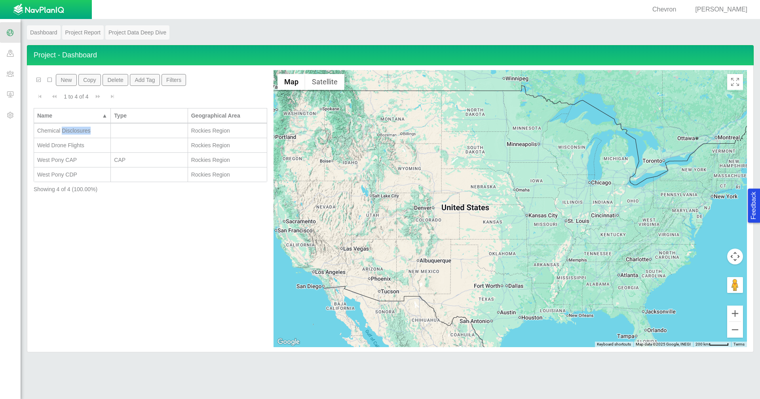
click at [86, 133] on div "Chemical Disclosures" at bounding box center [72, 131] width 70 height 8
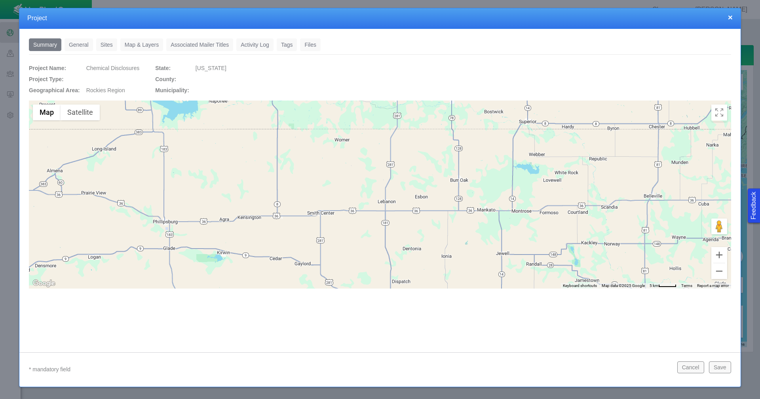
click at [109, 45] on link "Sites" at bounding box center [106, 44] width 21 height 13
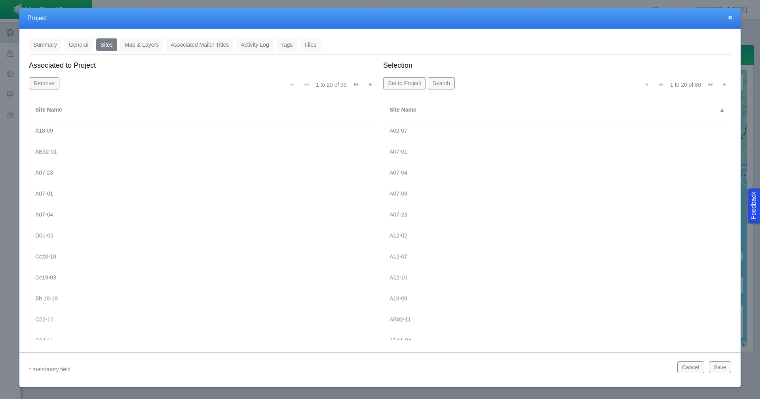
click at [730, 18] on button "×" at bounding box center [730, 17] width 5 height 8
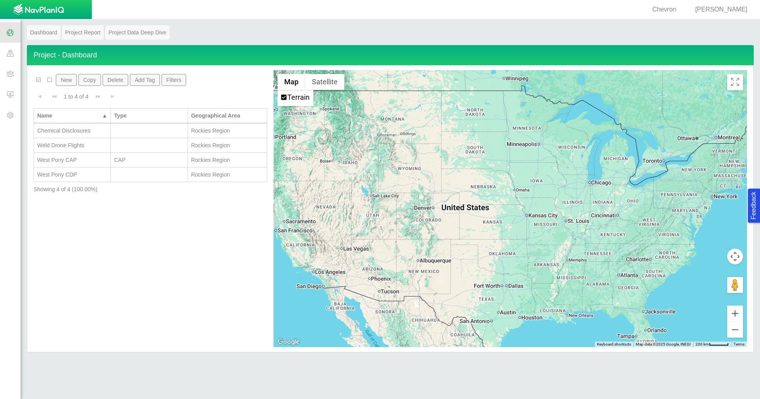
click at [12, 54] on span at bounding box center [10, 53] width 21 height 21
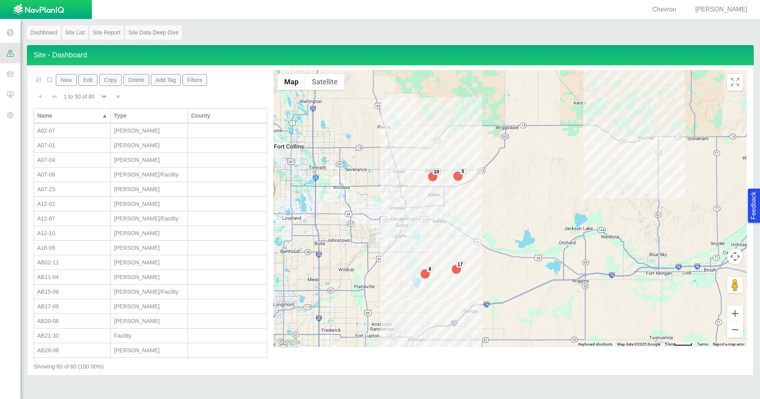
click at [196, 81] on button "Filters" at bounding box center [195, 80] width 25 height 12
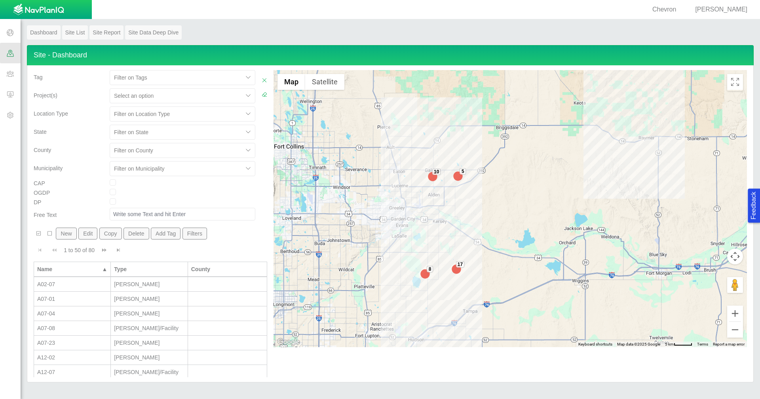
click at [201, 95] on div at bounding box center [176, 96] width 125 height 10
click at [190, 114] on div "Chemical Disclosures" at bounding box center [183, 115] width 146 height 14
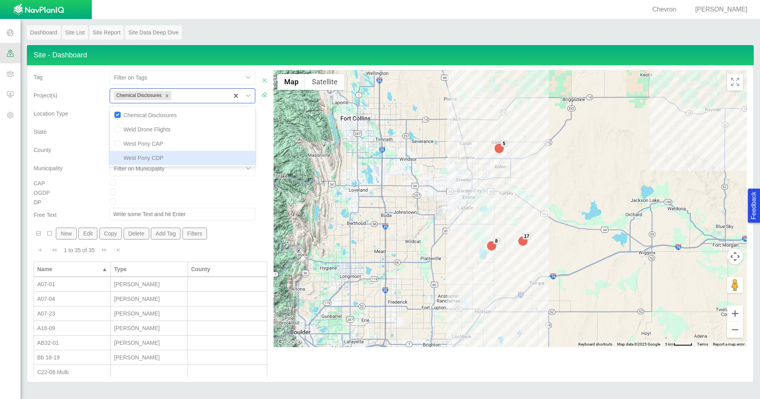
click at [230, 245] on div "1 to 35 of 35 Currently showing 1 to 35 of 35" at bounding box center [151, 250] width 234 height 15
